Goal: Transaction & Acquisition: Purchase product/service

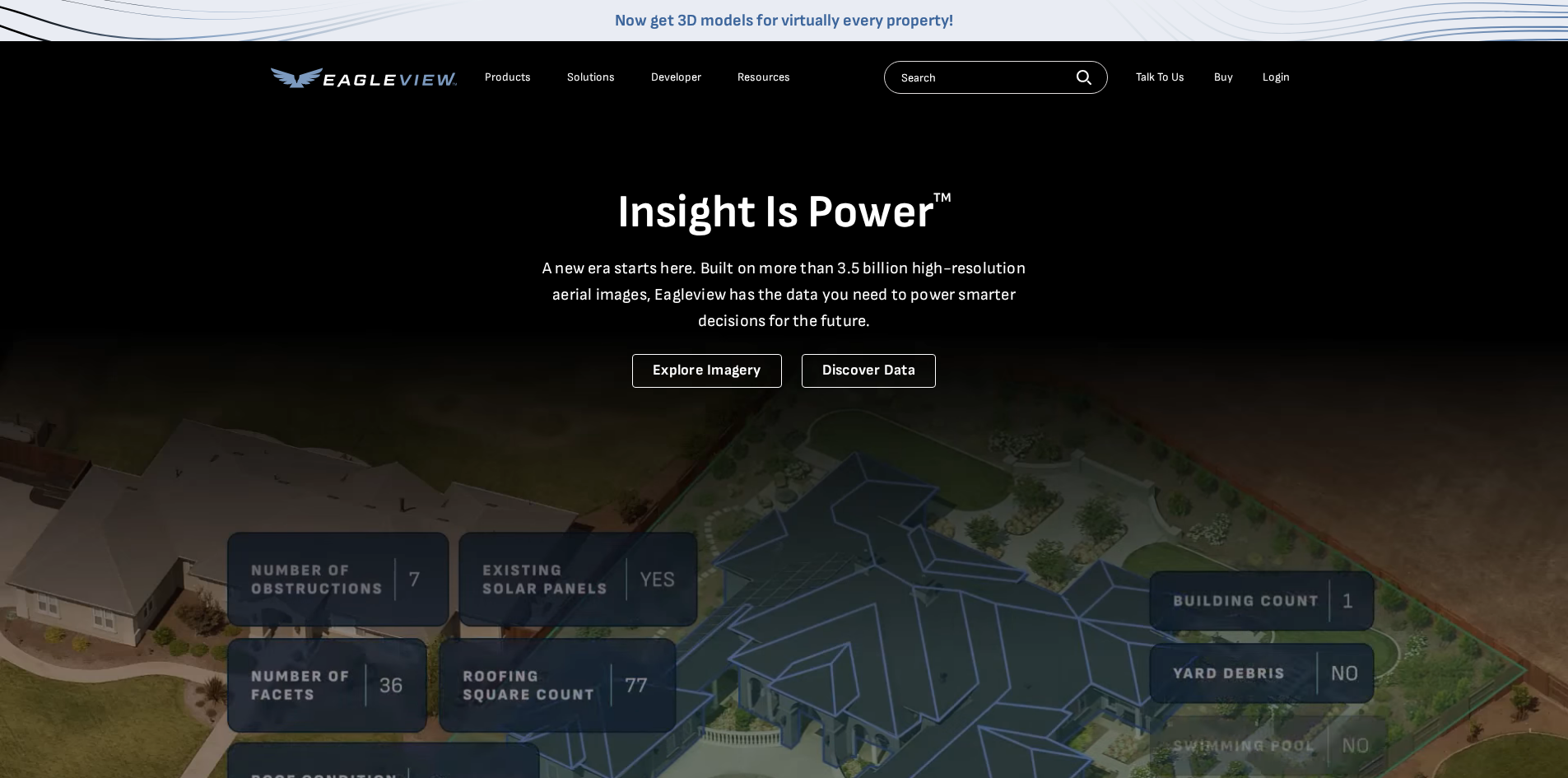
click at [1285, 79] on div "Login" at bounding box center [1276, 77] width 27 height 14
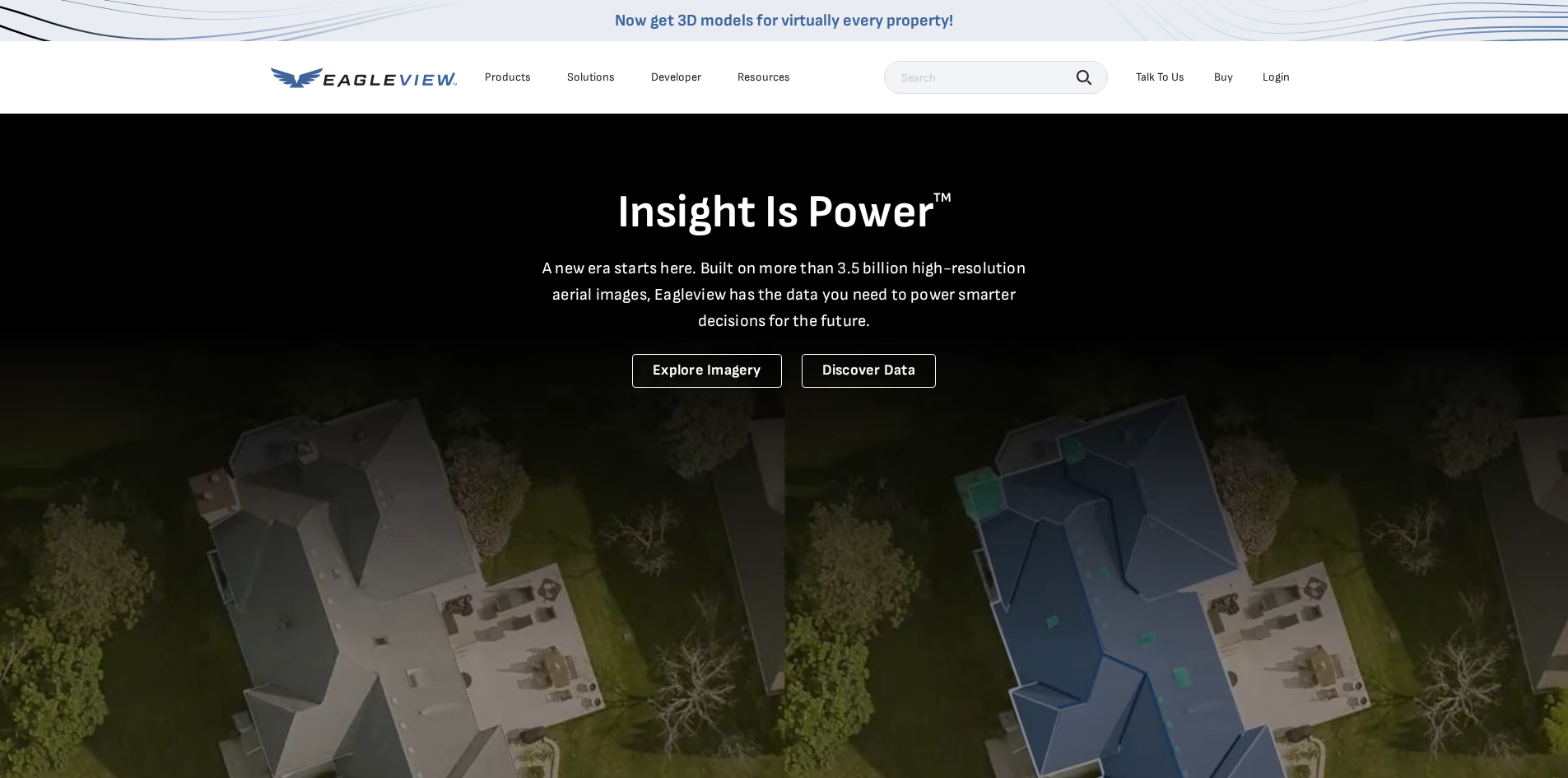
click at [662, 632] on video at bounding box center [784, 542] width 1568 height 1085
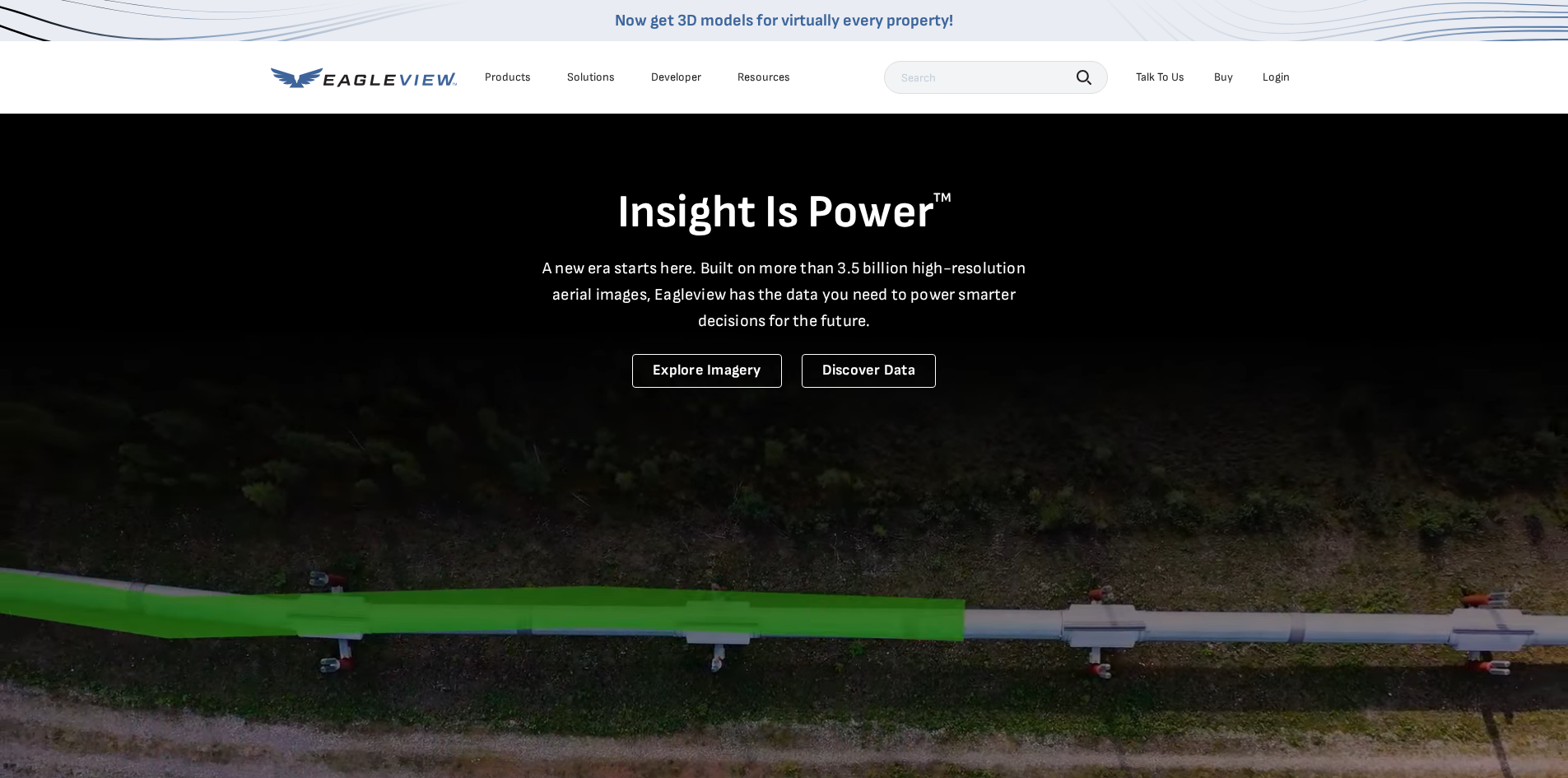
click at [1272, 71] on div "Login" at bounding box center [1276, 77] width 27 height 14
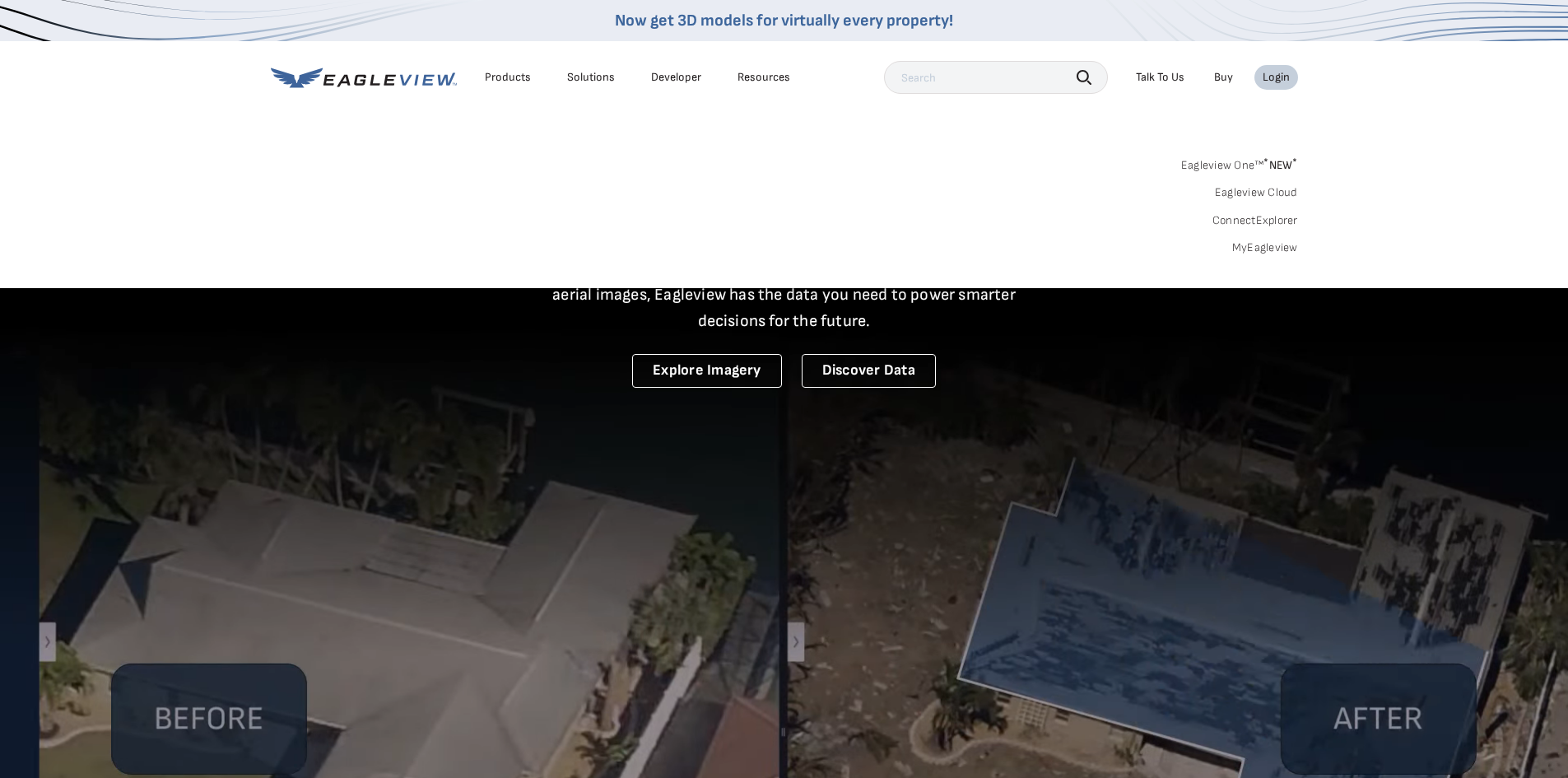
click at [1272, 242] on link "MyEagleview" at bounding box center [1264, 247] width 66 height 14
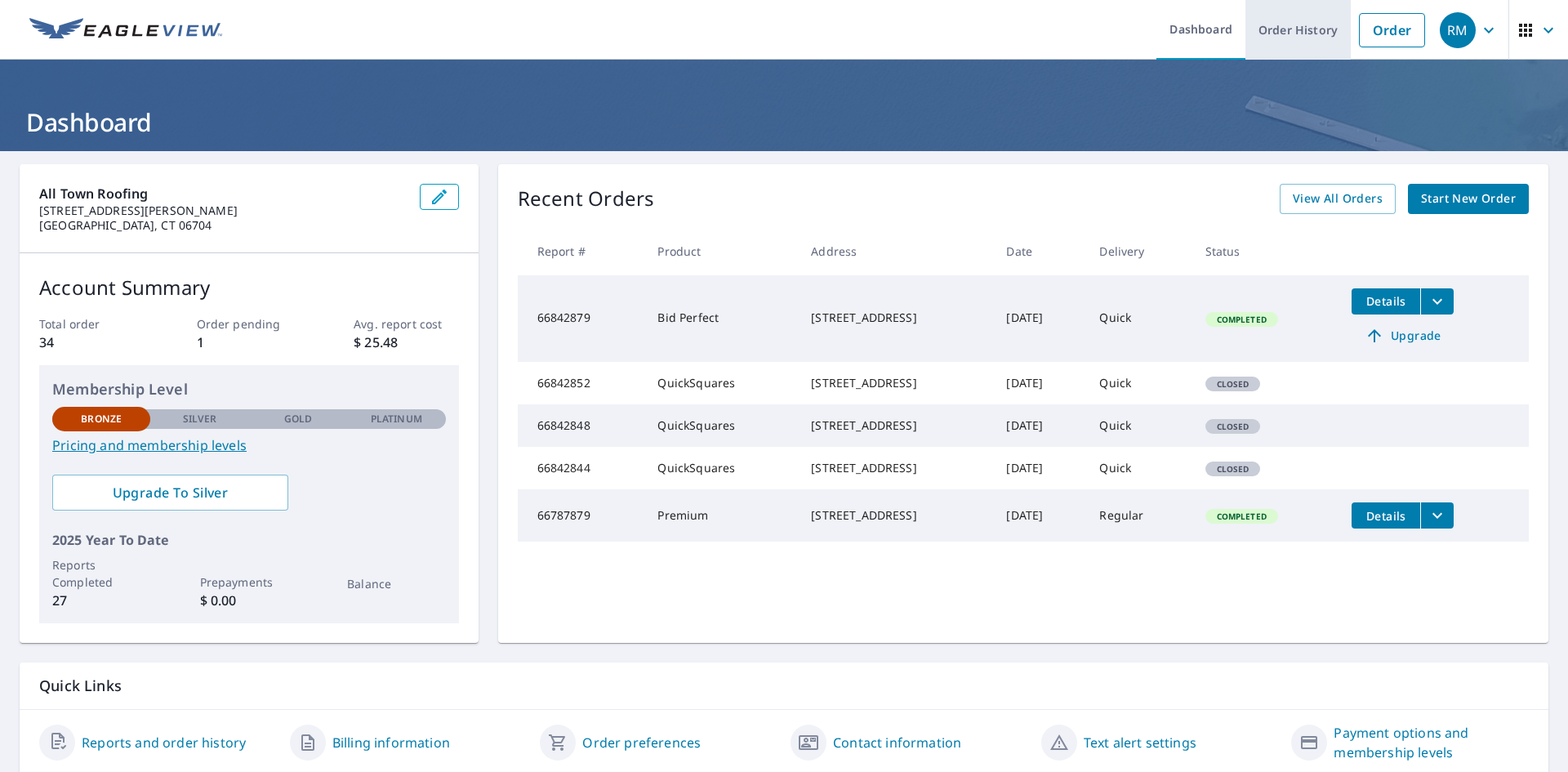
click at [1259, 31] on link "Order History" at bounding box center [1297, 29] width 105 height 60
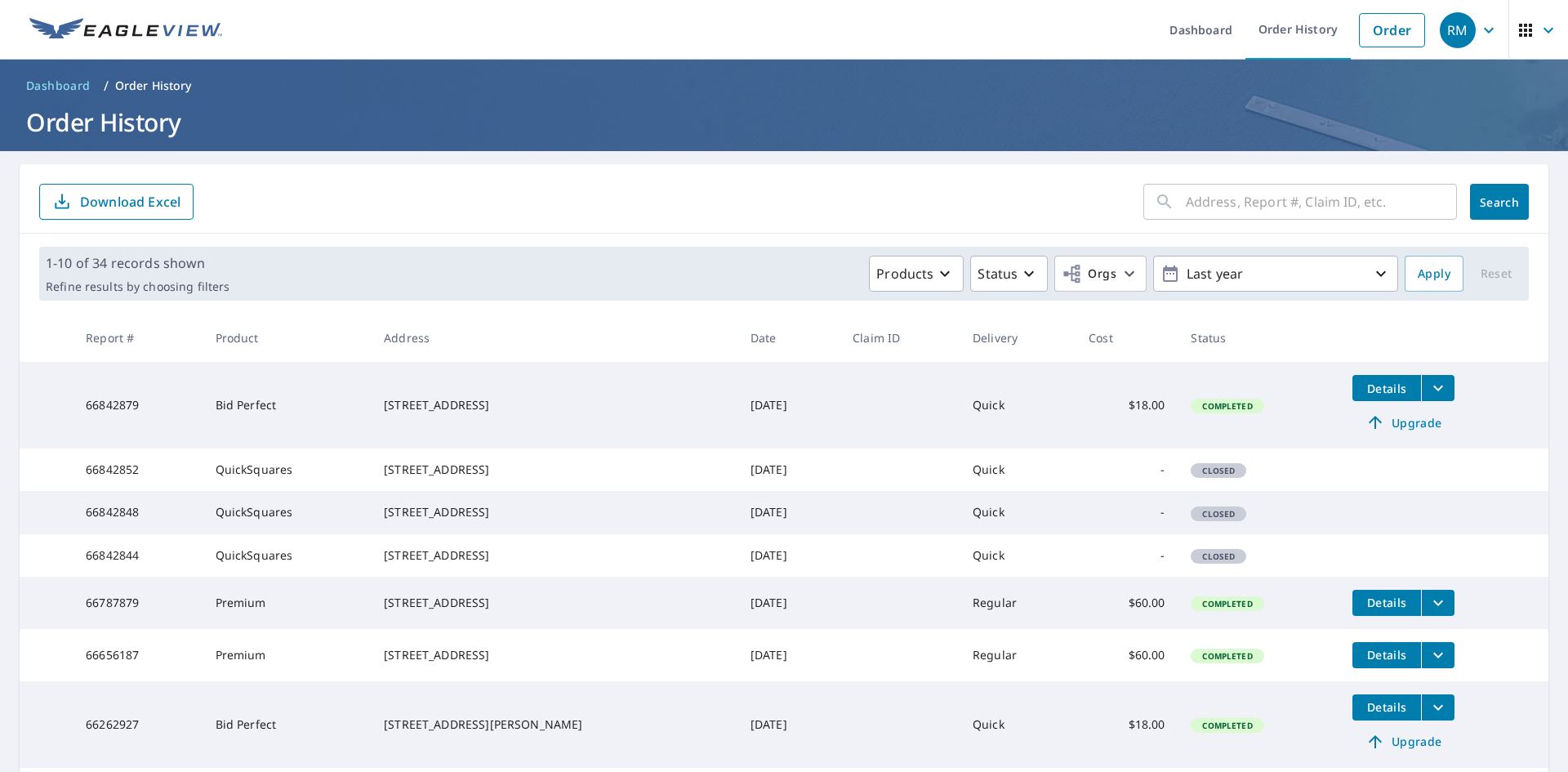
click at [1195, 199] on input "text" at bounding box center [1321, 202] width 271 height 46
paste input "19 Bedford Avenue"
type input "19 Bedford Avenue"
click at [1481, 189] on button "Search" at bounding box center [1500, 202] width 59 height 36
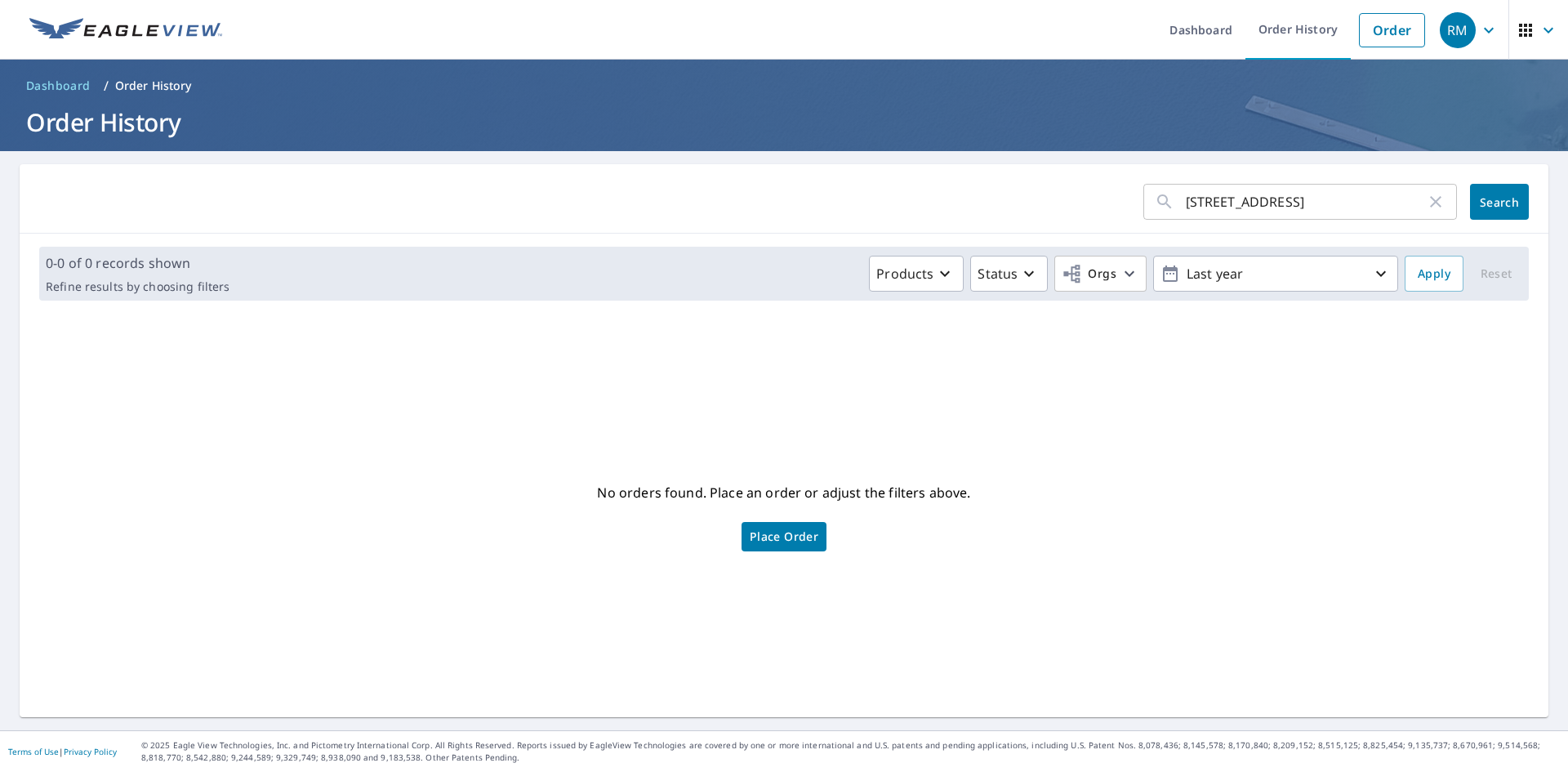
click at [1348, 170] on div "19 Bedford Avenue ​ Search" at bounding box center [784, 199] width 1528 height 69
click at [1313, 203] on input "19 Bedford Avenue" at bounding box center [1306, 202] width 240 height 46
drag, startPoint x: 1308, startPoint y: 202, endPoint x: 1245, endPoint y: 208, distance: 63.3
click at [1245, 208] on input "19 Bedford Avenue" at bounding box center [1306, 202] width 240 height 46
drag, startPoint x: 1186, startPoint y: 206, endPoint x: 1196, endPoint y: 207, distance: 10.0
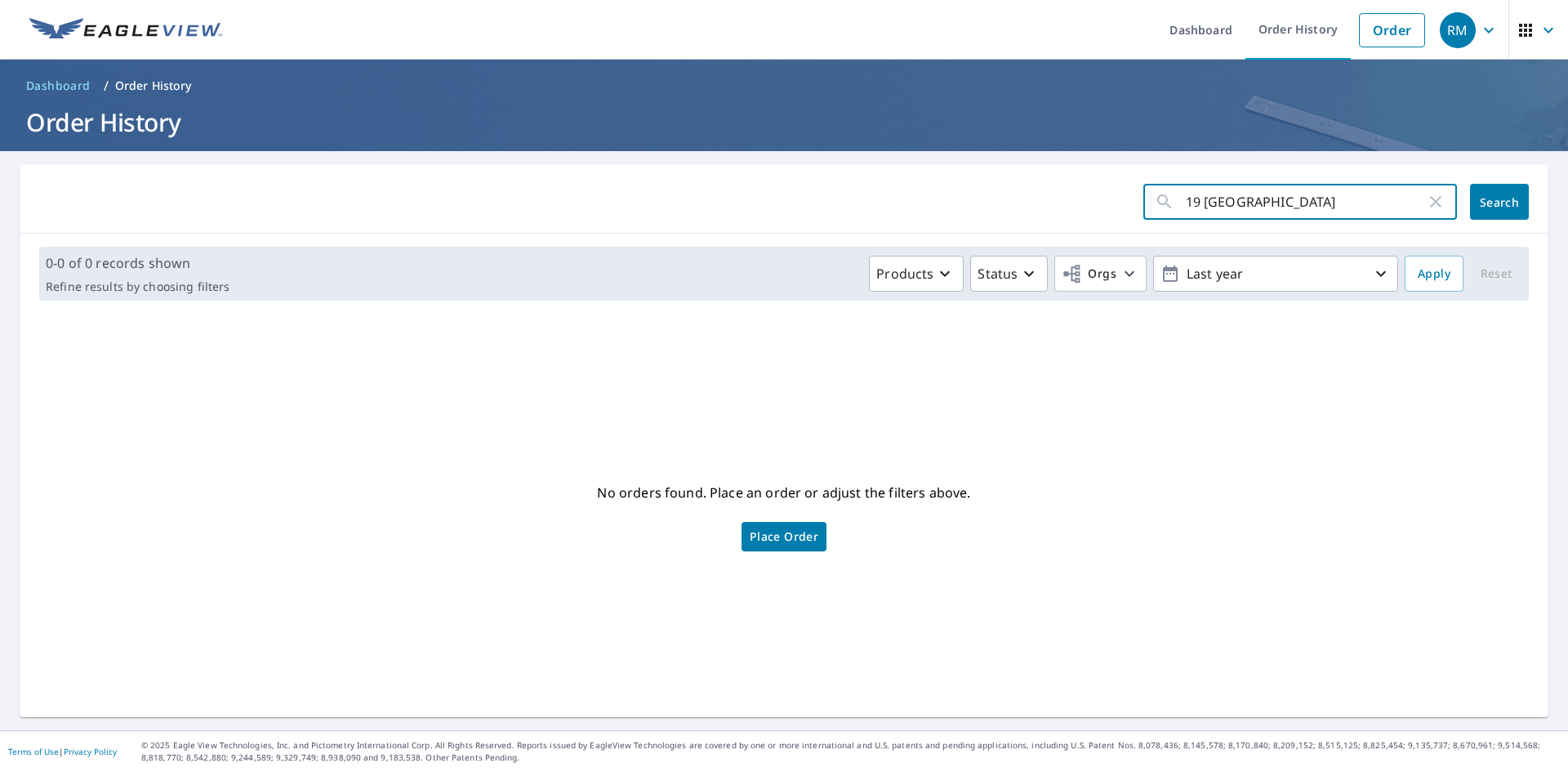
click at [1196, 207] on input "19 Bedford" at bounding box center [1306, 202] width 240 height 46
type input "19 bedford"
click button "Search" at bounding box center [1500, 202] width 59 height 36
click at [1249, 205] on input "19 bedford" at bounding box center [1306, 202] width 240 height 46
drag, startPoint x: 1249, startPoint y: 205, endPoint x: 1197, endPoint y: 203, distance: 52.0
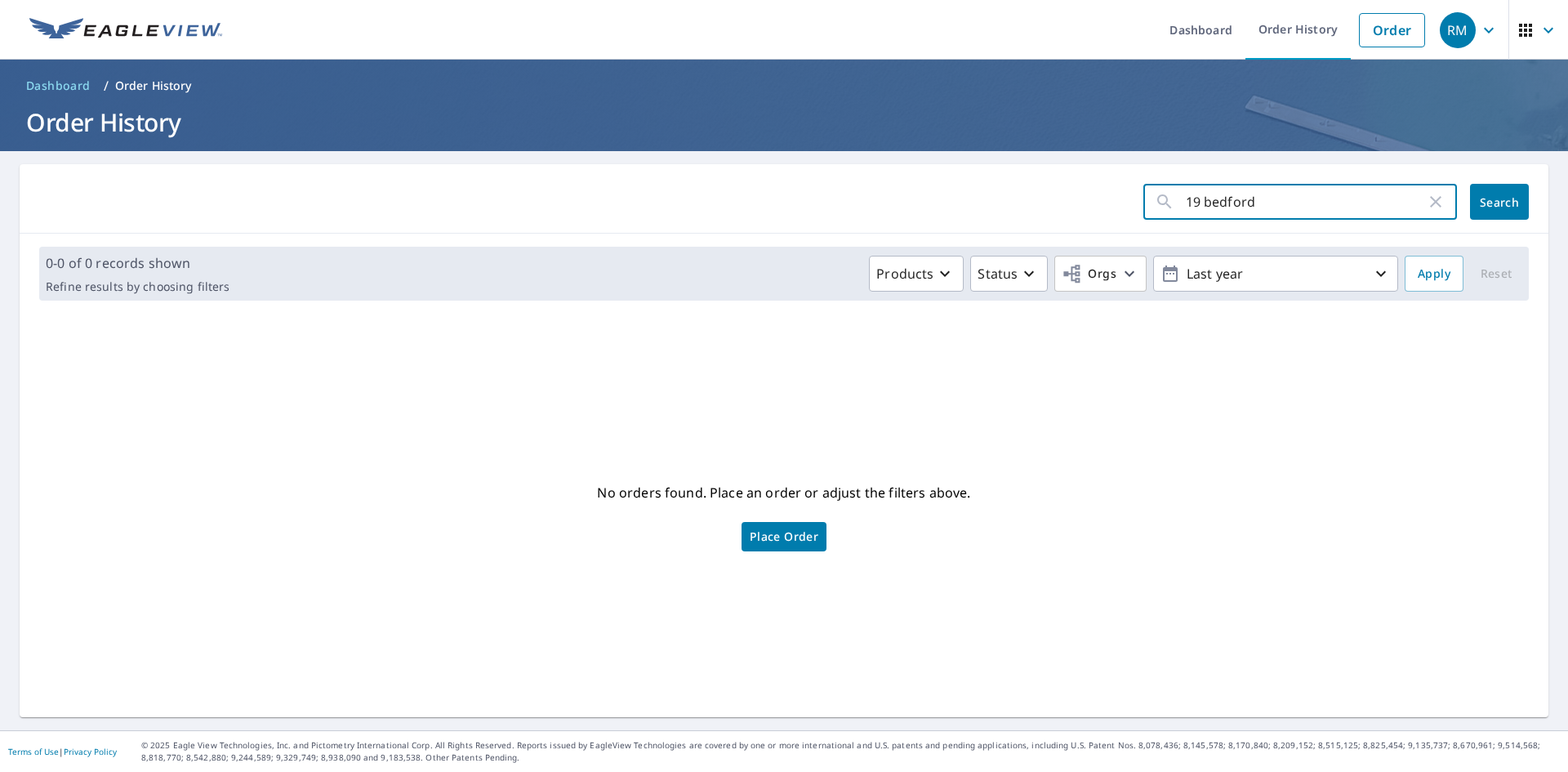
click at [1197, 204] on input "19 bedford" at bounding box center [1306, 202] width 240 height 46
type input "19"
click button "Search" at bounding box center [1500, 202] width 59 height 36
click at [1281, 206] on input "19" at bounding box center [1306, 202] width 240 height 46
type input "1"
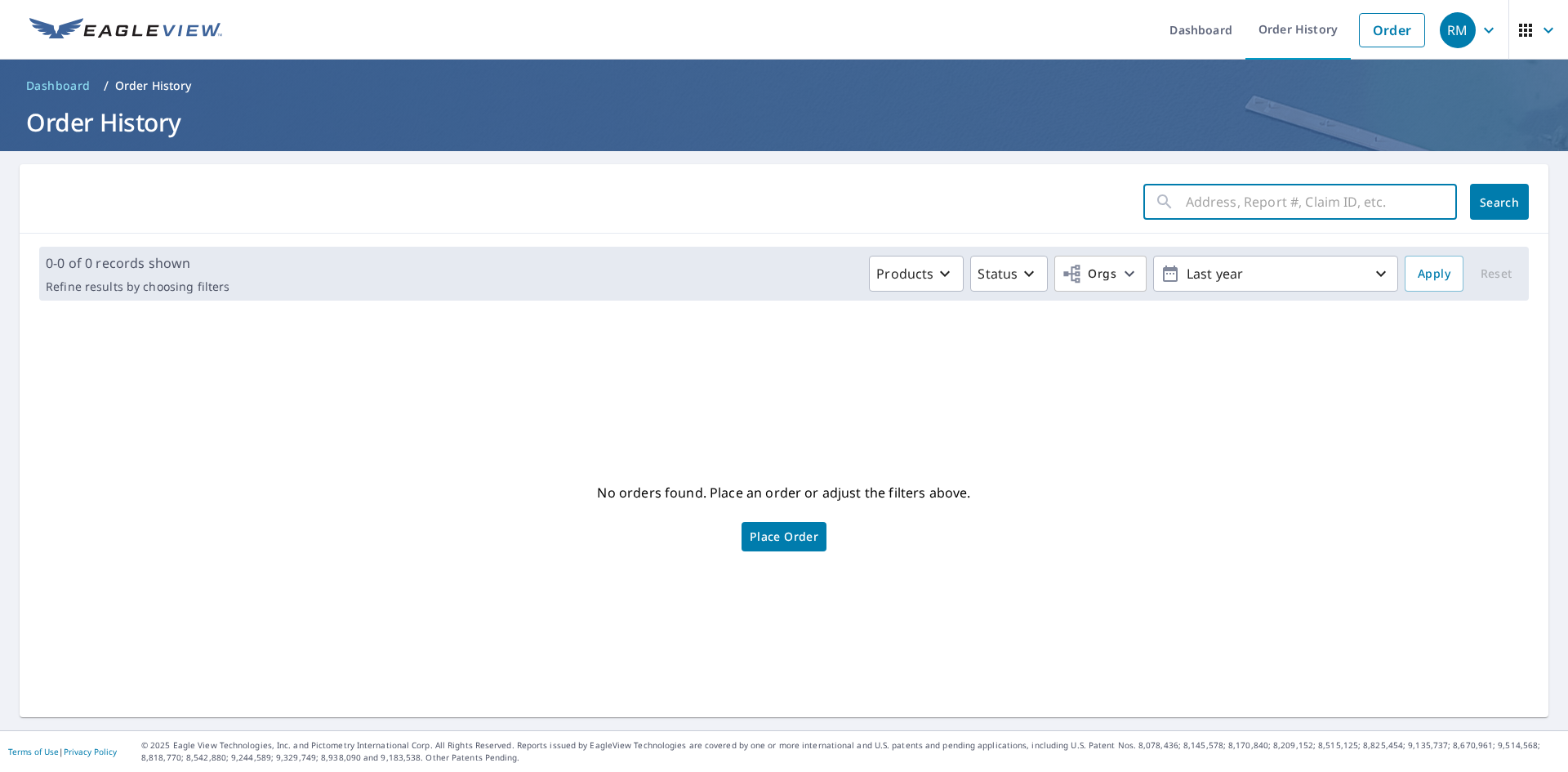
click at [1506, 198] on button "Search" at bounding box center [1500, 202] width 59 height 36
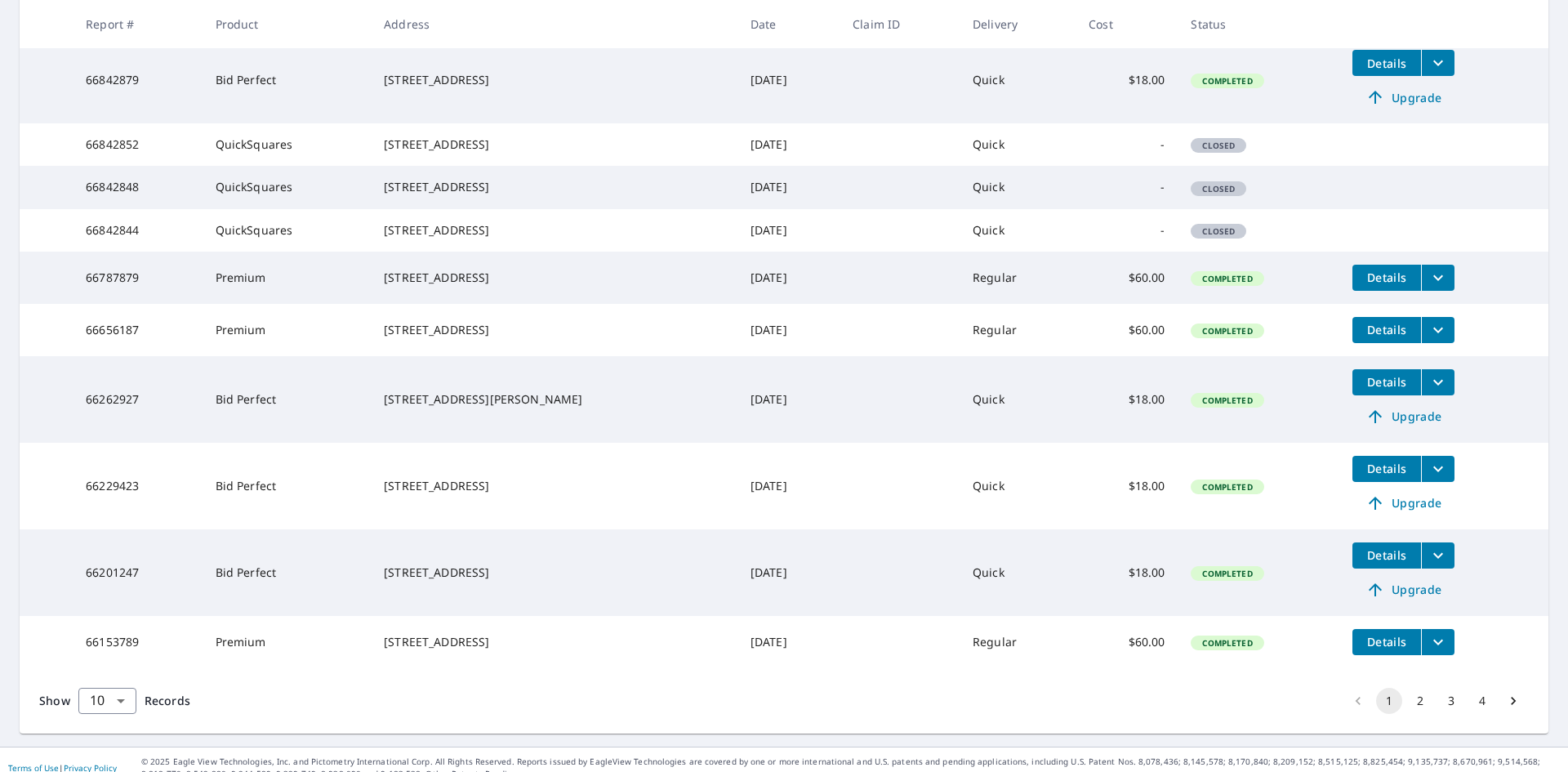
scroll to position [409, 0]
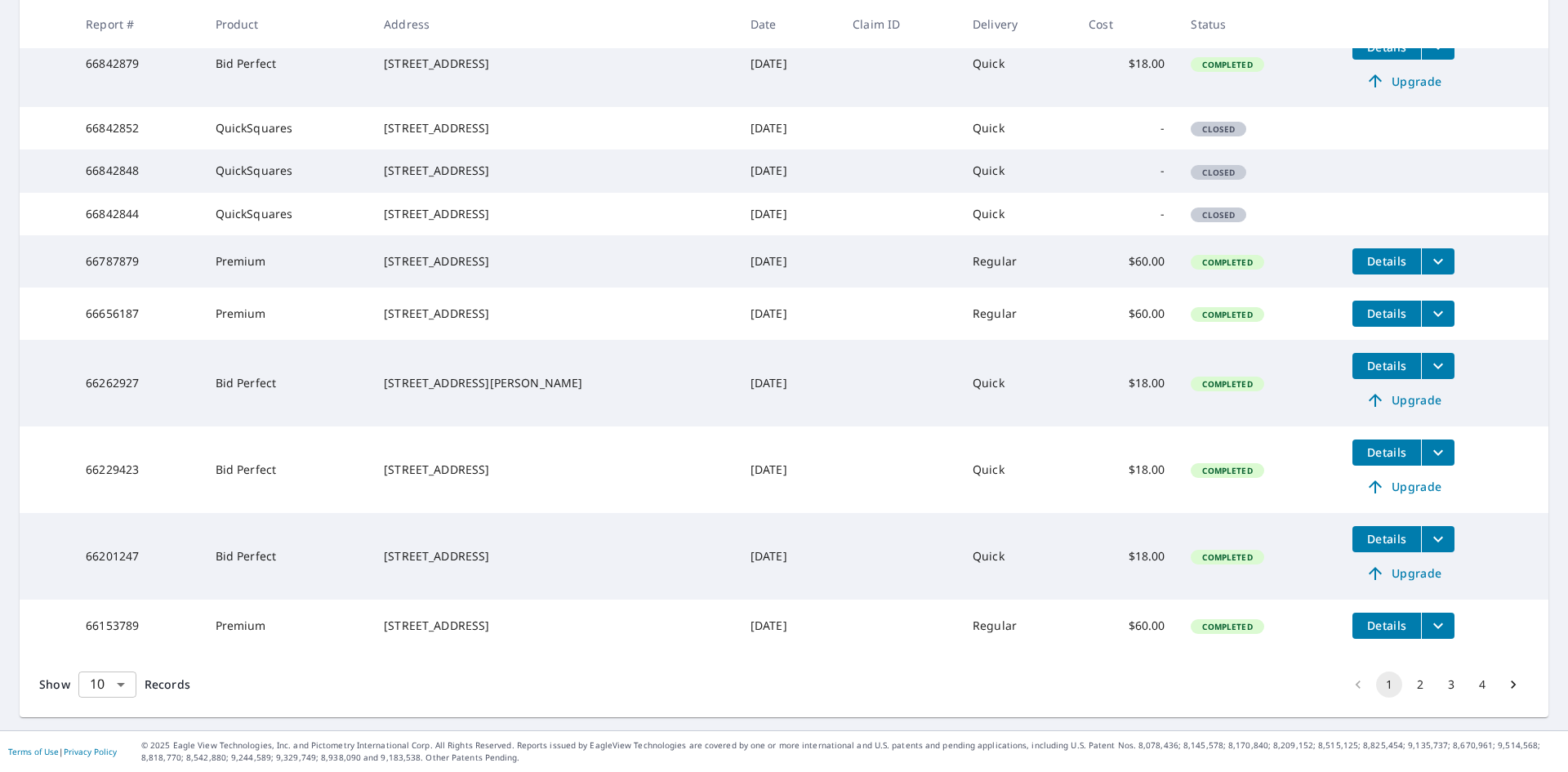
click at [89, 670] on body "RM RM Dashboard Order History Order RM Dashboard / Order History Order History …" at bounding box center [784, 386] width 1568 height 772
click at [102, 734] on li "100" at bounding box center [106, 737] width 58 height 29
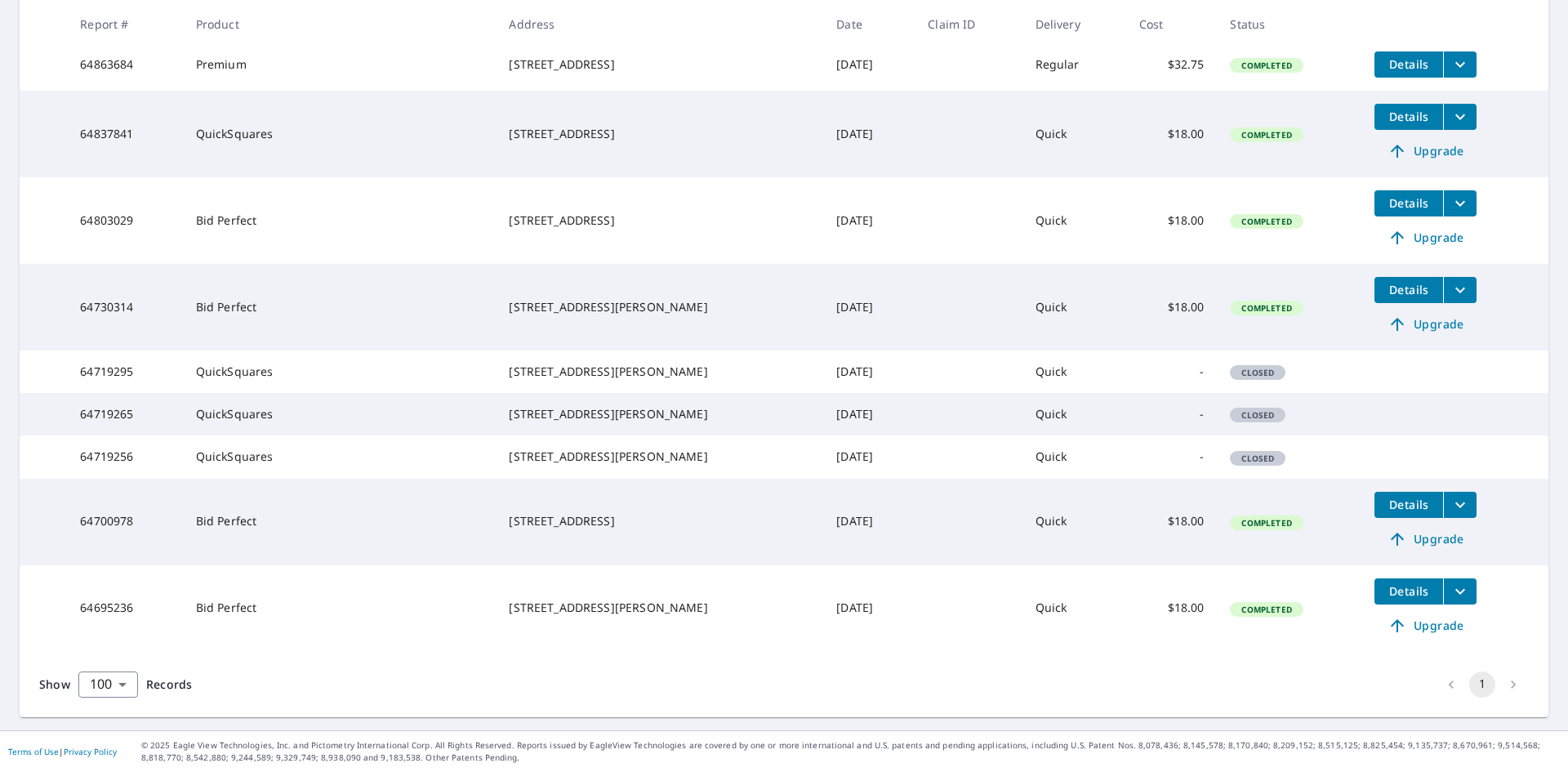
scroll to position [2323, 0]
click at [1498, 687] on li "pagination navigation" at bounding box center [1513, 684] width 31 height 26
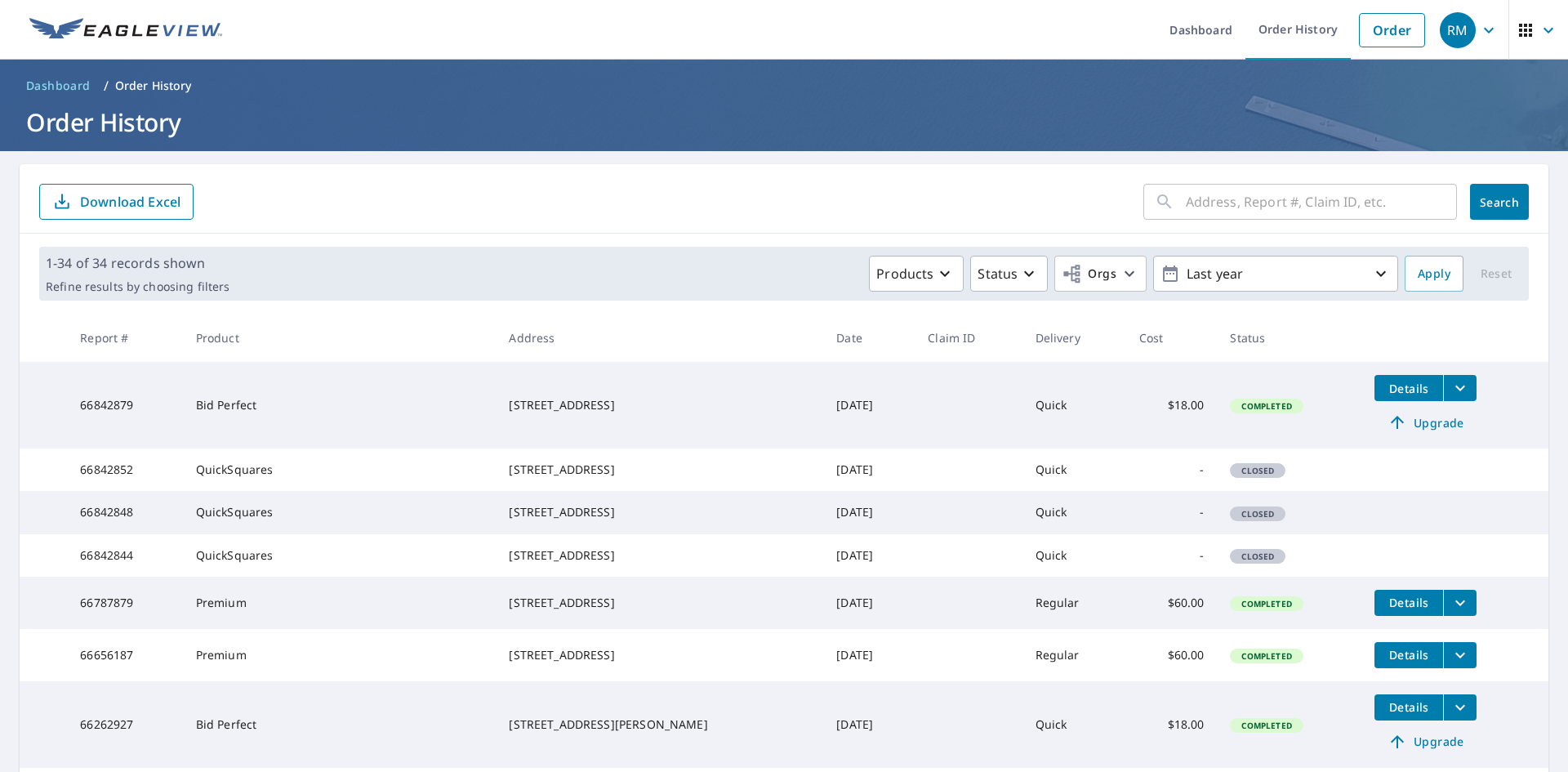
drag, startPoint x: 1215, startPoint y: 366, endPoint x: 1220, endPoint y: 199, distance: 167.1
click at [1186, 185] on input "text" at bounding box center [1321, 202] width 271 height 46
paste input "19 Bedford Avenue"
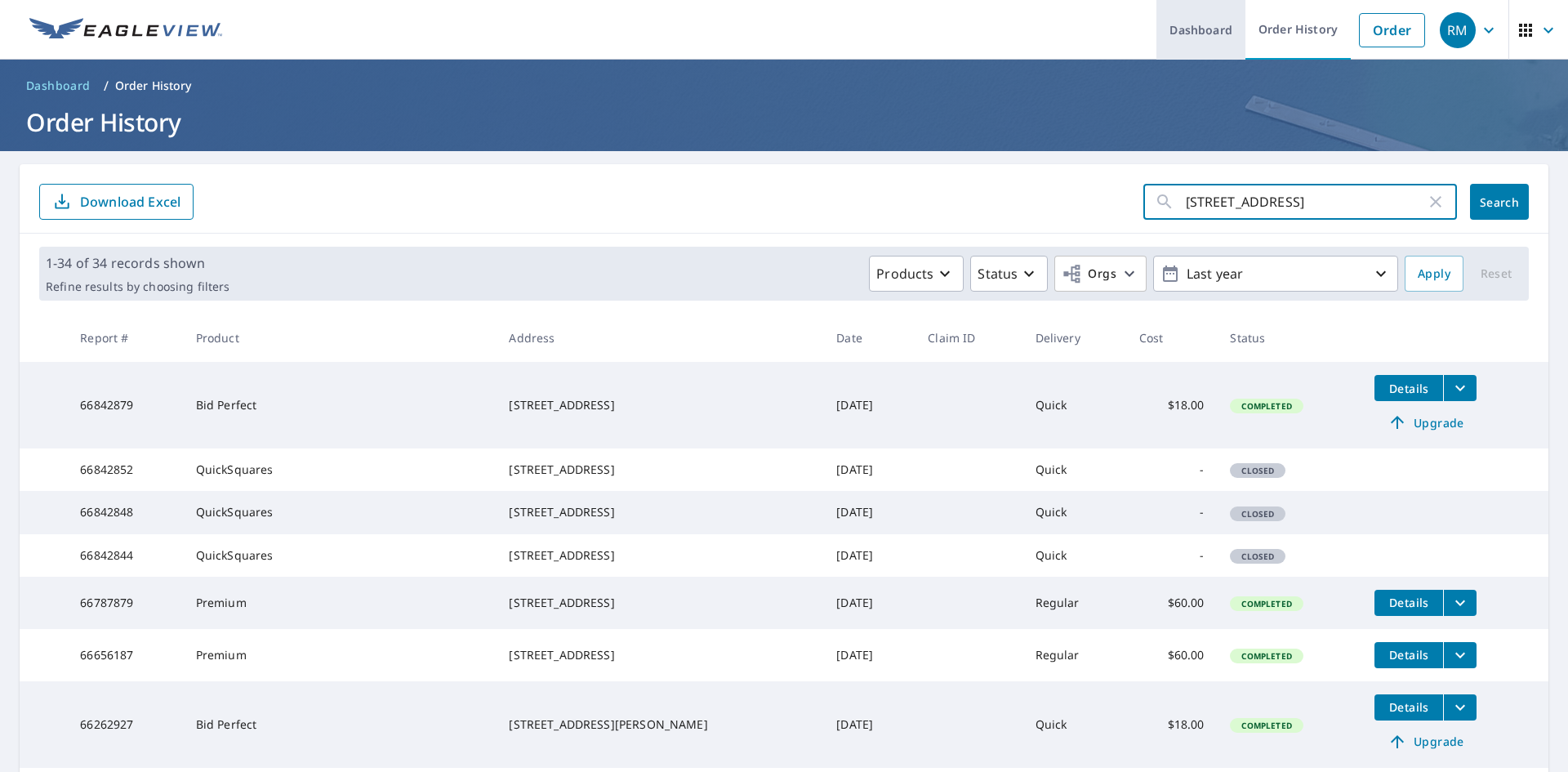
type input "19 Bedford Avenue"
drag, startPoint x: 1151, startPoint y: 55, endPoint x: 1231, endPoint y: 59, distance: 80.1
click at [1157, 57] on link "Dashboard" at bounding box center [1201, 29] width 89 height 60
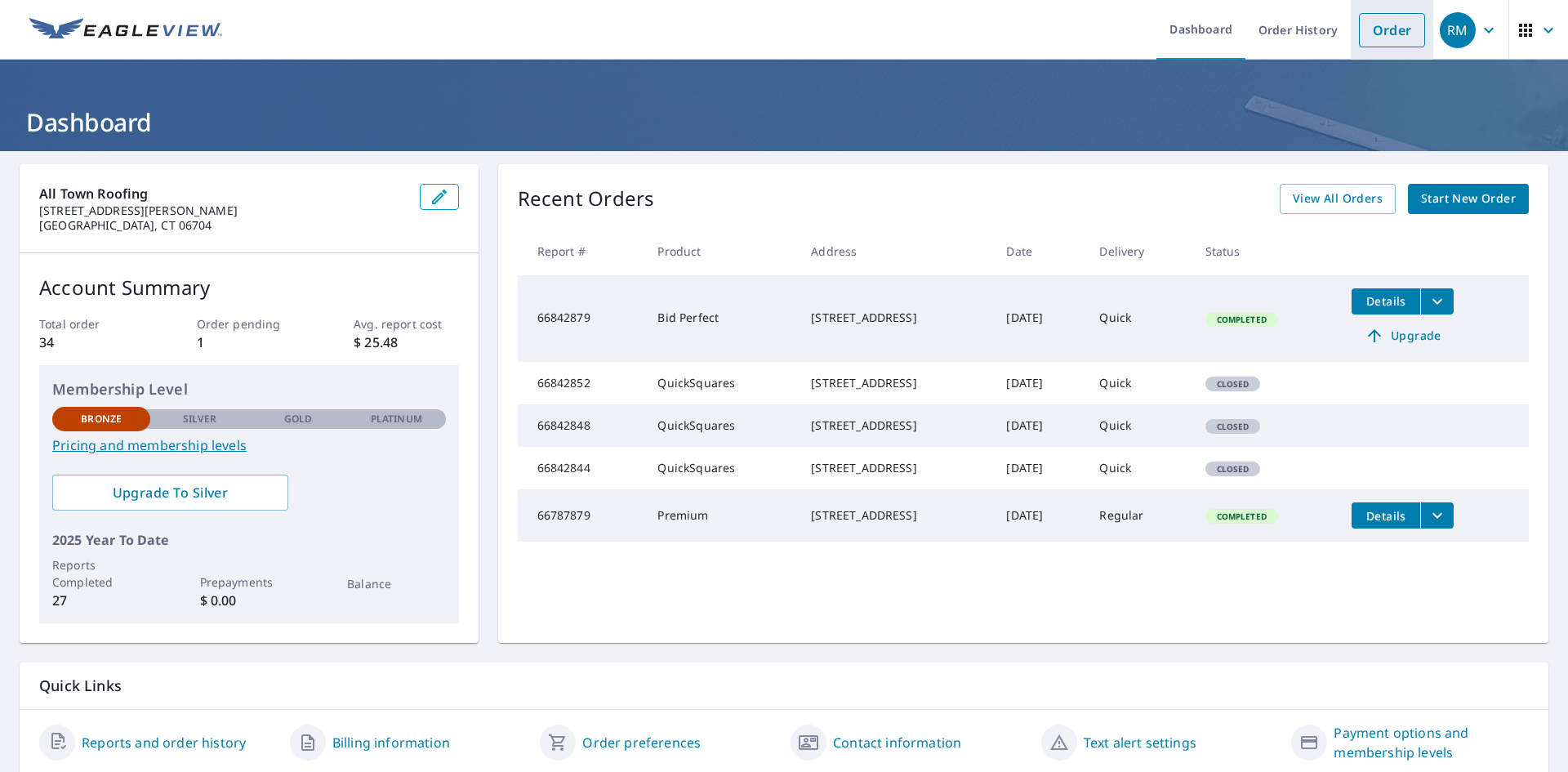
click at [1390, 29] on link "Order" at bounding box center [1392, 30] width 67 height 34
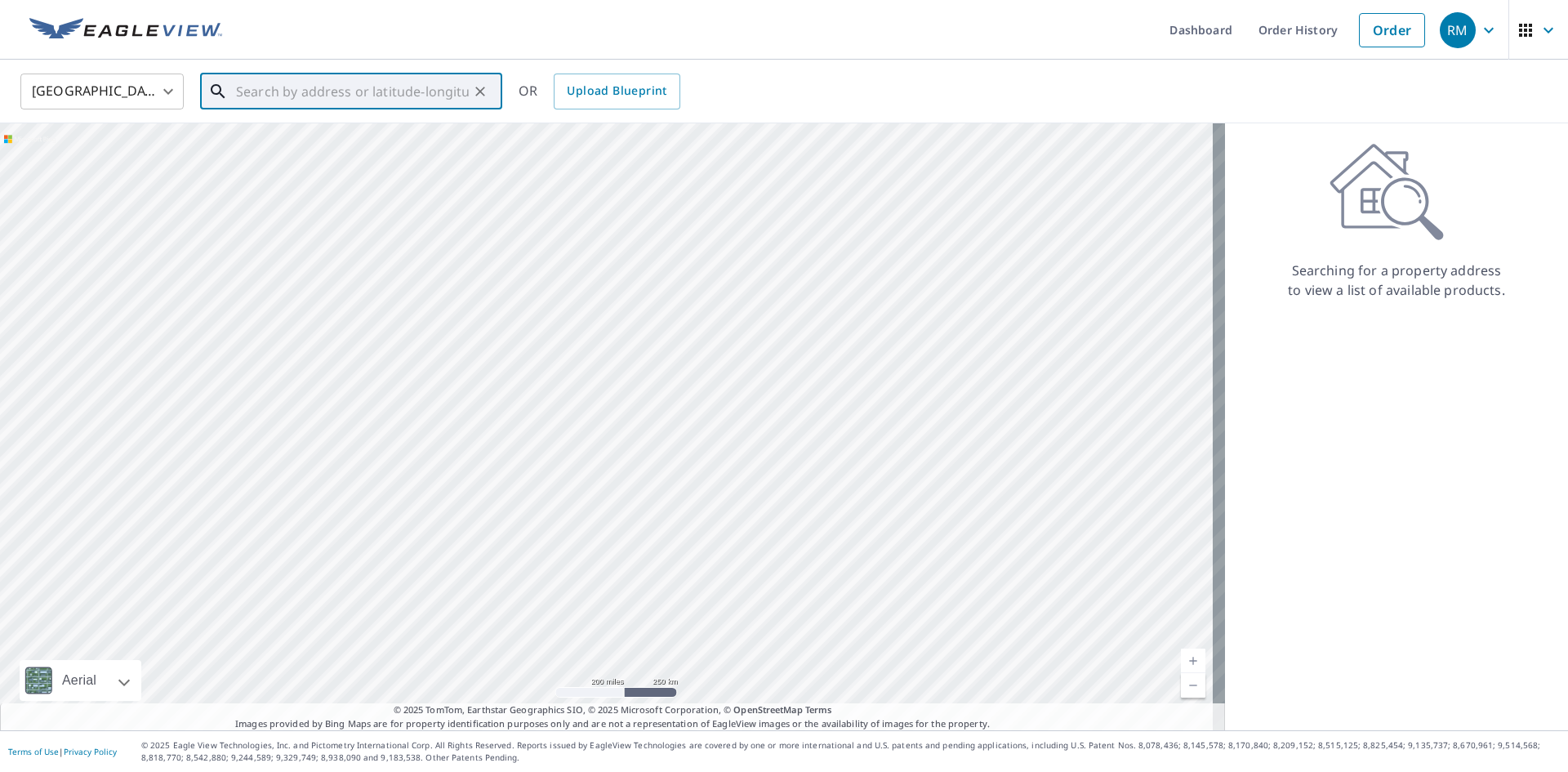
click at [265, 88] on input "text" at bounding box center [352, 91] width 233 height 46
paste input "19 Bedford Avenue"
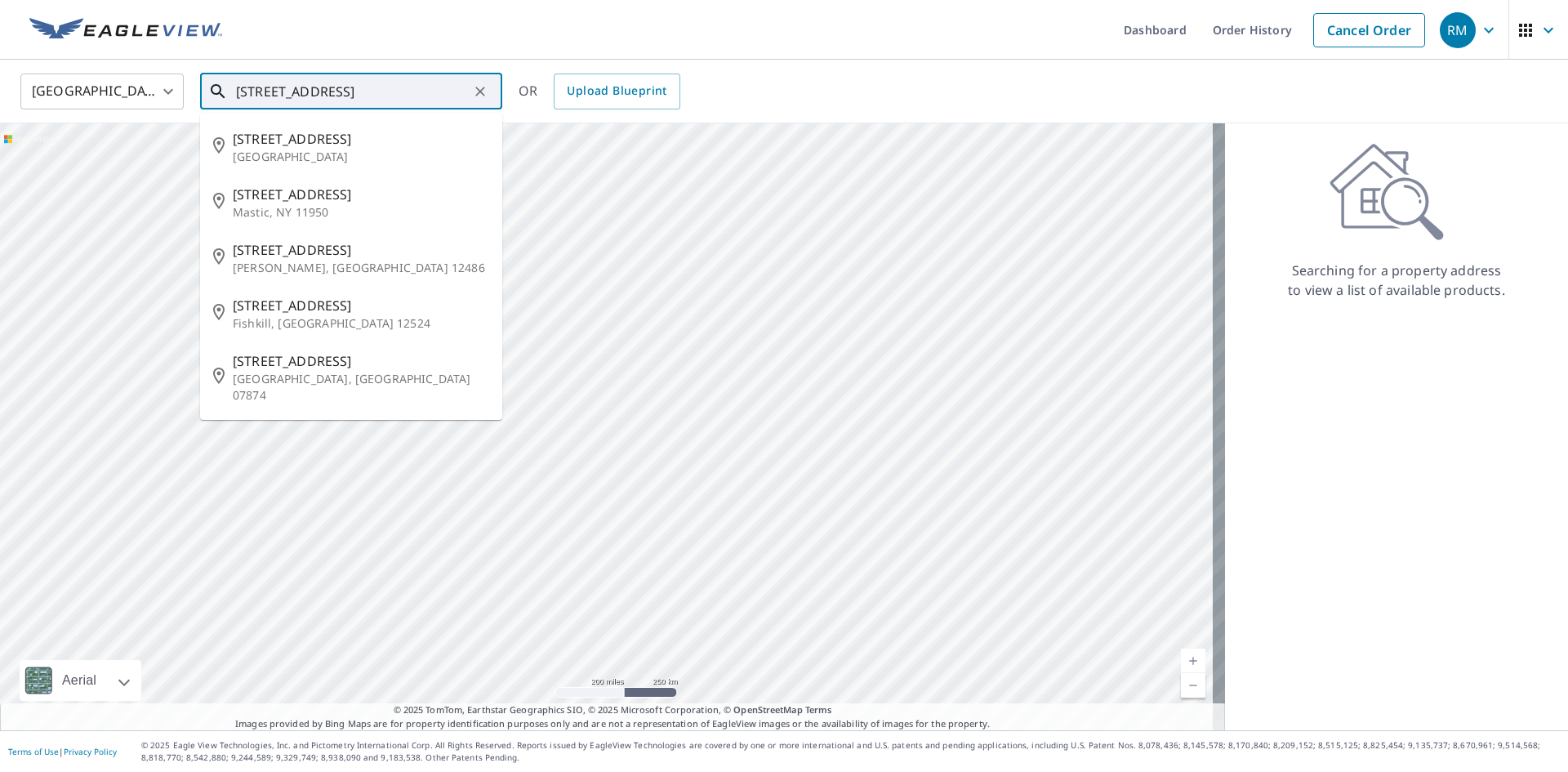
click at [385, 90] on input "19 Bedford Avenue" at bounding box center [352, 91] width 233 height 46
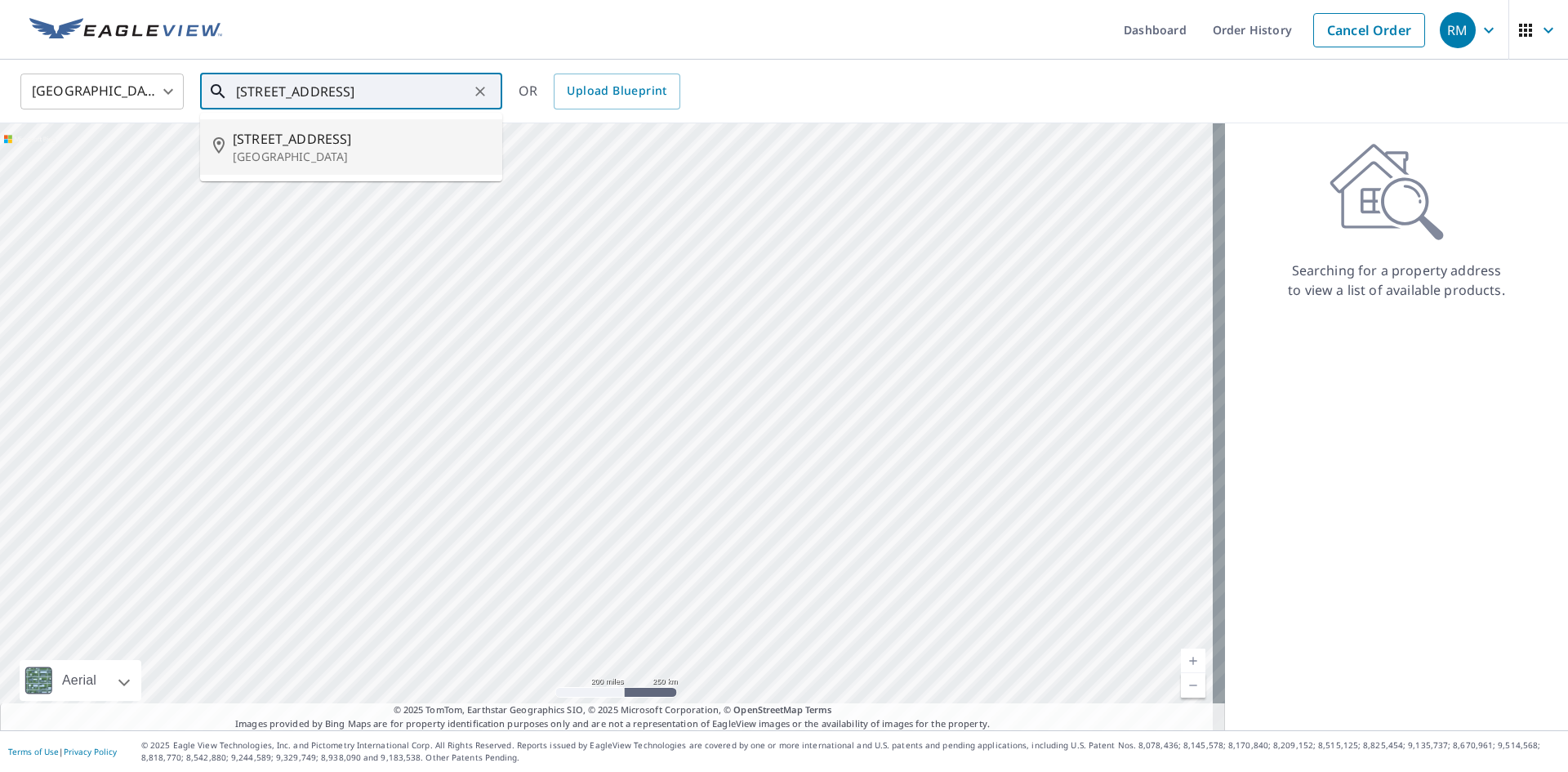
click at [359, 142] on span "19 Bedford Ave" at bounding box center [361, 139] width 257 height 20
type input "19 Bedford Ave Bridgeport, CT 06605"
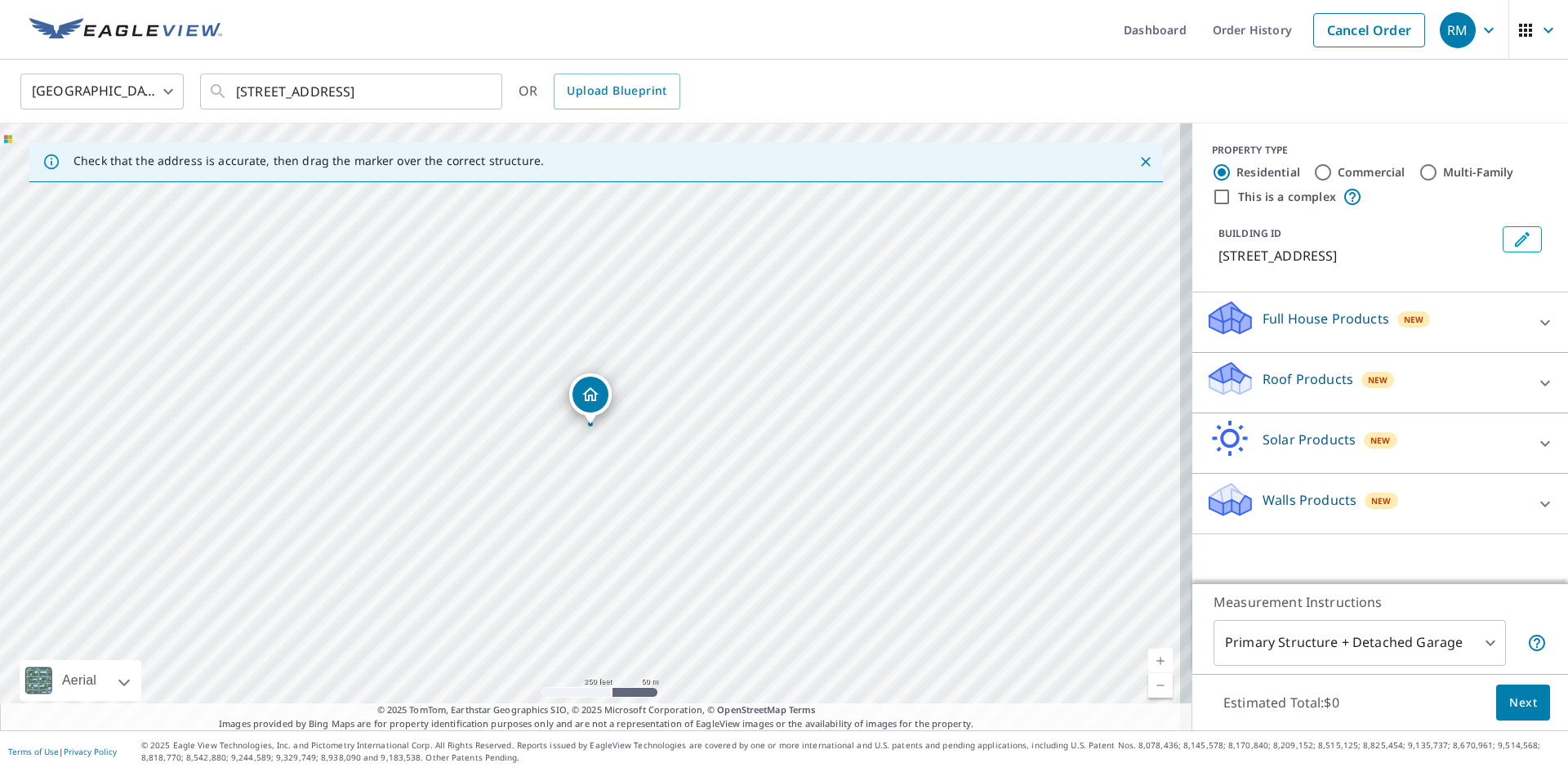
click at [1407, 379] on div "Roof Products New" at bounding box center [1365, 382] width 320 height 47
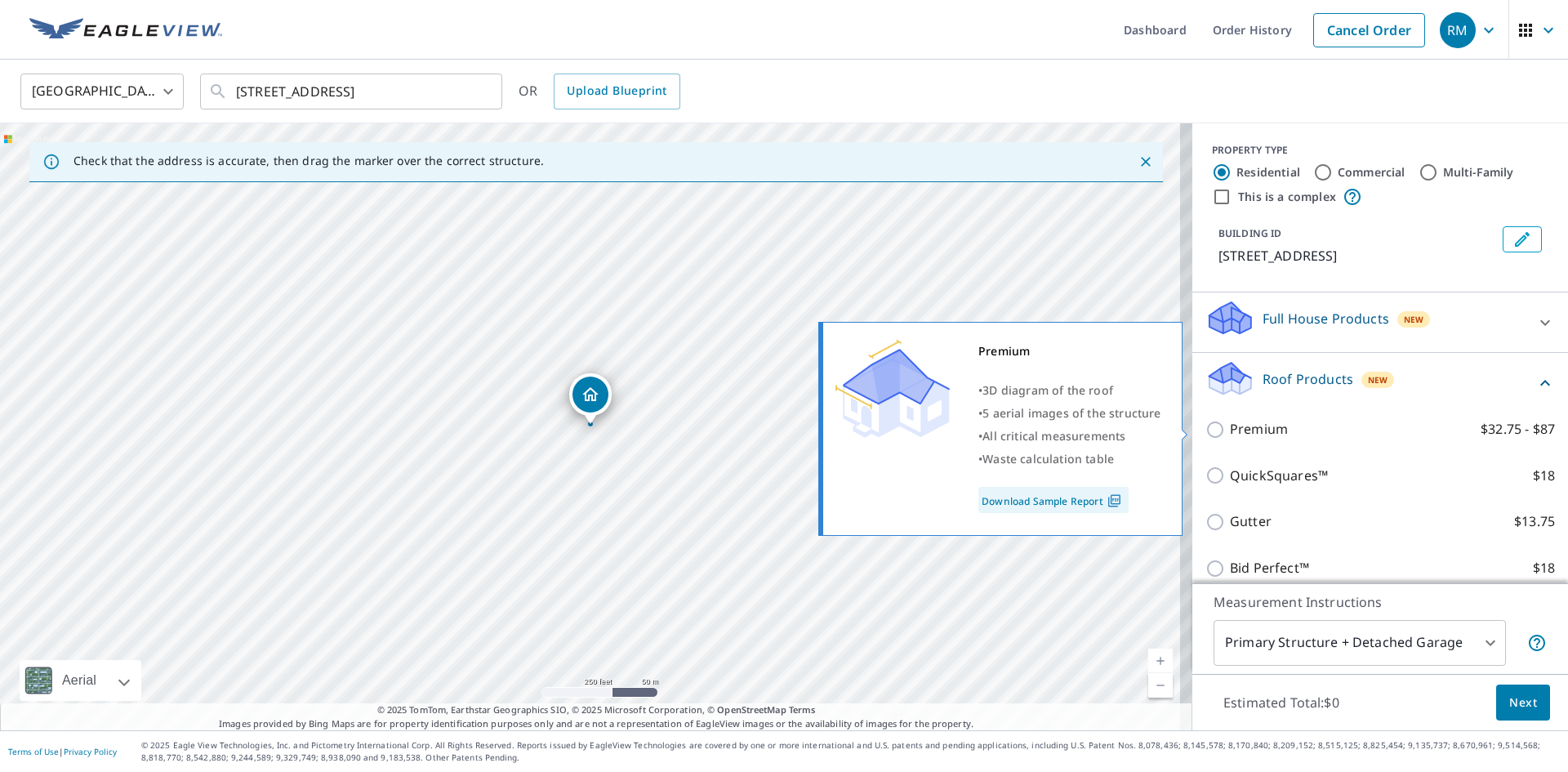
click at [1244, 428] on p "Premium" at bounding box center [1258, 429] width 58 height 20
click at [1230, 428] on input "Premium $32.75 - $87" at bounding box center [1217, 430] width 25 height 20
checkbox input "true"
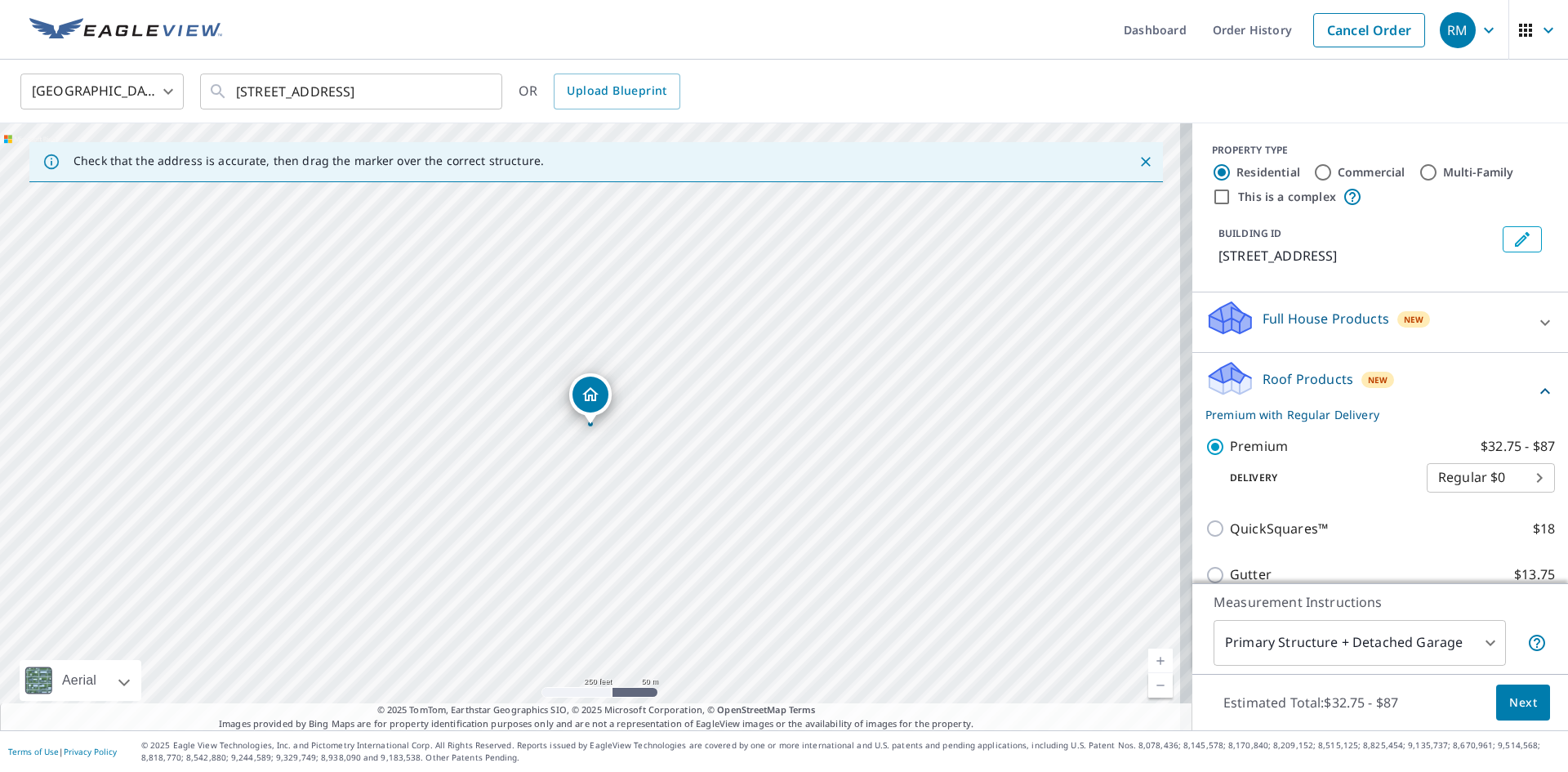
click at [1377, 643] on body "RM RM Dashboard Order History Cancel Order RM United States US ​ 19 Bedford Ave…" at bounding box center [784, 386] width 1568 height 772
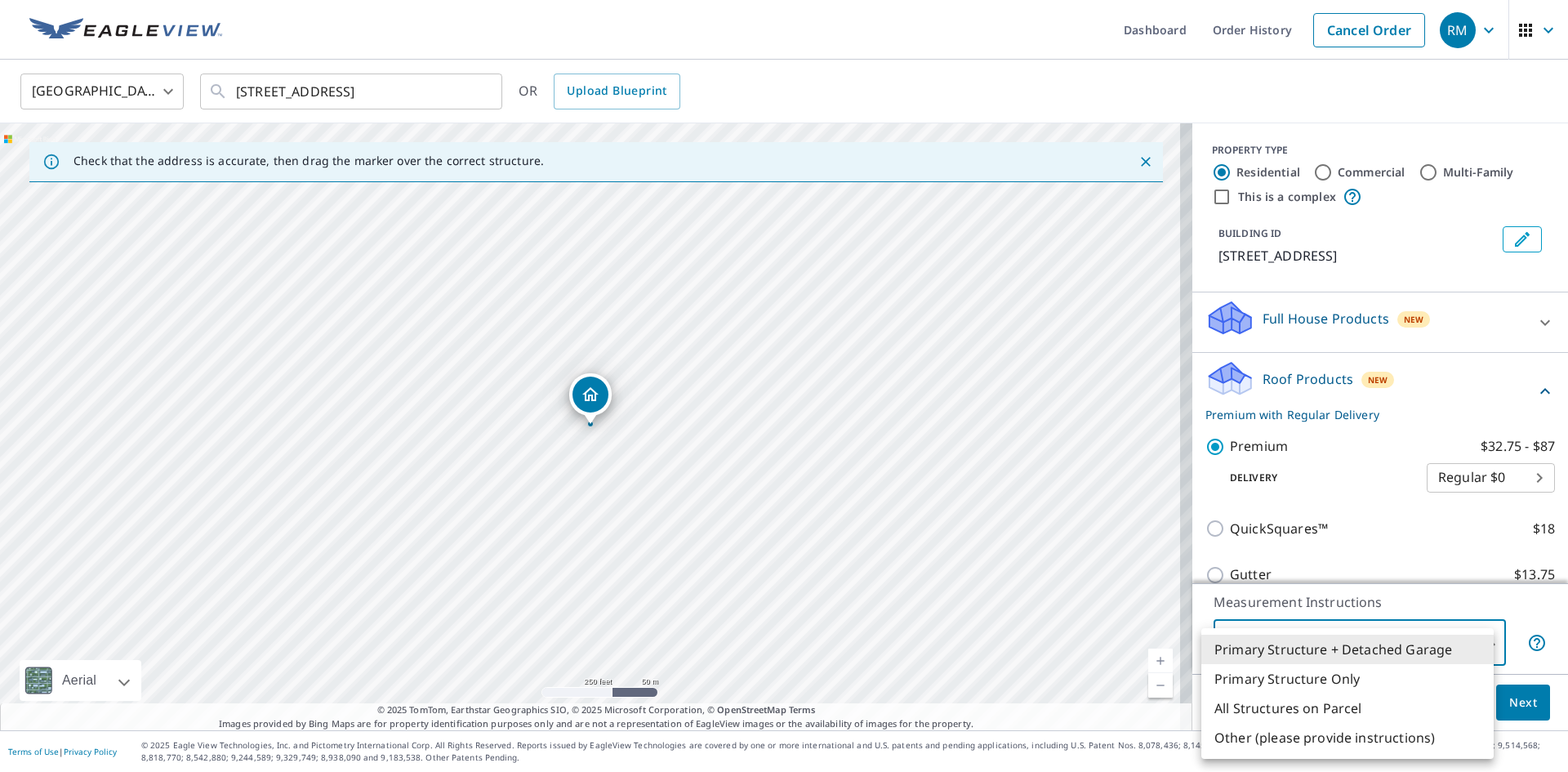
drag, startPoint x: 571, startPoint y: 461, endPoint x: 615, endPoint y: 491, distance: 53.3
click at [615, 491] on div at bounding box center [784, 386] width 1568 height 772
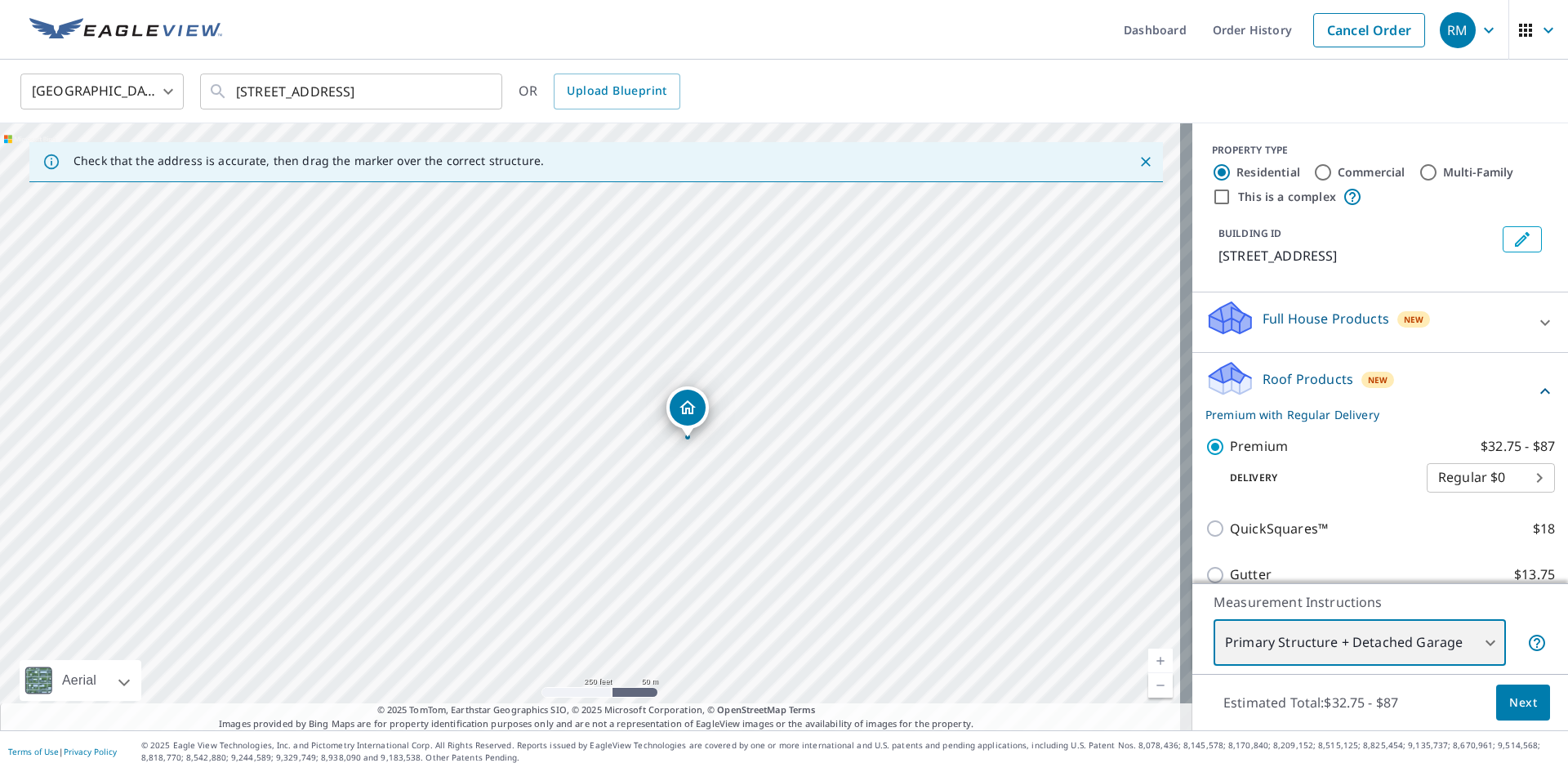
drag, startPoint x: 681, startPoint y: 467, endPoint x: 716, endPoint y: 469, distance: 35.1
click at [716, 469] on div "19 Bedford Ave Bridgeport, CT 06605" at bounding box center [596, 427] width 1192 height 607
drag, startPoint x: 707, startPoint y: 409, endPoint x: 734, endPoint y: 482, distance: 77.8
click at [734, 482] on div "19 Bedford Ave Bridgeport, CT 06605" at bounding box center [596, 427] width 1192 height 607
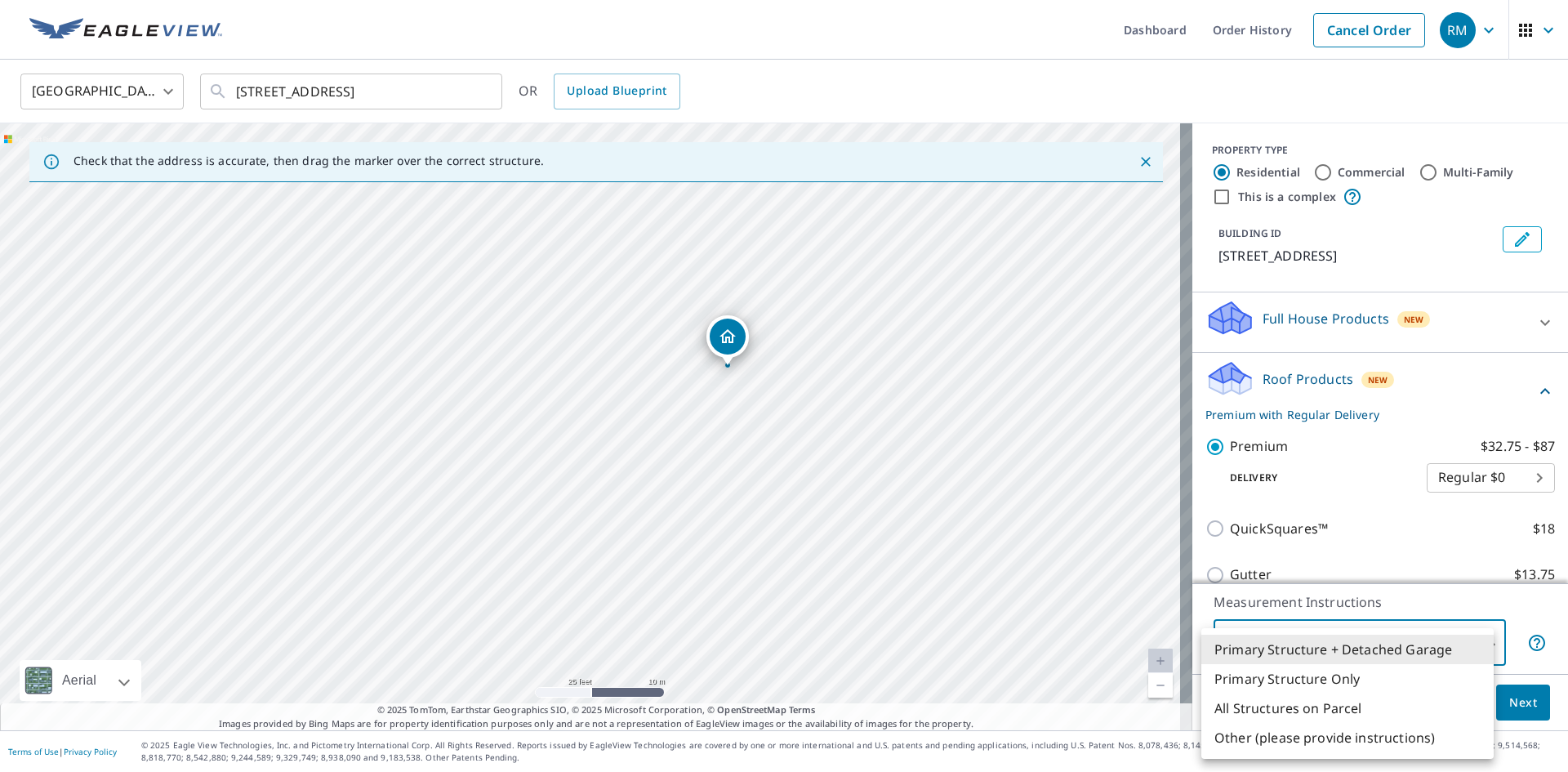
click at [1295, 643] on body "RM RM Dashboard Order History Cancel Order RM United States US ​ 19 Bedford Ave…" at bounding box center [784, 386] width 1568 height 772
click at [1530, 614] on div at bounding box center [784, 386] width 1568 height 772
drag, startPoint x: 1440, startPoint y: 639, endPoint x: 1425, endPoint y: 663, distance: 28.3
click at [1437, 638] on body "RM RM Dashboard Order History Cancel Order RM United States US ​ 19 Bedford Ave…" at bounding box center [784, 386] width 1568 height 772
click at [1274, 713] on li "All Structures on Parcel" at bounding box center [1348, 707] width 293 height 29
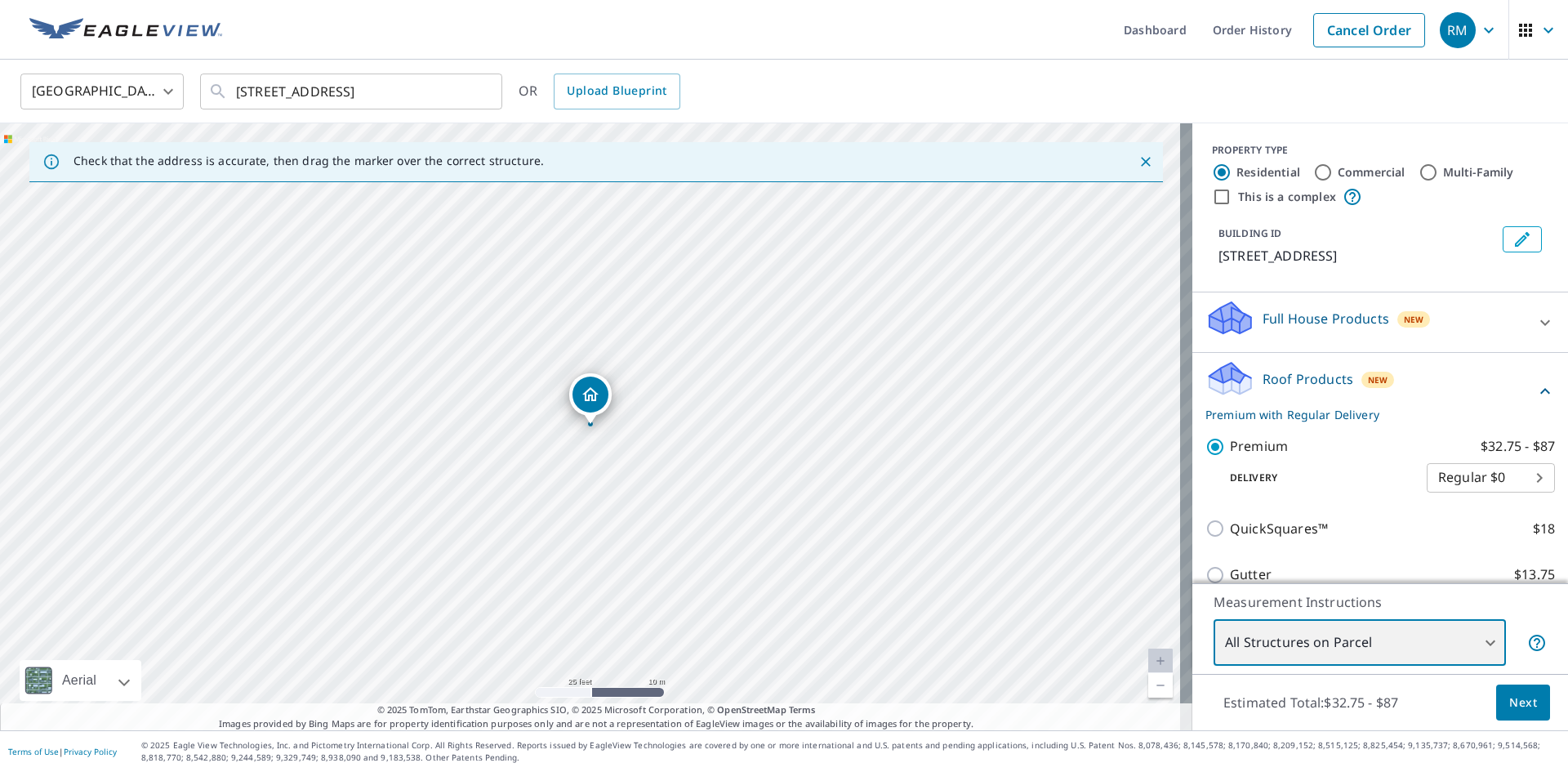
drag, startPoint x: 623, startPoint y: 438, endPoint x: 756, endPoint y: 454, distance: 134.0
click at [673, 444] on div "19 Bedford Ave Bridgeport, CT 06605" at bounding box center [596, 427] width 1192 height 607
click at [1372, 647] on body "RM RM Dashboard Order History Cancel Order RM United States US ​ 19 Bedford Ave…" at bounding box center [784, 386] width 1568 height 772
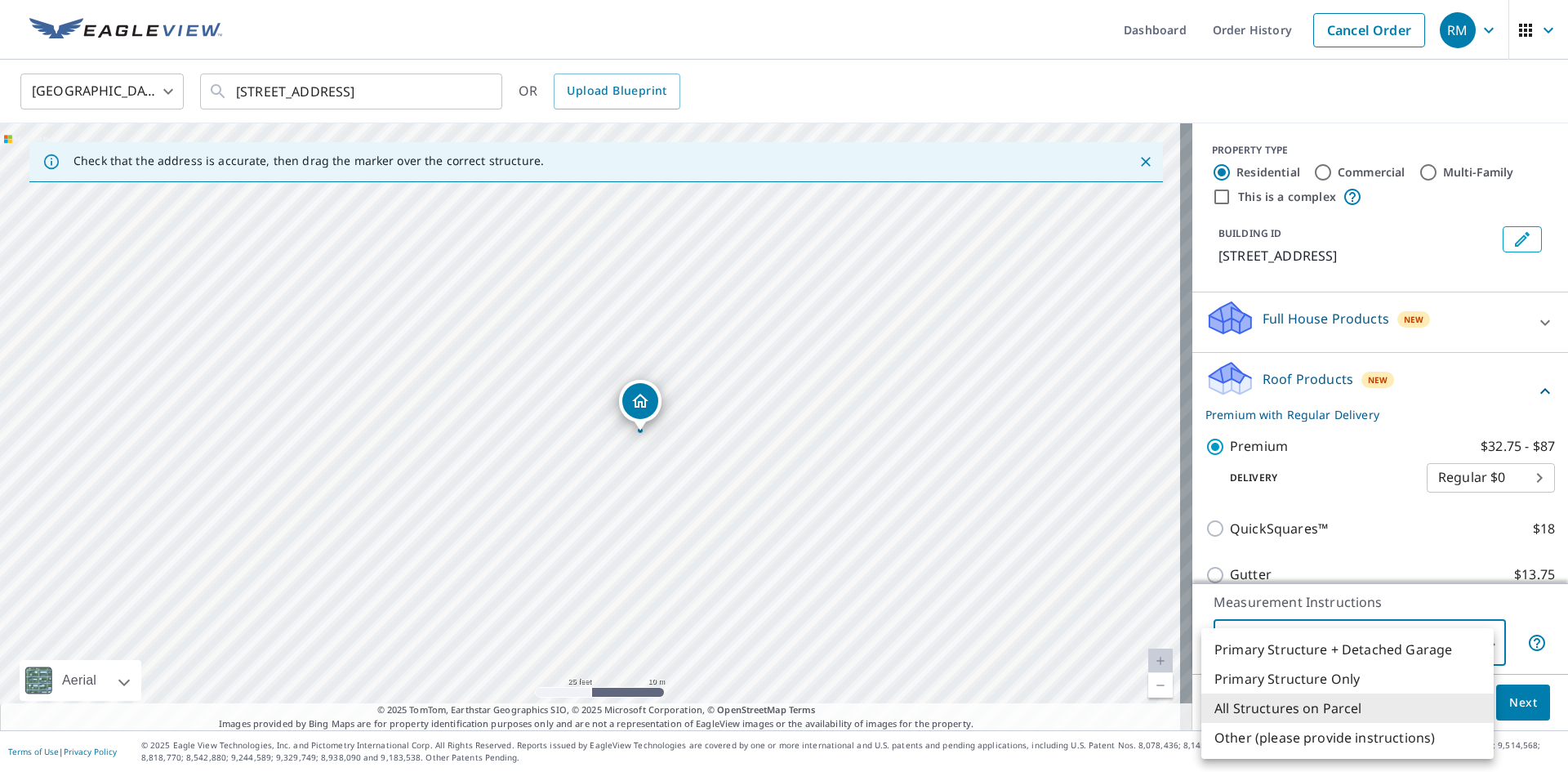
click at [1287, 651] on li "Primary Structure + Detached Garage" at bounding box center [1348, 649] width 293 height 29
type input "1"
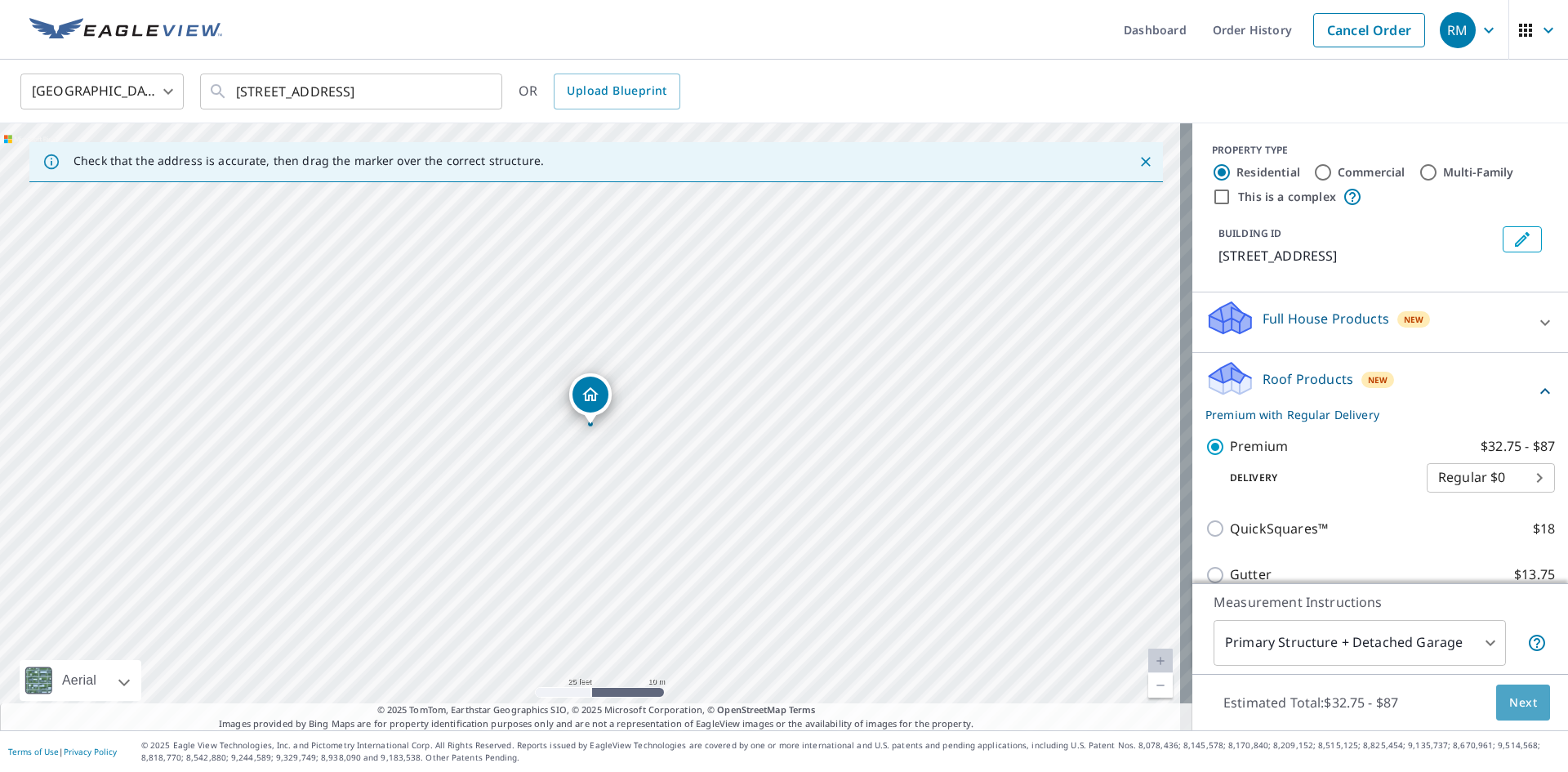
click at [1509, 702] on span "Next" at bounding box center [1522, 703] width 28 height 20
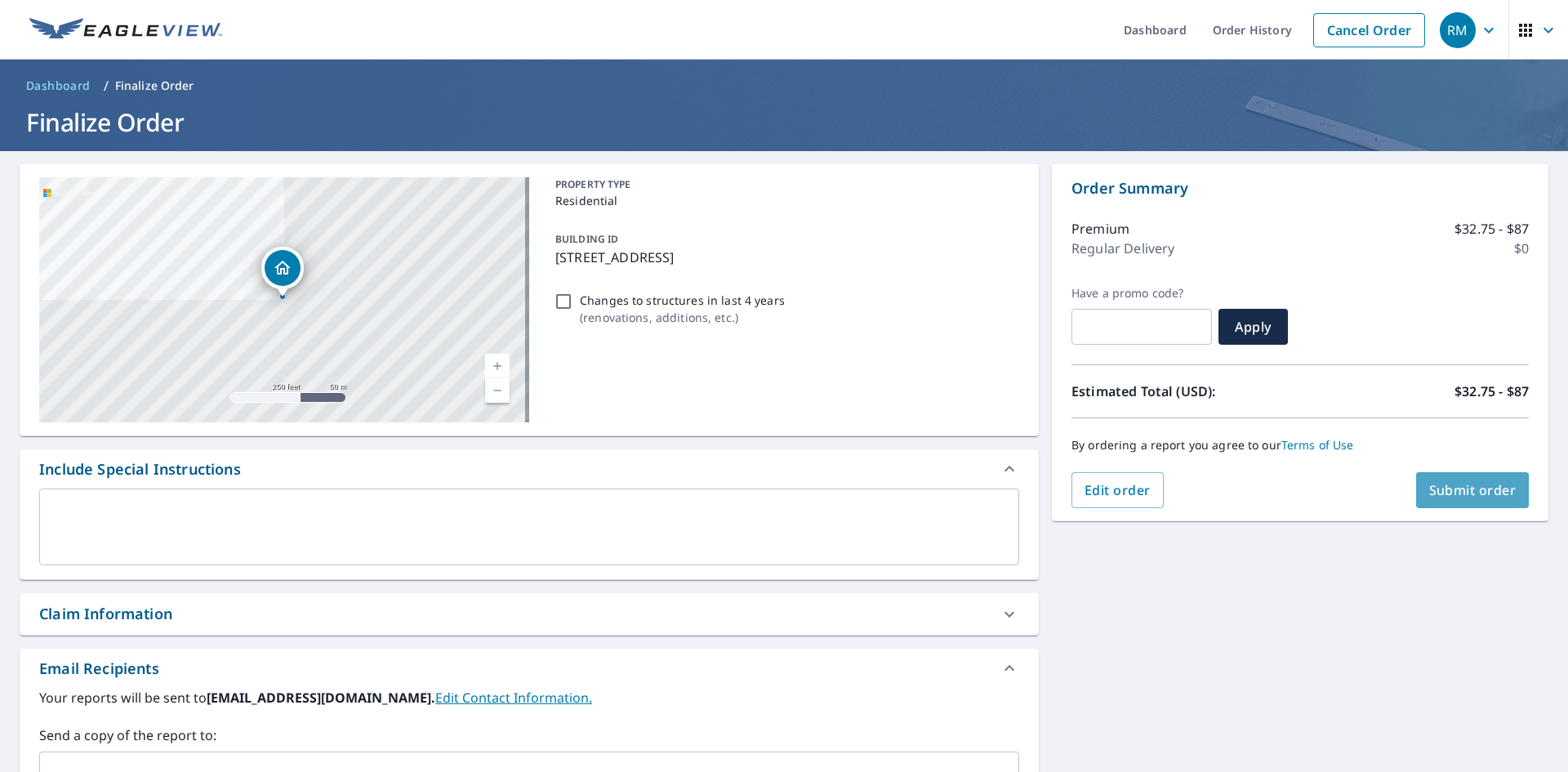
click at [1453, 502] on button "Submit order" at bounding box center [1472, 491] width 113 height 36
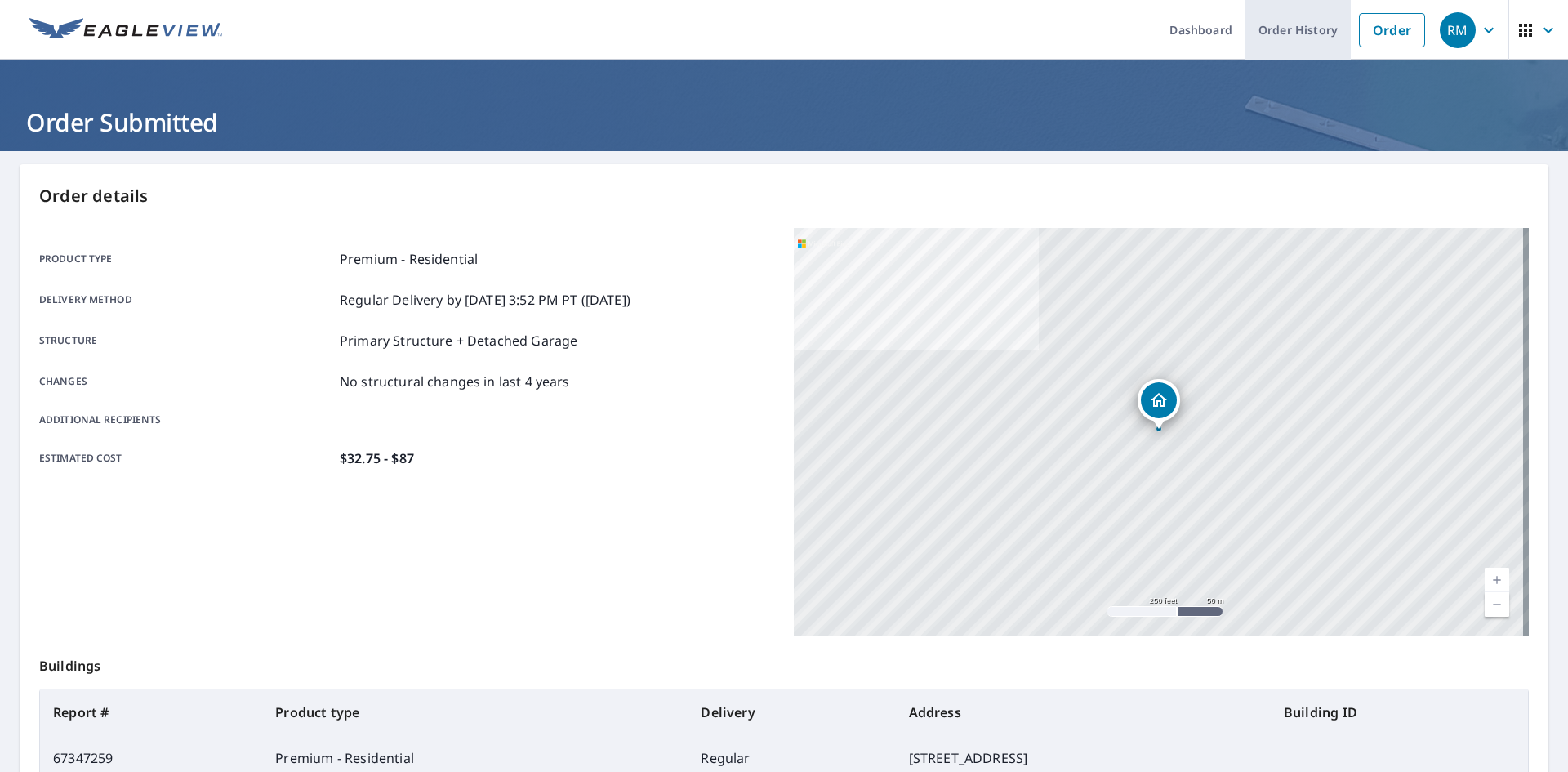
click at [1268, 24] on link "Order History" at bounding box center [1297, 29] width 105 height 60
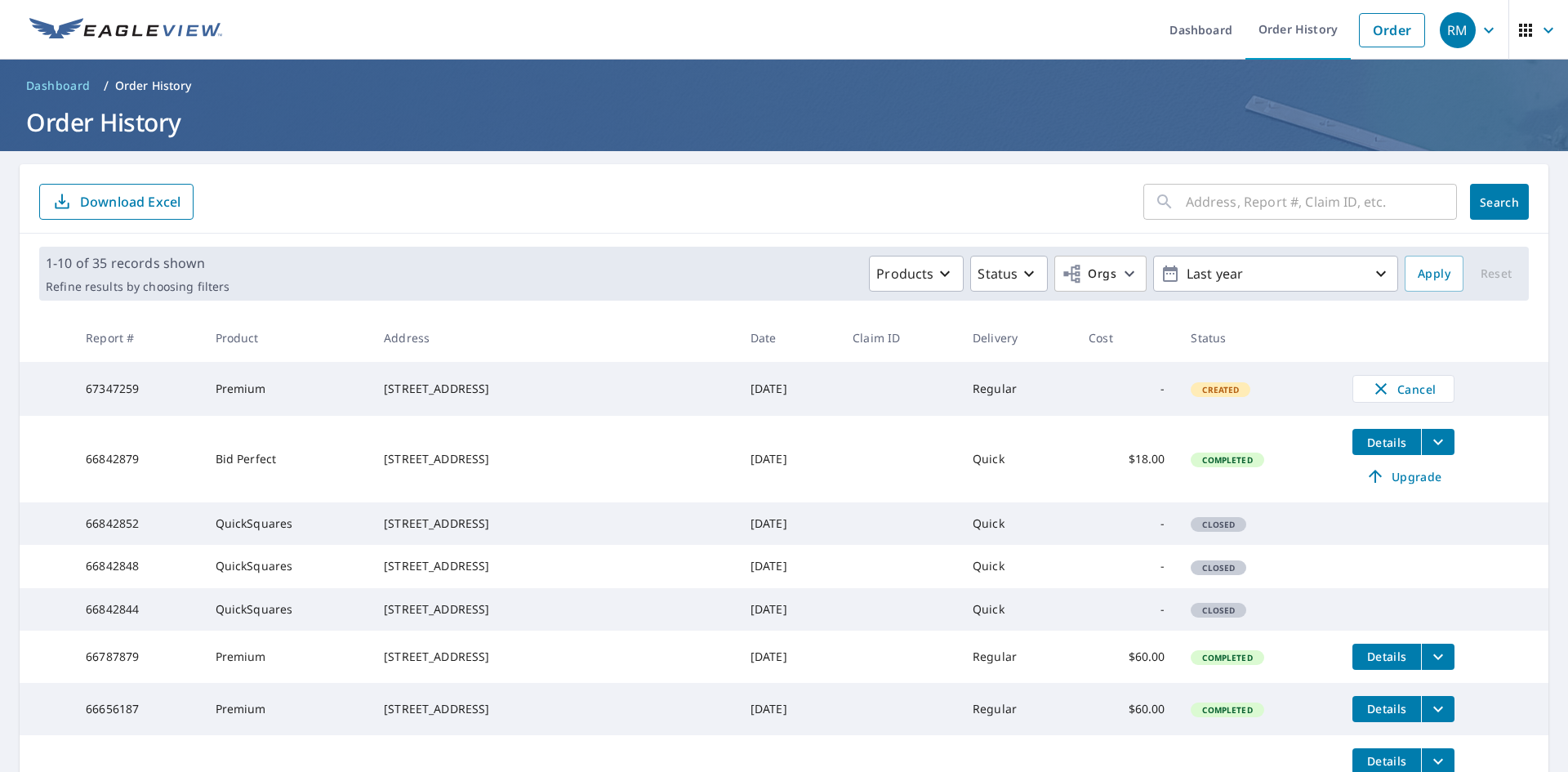
click at [1200, 202] on input "text" at bounding box center [1321, 202] width 271 height 46
paste input "366 Washington Street Wallingford"
type input "366 Washington Street Wallingford"
click at [1470, 202] on button "Search" at bounding box center [1500, 202] width 59 height 36
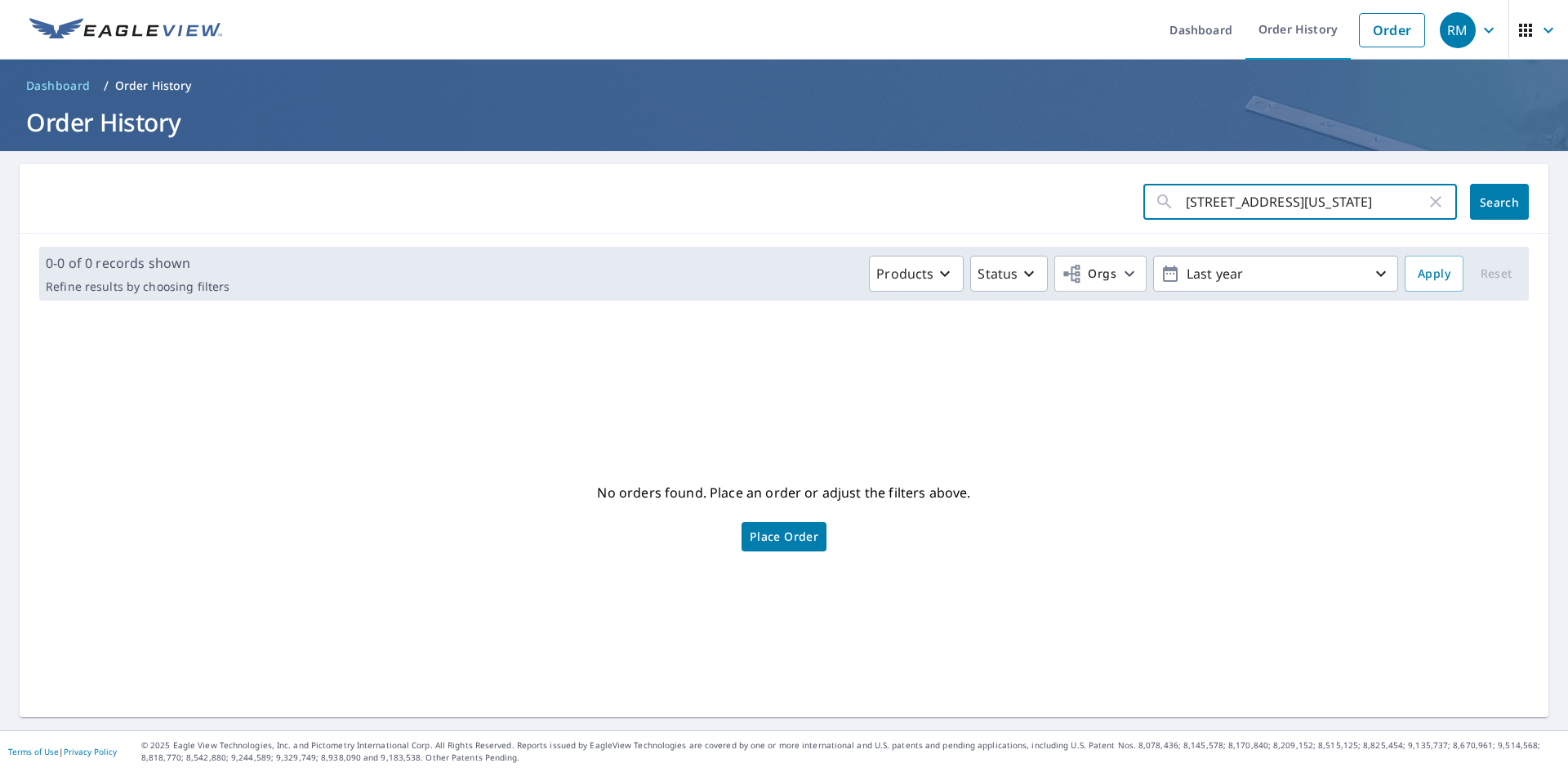
click at [1214, 205] on input "366 Washington Street Wallingford" at bounding box center [1306, 202] width 240 height 46
drag, startPoint x: 1203, startPoint y: 203, endPoint x: 1479, endPoint y: 185, distance: 276.6
click at [1479, 185] on div "366 Washington Street Wallingford ​ Search" at bounding box center [1336, 202] width 386 height 36
type input "366"
click button "Search" at bounding box center [1500, 202] width 59 height 36
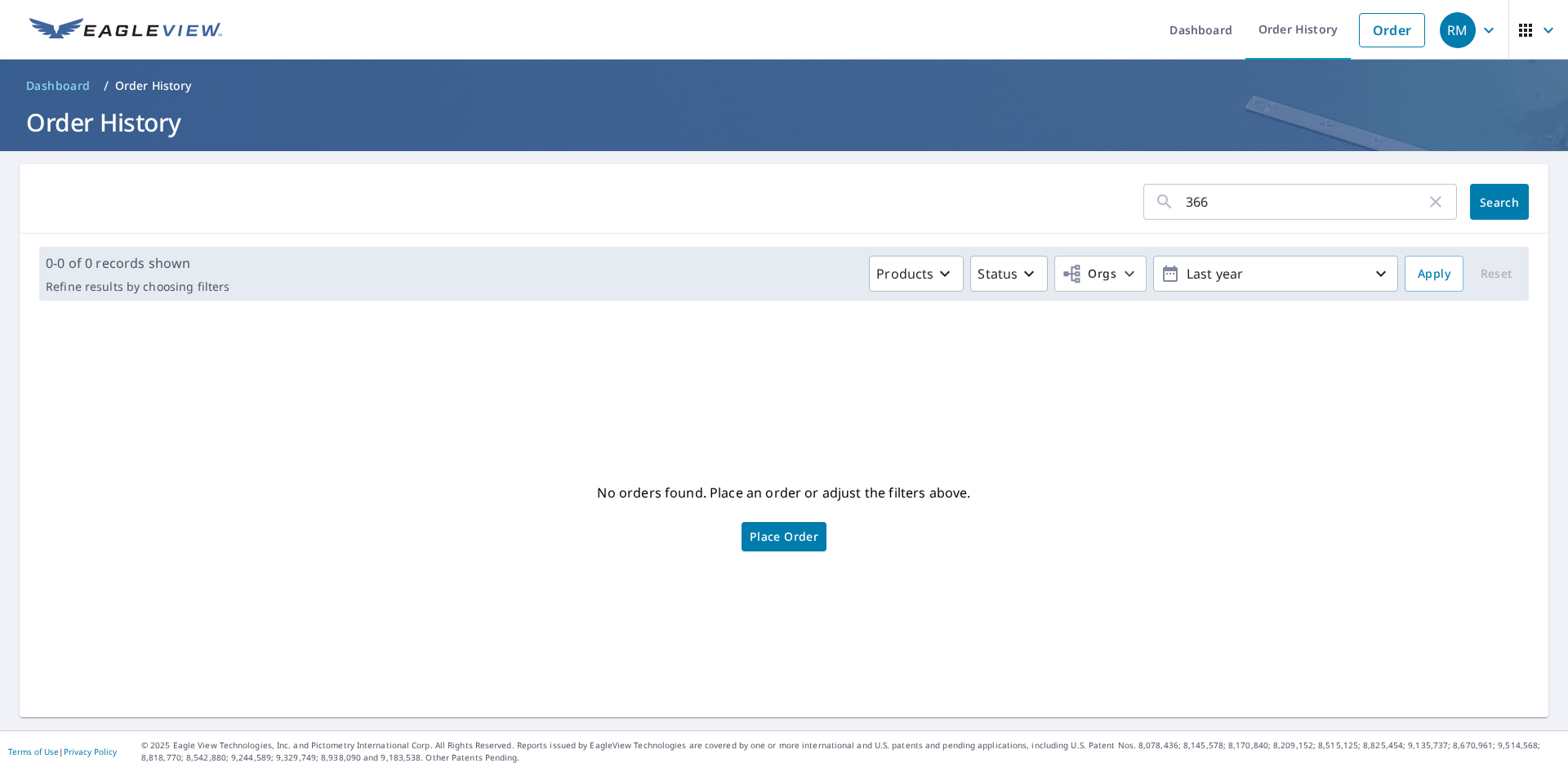
click at [1226, 216] on input "366" at bounding box center [1306, 202] width 240 height 46
type input "366"
click button "Search" at bounding box center [1500, 202] width 59 height 36
click at [1350, 20] on li "Order" at bounding box center [1391, 29] width 83 height 60
click at [1385, 36] on link "Order" at bounding box center [1392, 30] width 67 height 34
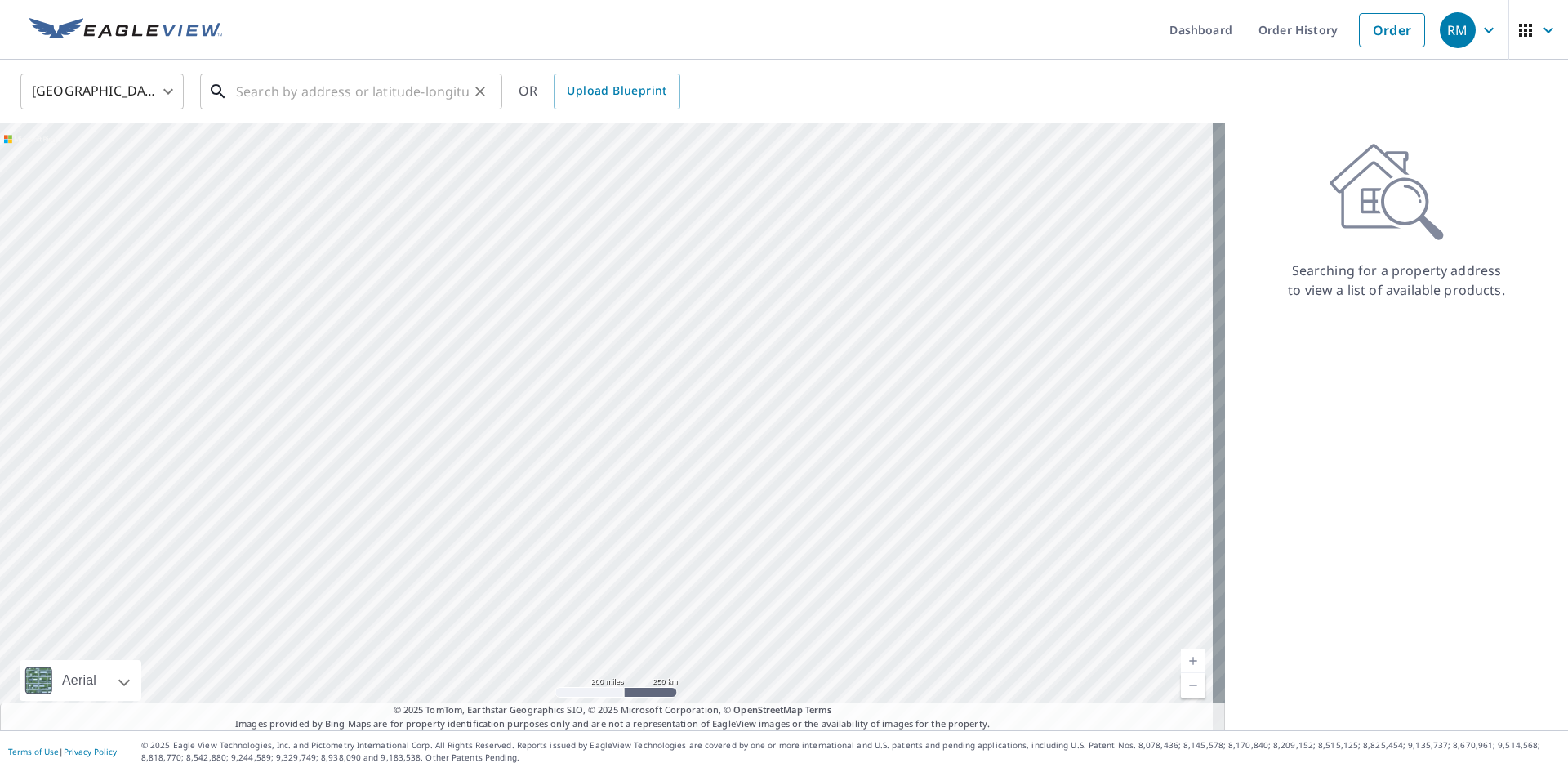
click at [350, 78] on input "text" at bounding box center [352, 91] width 233 height 46
paste input "366 Washington Street Wallingford"
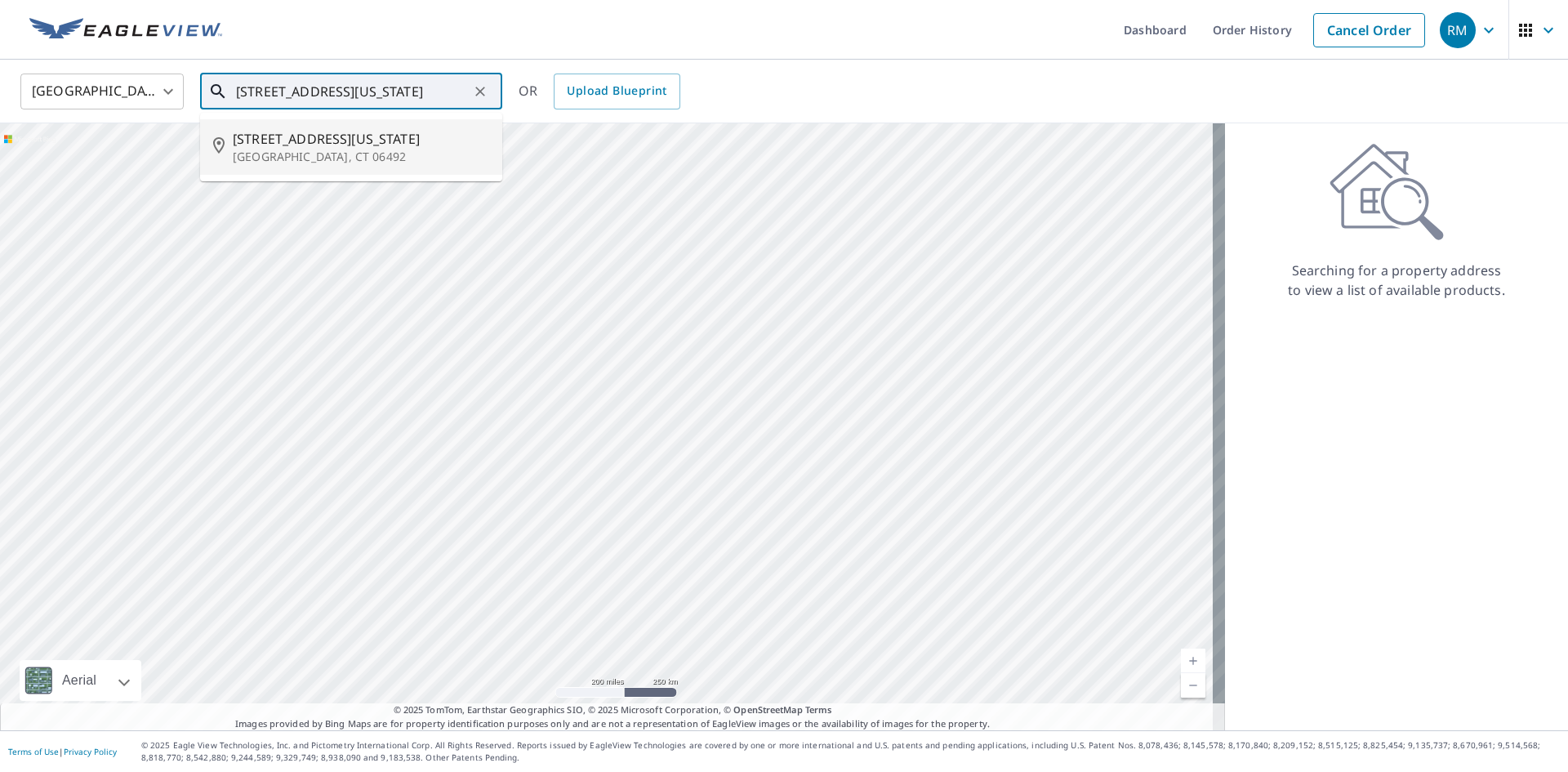
click at [386, 158] on p "Wallingford, CT 06492" at bounding box center [361, 156] width 257 height 16
type input "366 Washington St Wallingford, CT 06492"
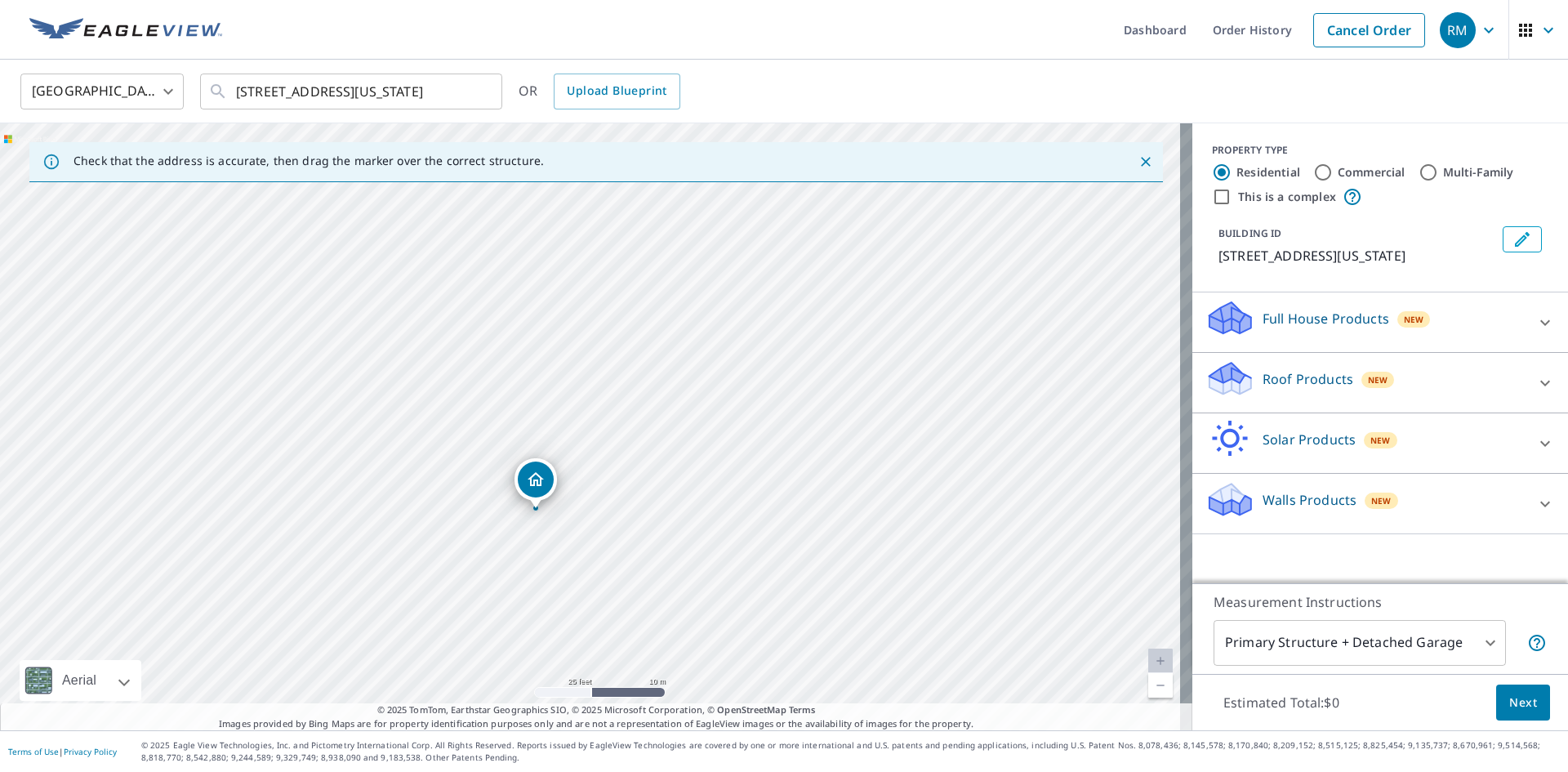
drag, startPoint x: 601, startPoint y: 444, endPoint x: 588, endPoint y: 275, distance: 169.5
click at [588, 273] on div "366 Washington St Wallingford, CT 06492" at bounding box center [596, 427] width 1192 height 607
click at [1361, 373] on div "New" at bounding box center [1377, 378] width 33 height 20
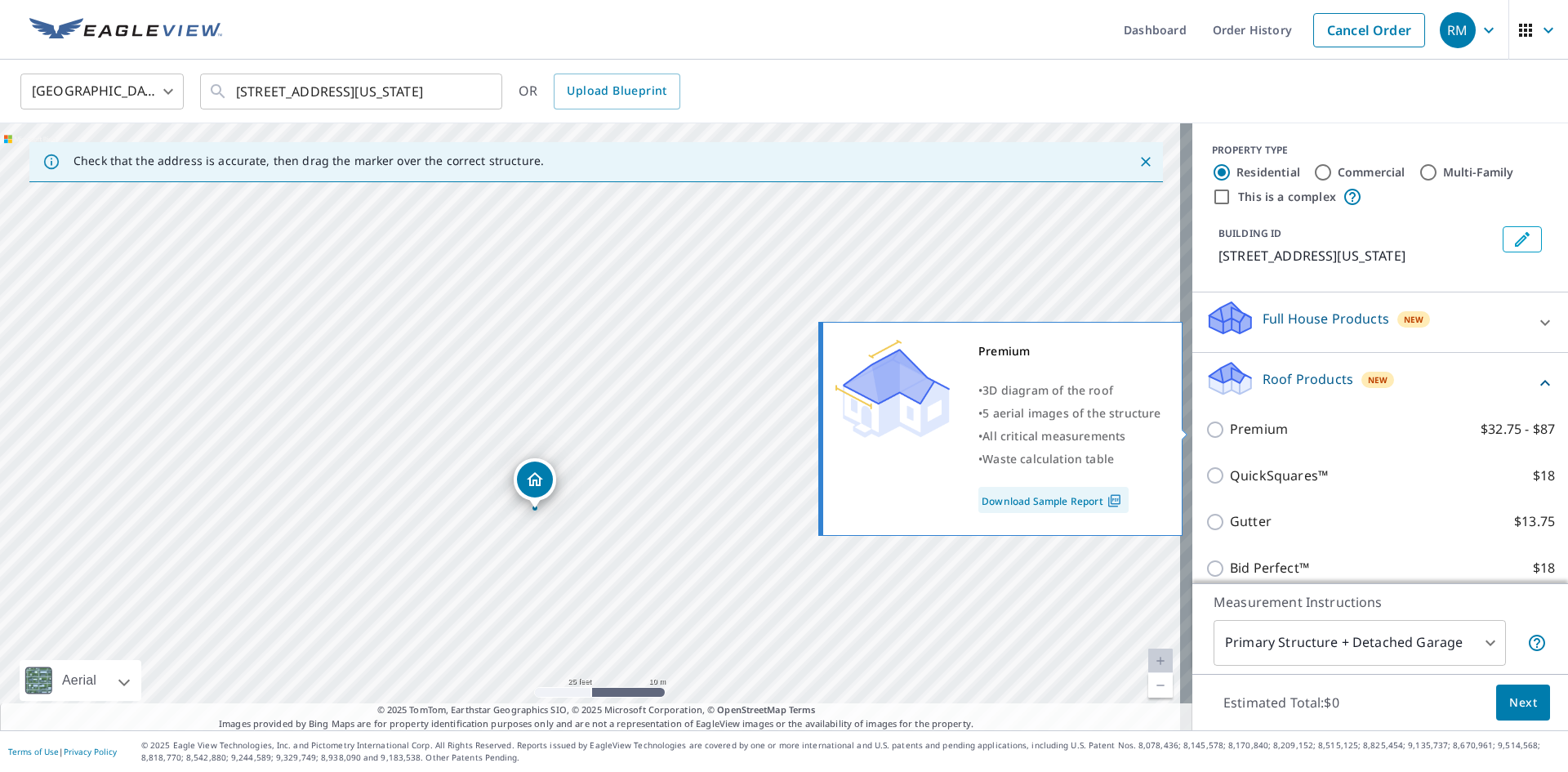
click at [1333, 434] on label "Premium $32.75 - $87" at bounding box center [1392, 429] width 325 height 20
click at [1230, 434] on input "Premium $32.75 - $87" at bounding box center [1217, 430] width 25 height 20
checkbox input "true"
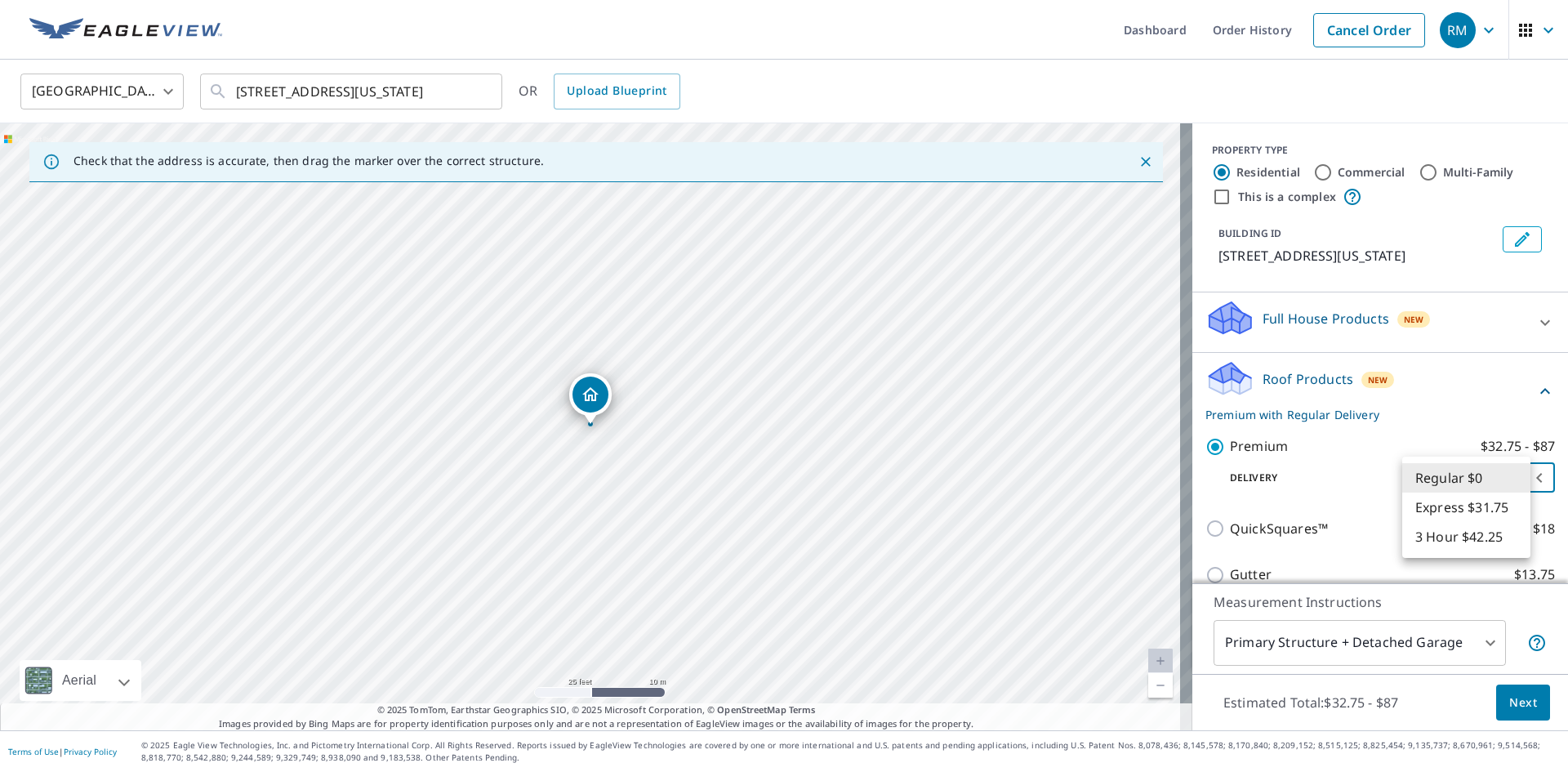
click at [1451, 472] on body "RM RM Dashboard Order History Cancel Order RM United States US ​ 366 Washington…" at bounding box center [784, 386] width 1568 height 772
click at [1426, 415] on div at bounding box center [784, 386] width 1568 height 772
click at [1520, 693] on span "Next" at bounding box center [1522, 703] width 28 height 20
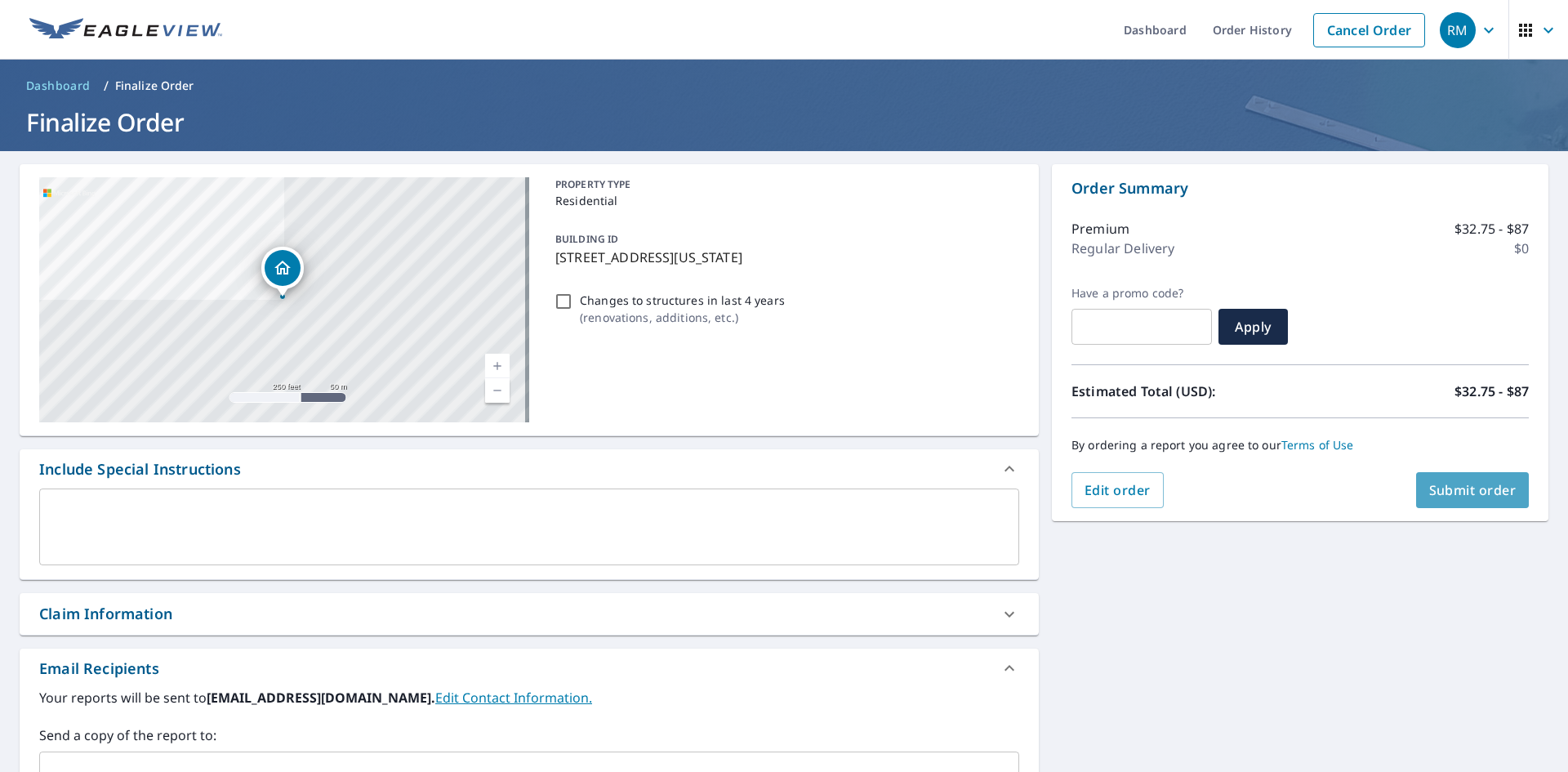
click at [1447, 492] on span "Submit order" at bounding box center [1473, 490] width 87 height 18
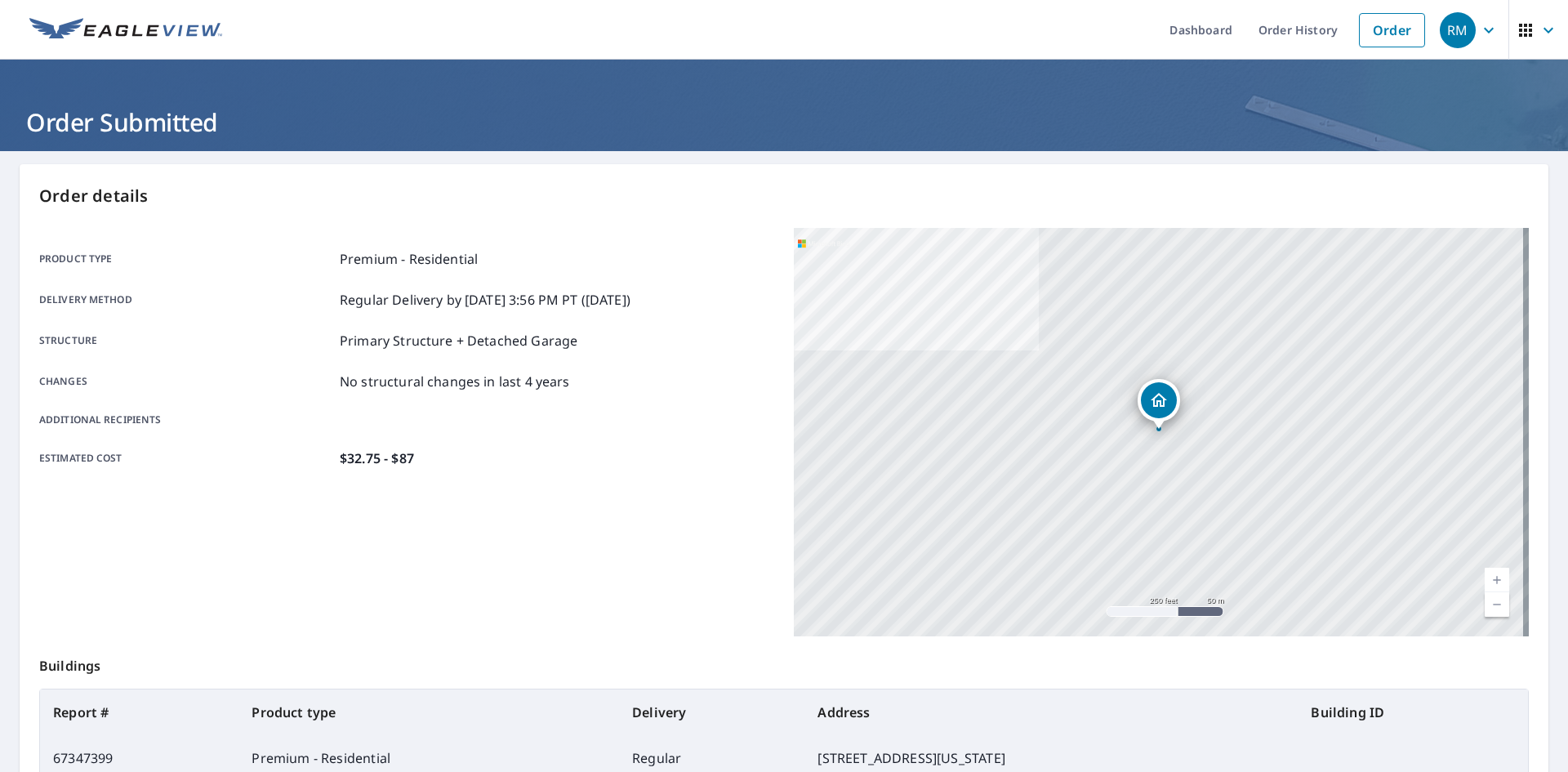
click at [104, 20] on img at bounding box center [125, 30] width 193 height 25
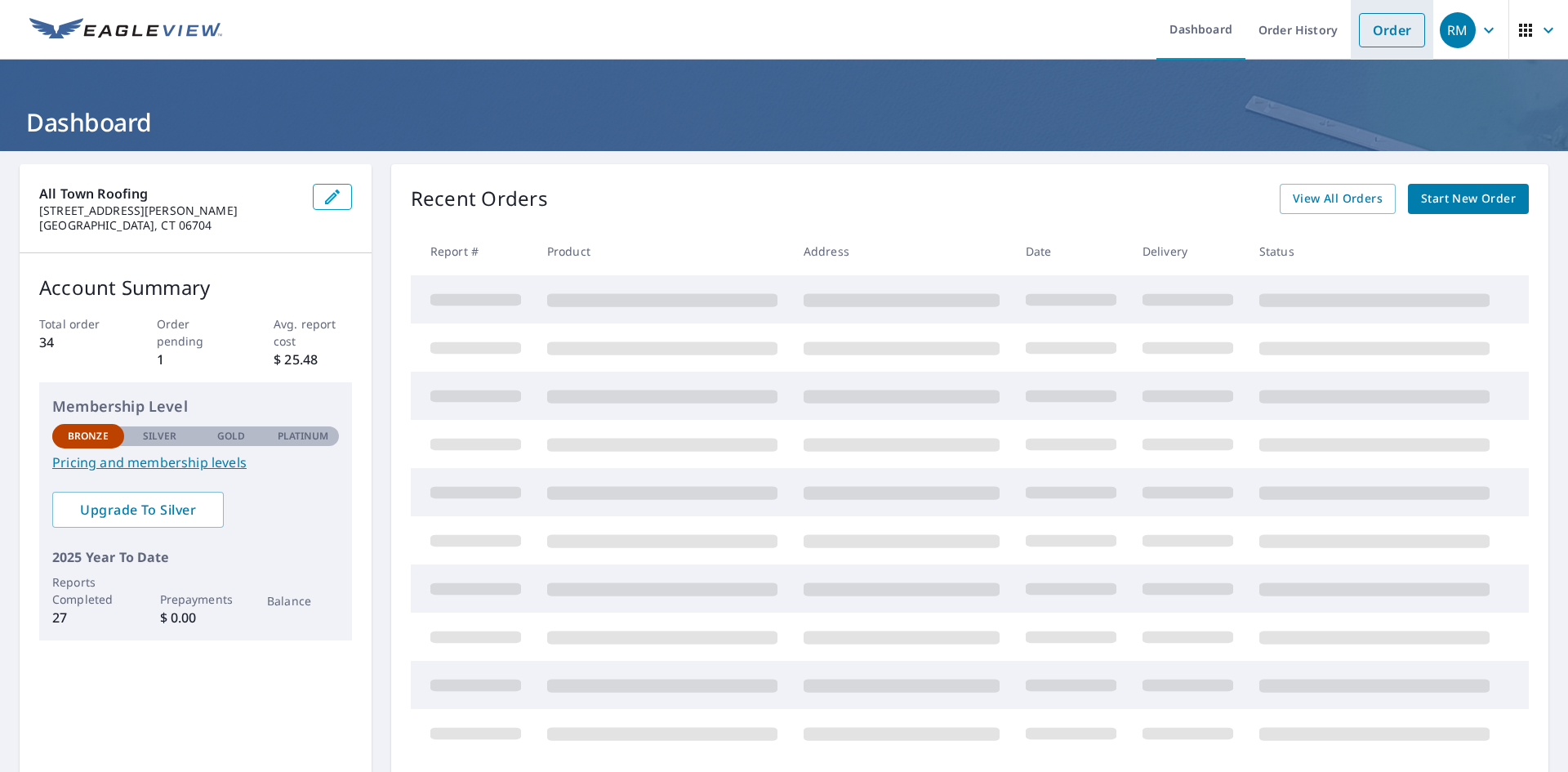
click at [1374, 23] on link "Order" at bounding box center [1392, 30] width 67 height 34
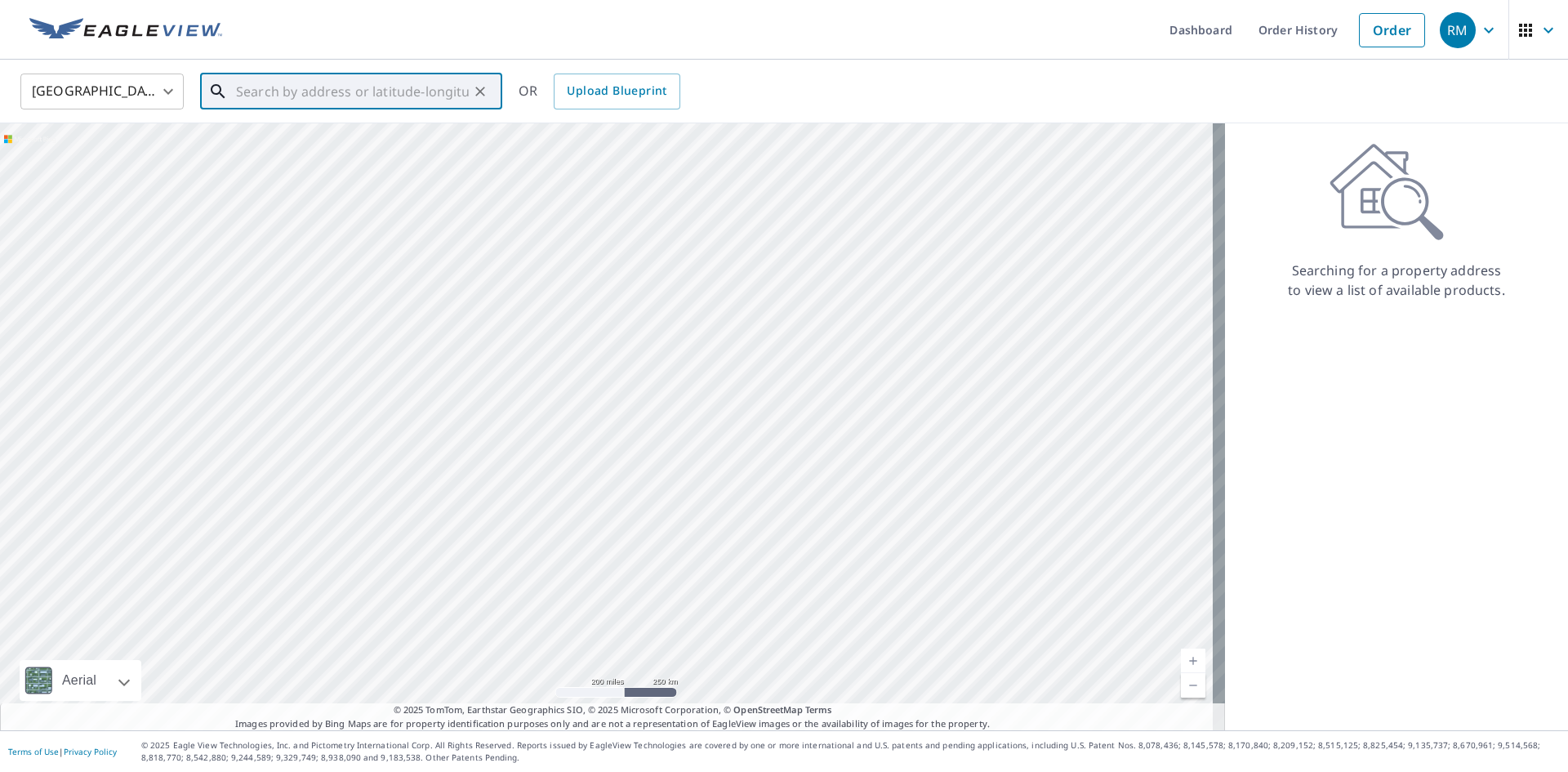
click at [457, 87] on input "text" at bounding box center [352, 91] width 233 height 46
click at [1271, 26] on link "Order History" at bounding box center [1297, 29] width 105 height 60
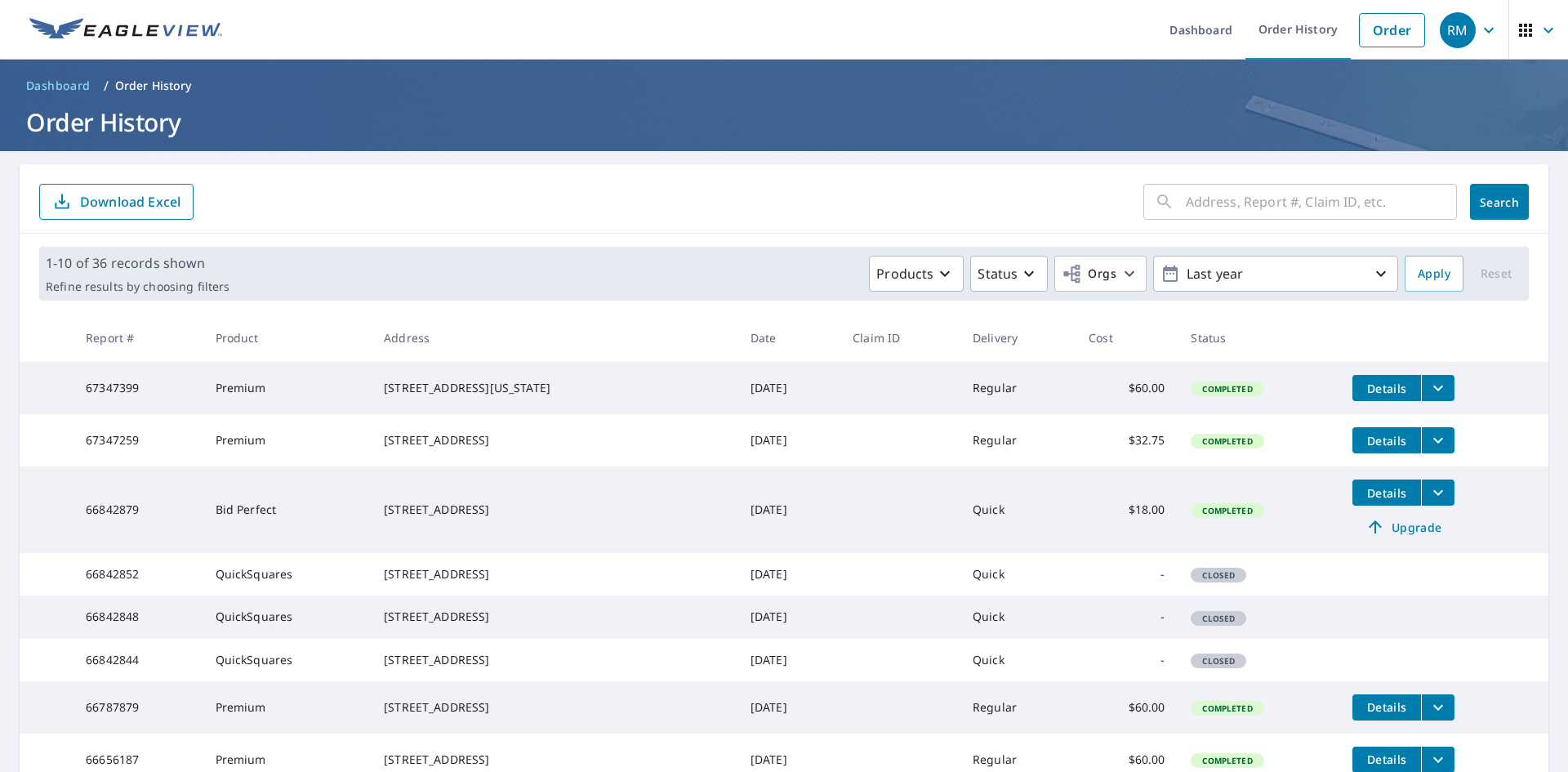
click at [1267, 203] on input "text" at bounding box center [1321, 202] width 271 height 46
type input "8"
type input "97 sylvan"
click button "Search" at bounding box center [1500, 202] width 59 height 36
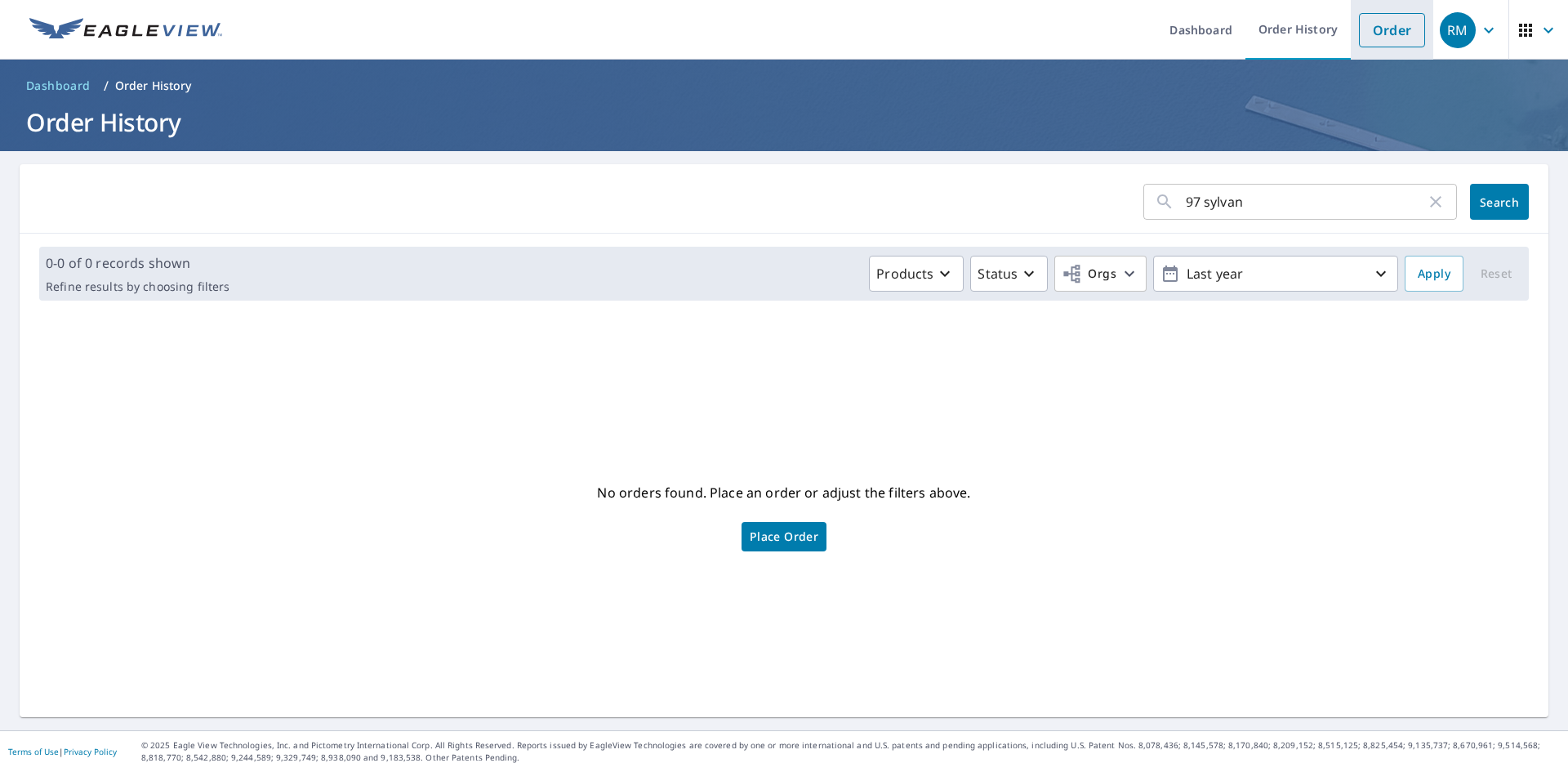
click at [1367, 34] on link "Order" at bounding box center [1392, 30] width 67 height 34
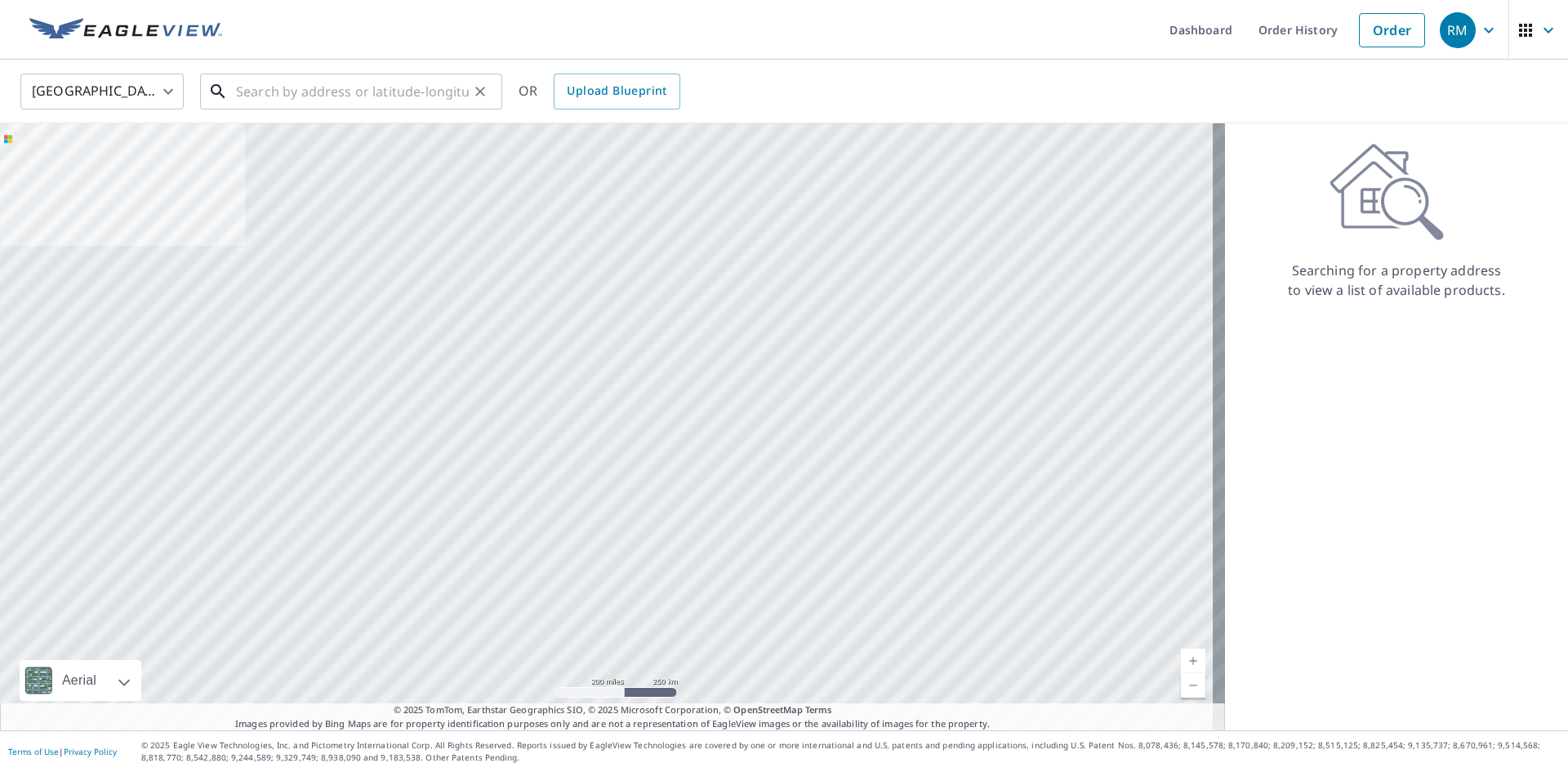
click at [449, 90] on input "text" at bounding box center [352, 91] width 233 height 46
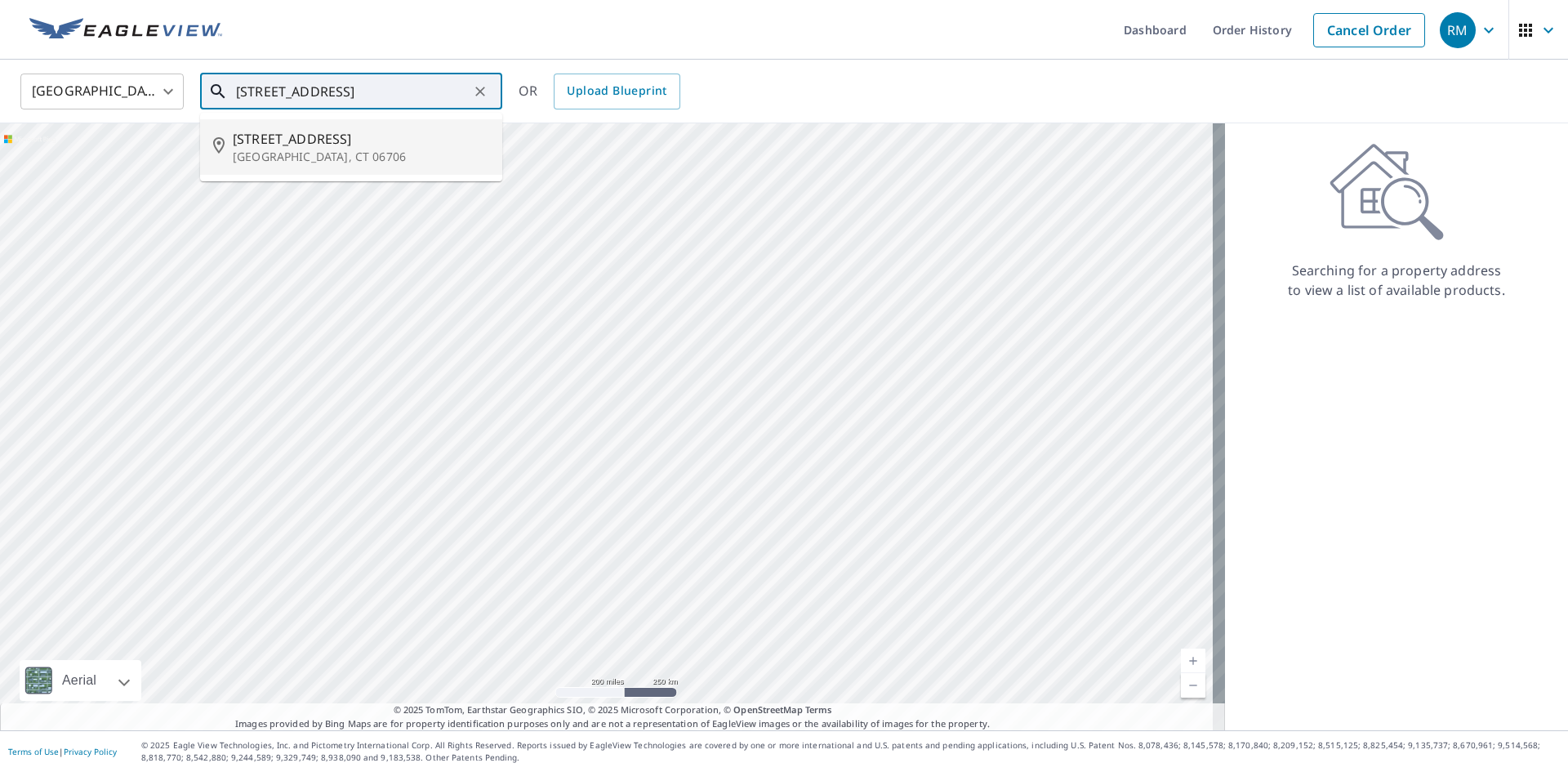
click at [306, 142] on span "97 Sylvan Ave" at bounding box center [361, 139] width 257 height 20
type input "97 Sylvan Ave Waterbury, CT 06706"
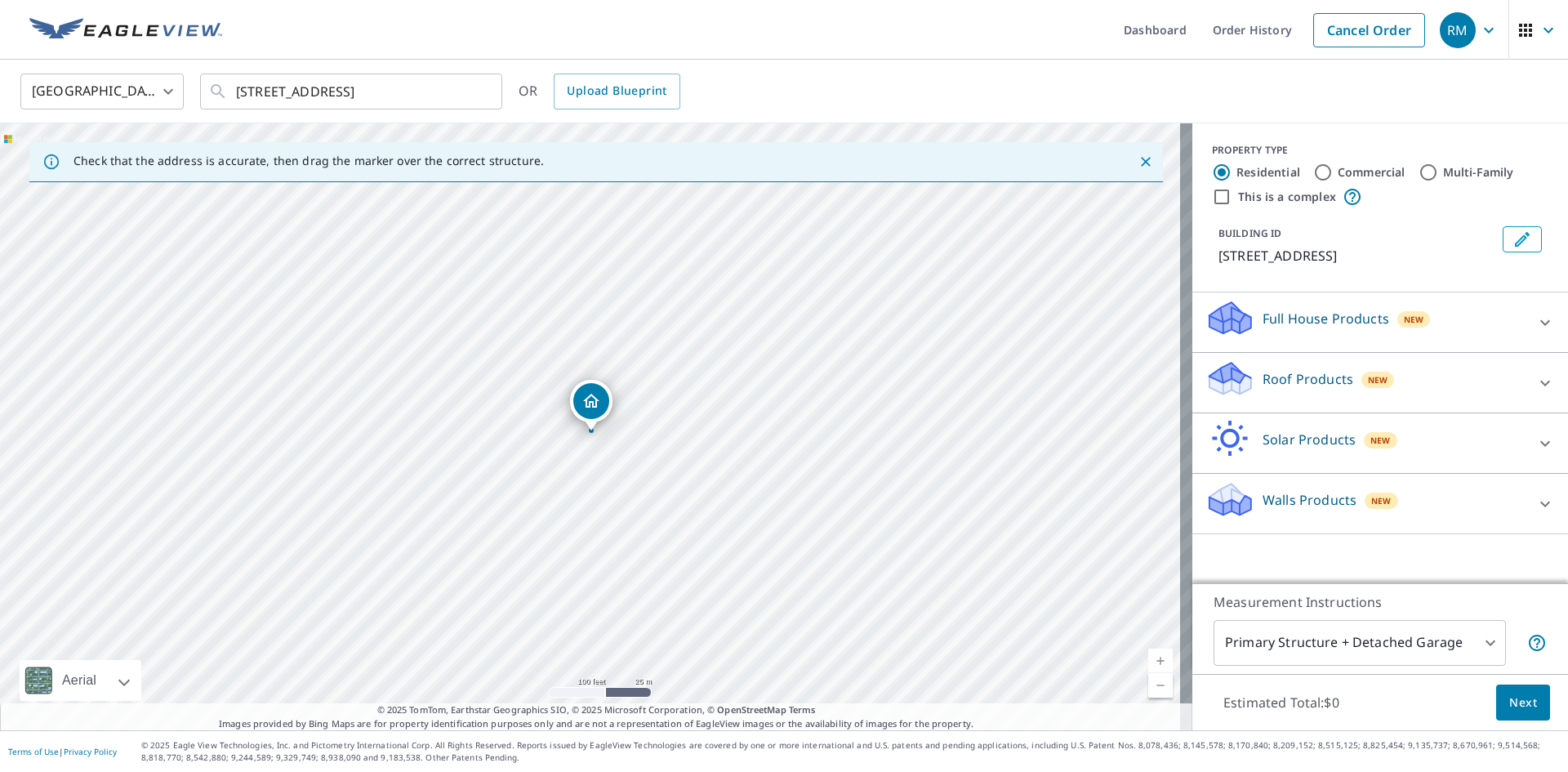
click at [1360, 328] on div "Full House Products New" at bounding box center [1365, 321] width 320 height 47
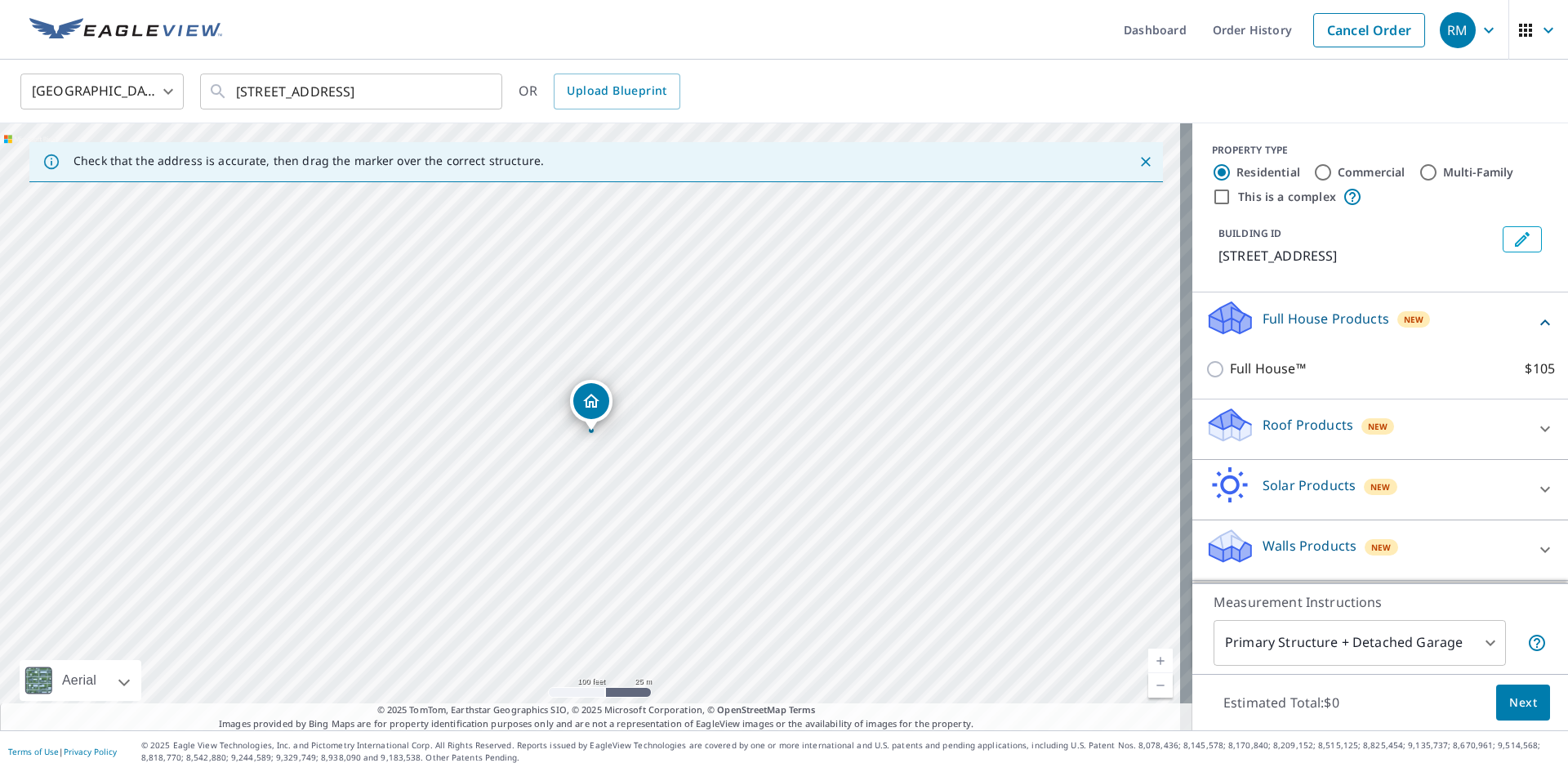
click at [1364, 322] on p "Full House Products" at bounding box center [1325, 318] width 126 height 20
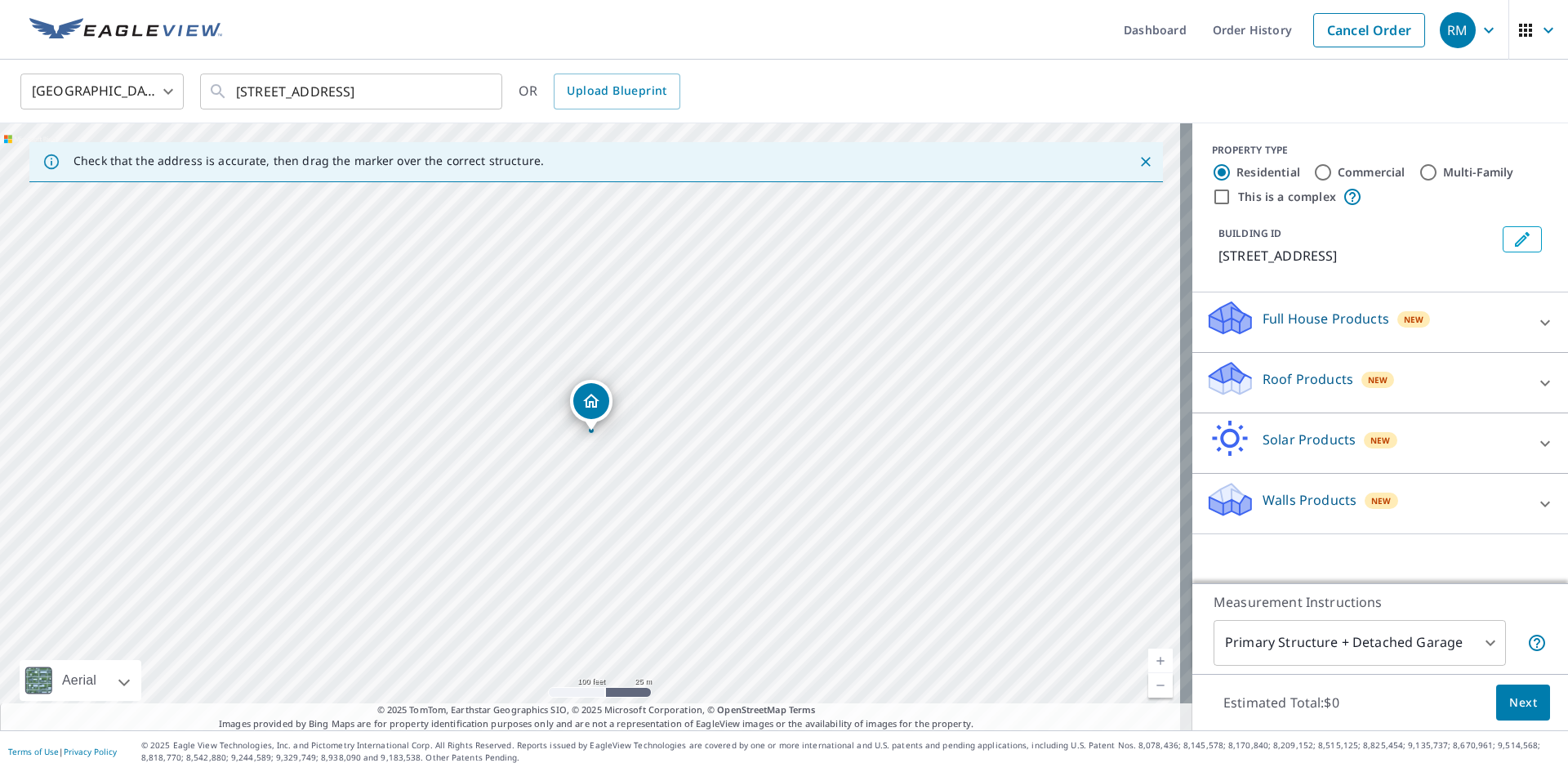
click at [1396, 397] on div "Roof Products New" at bounding box center [1365, 382] width 320 height 47
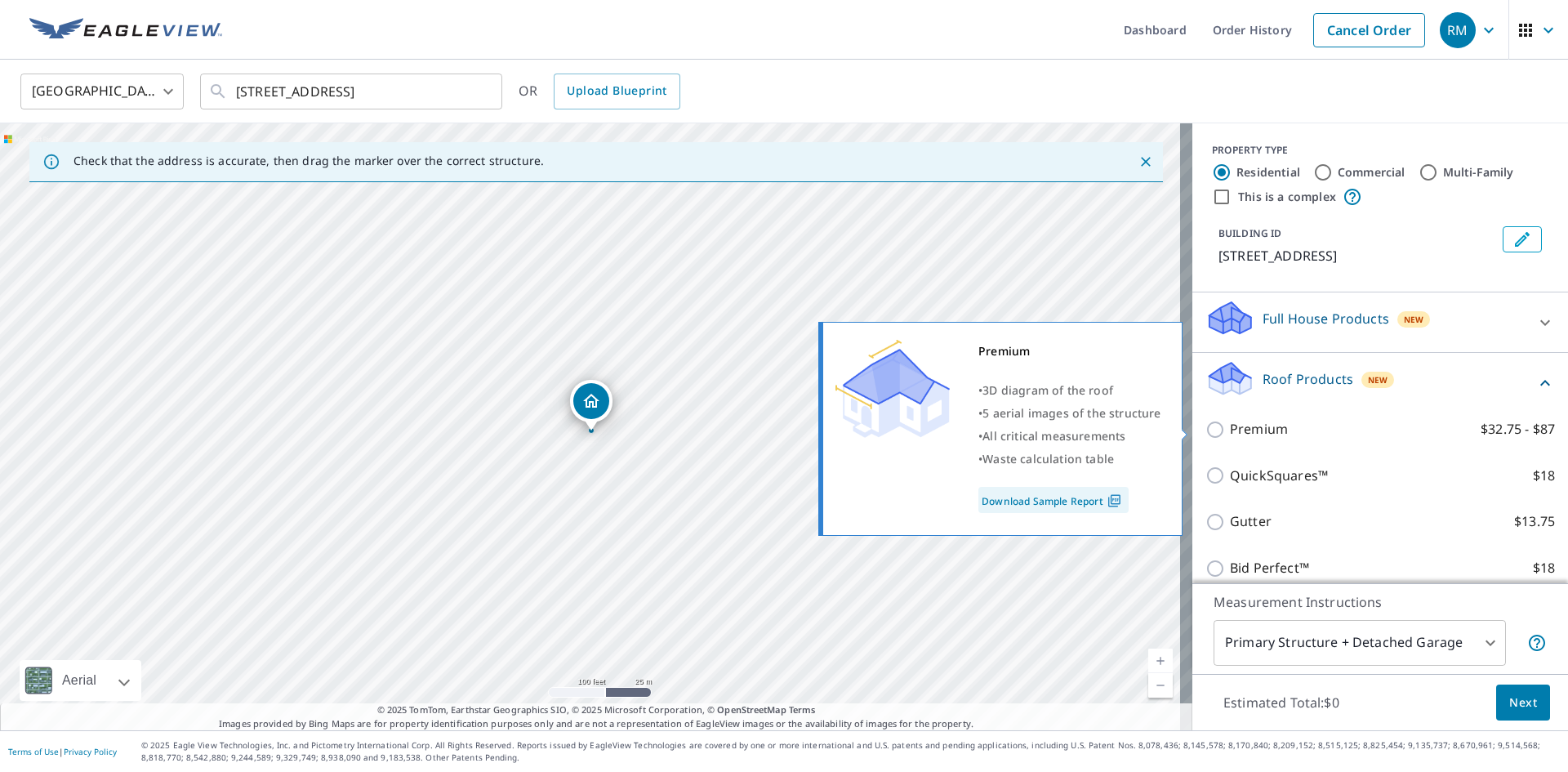
click at [1263, 426] on p "Premium" at bounding box center [1258, 429] width 58 height 20
click at [1230, 426] on input "Premium $32.75 - $87" at bounding box center [1217, 430] width 25 height 20
checkbox input "true"
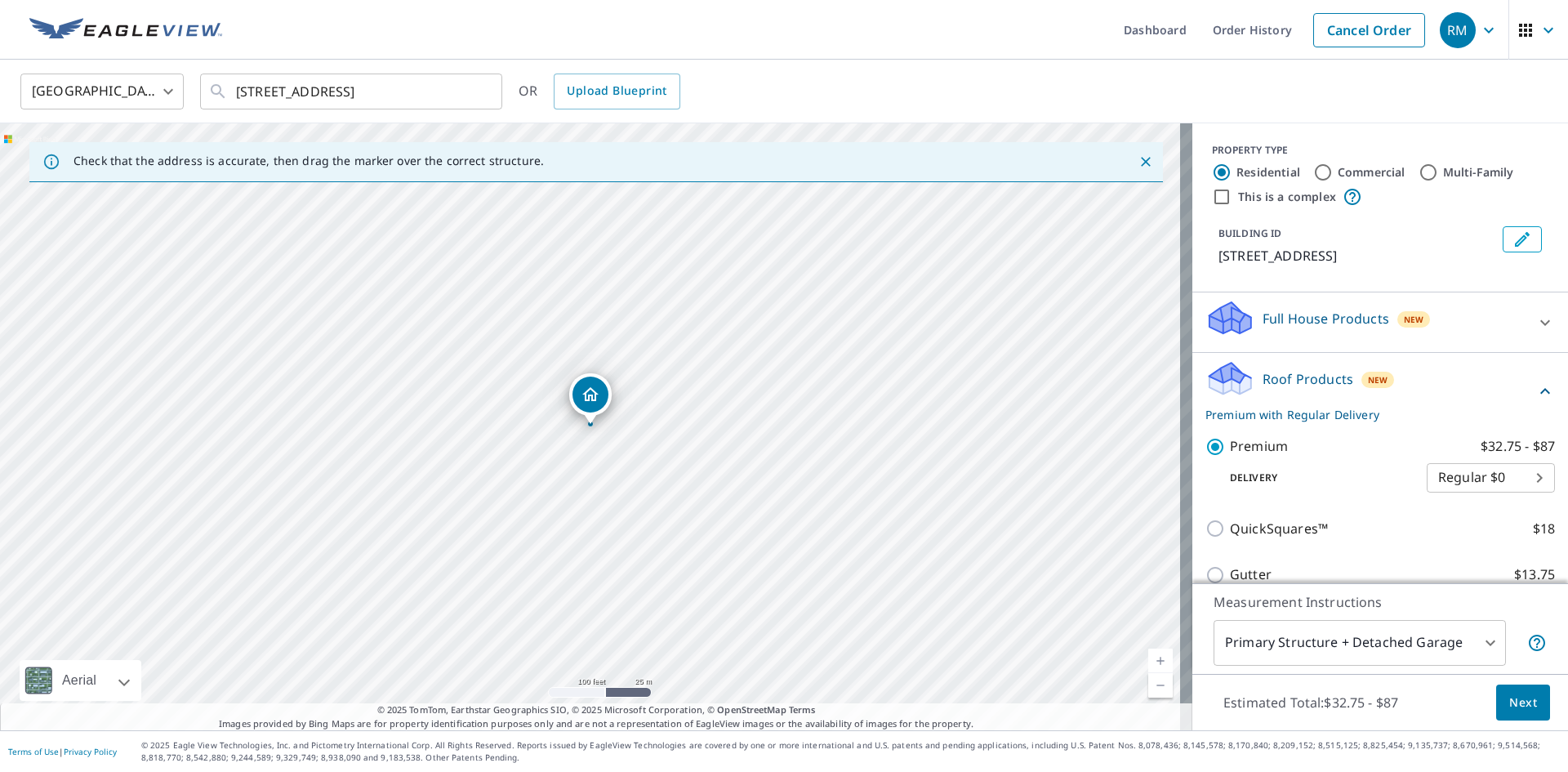
click at [1288, 336] on div "Full House Products New" at bounding box center [1365, 321] width 320 height 47
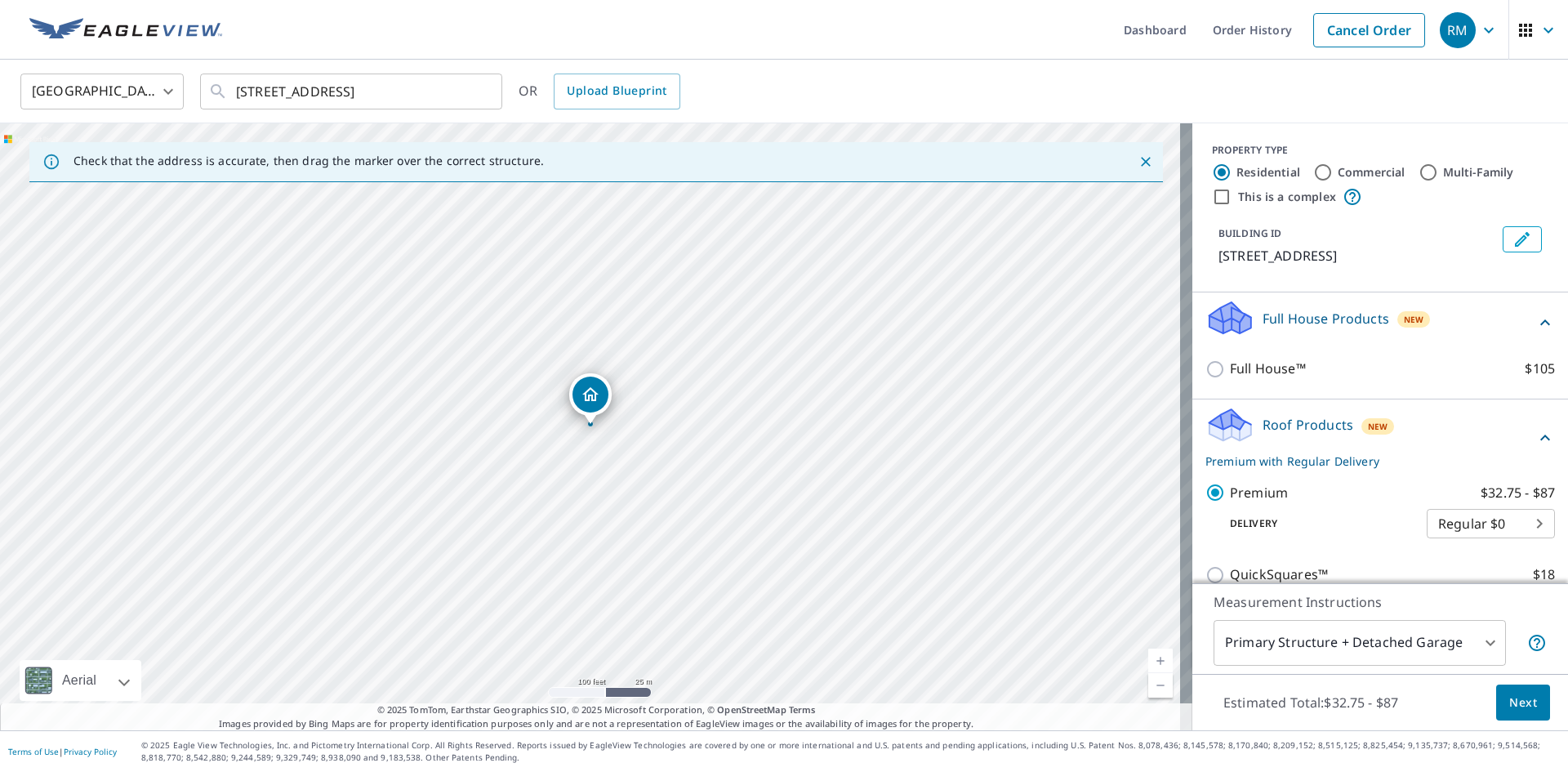
click at [1267, 357] on div "Full House™ $105" at bounding box center [1380, 368] width 350 height 47
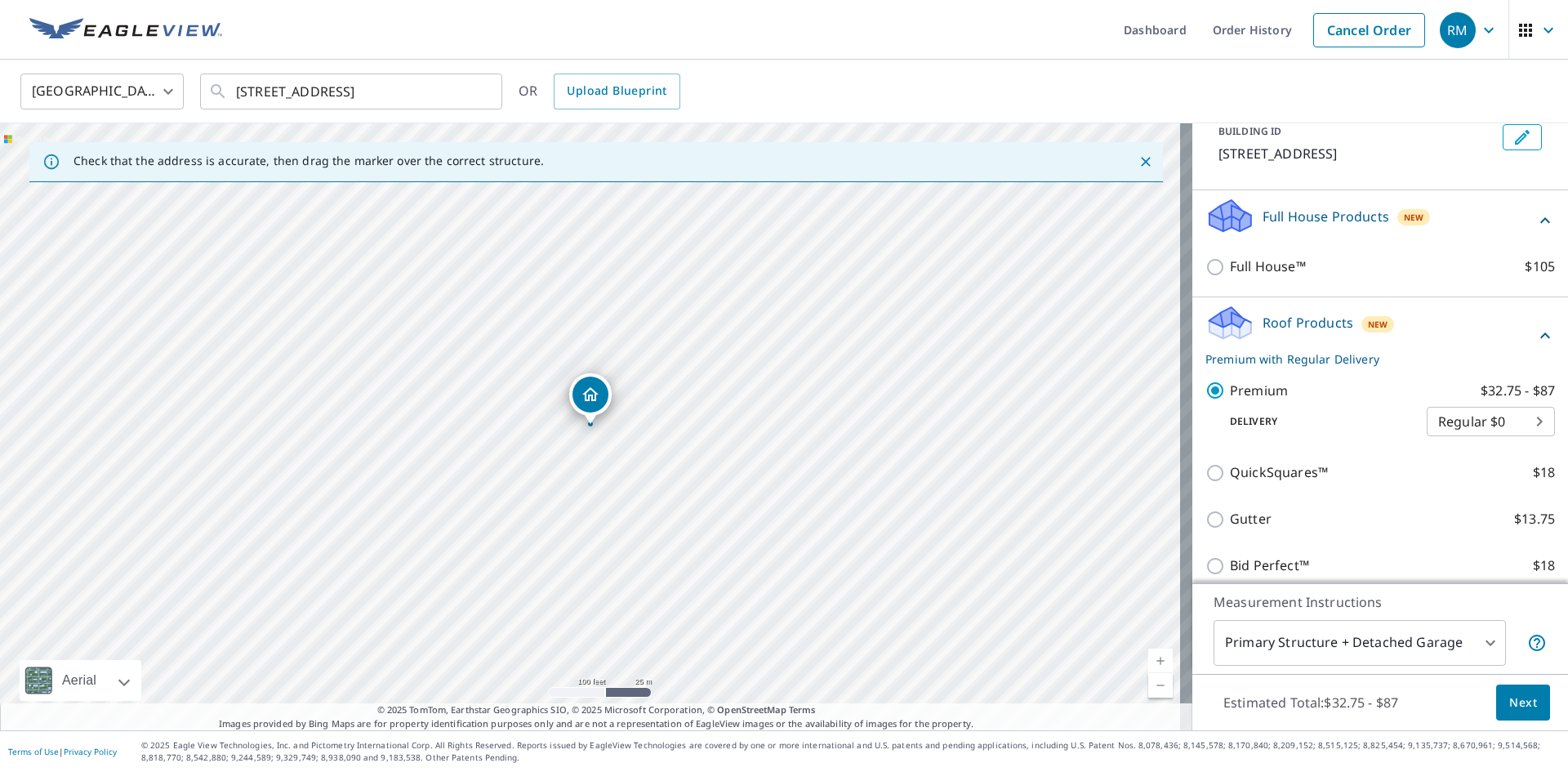
scroll to position [236, 0]
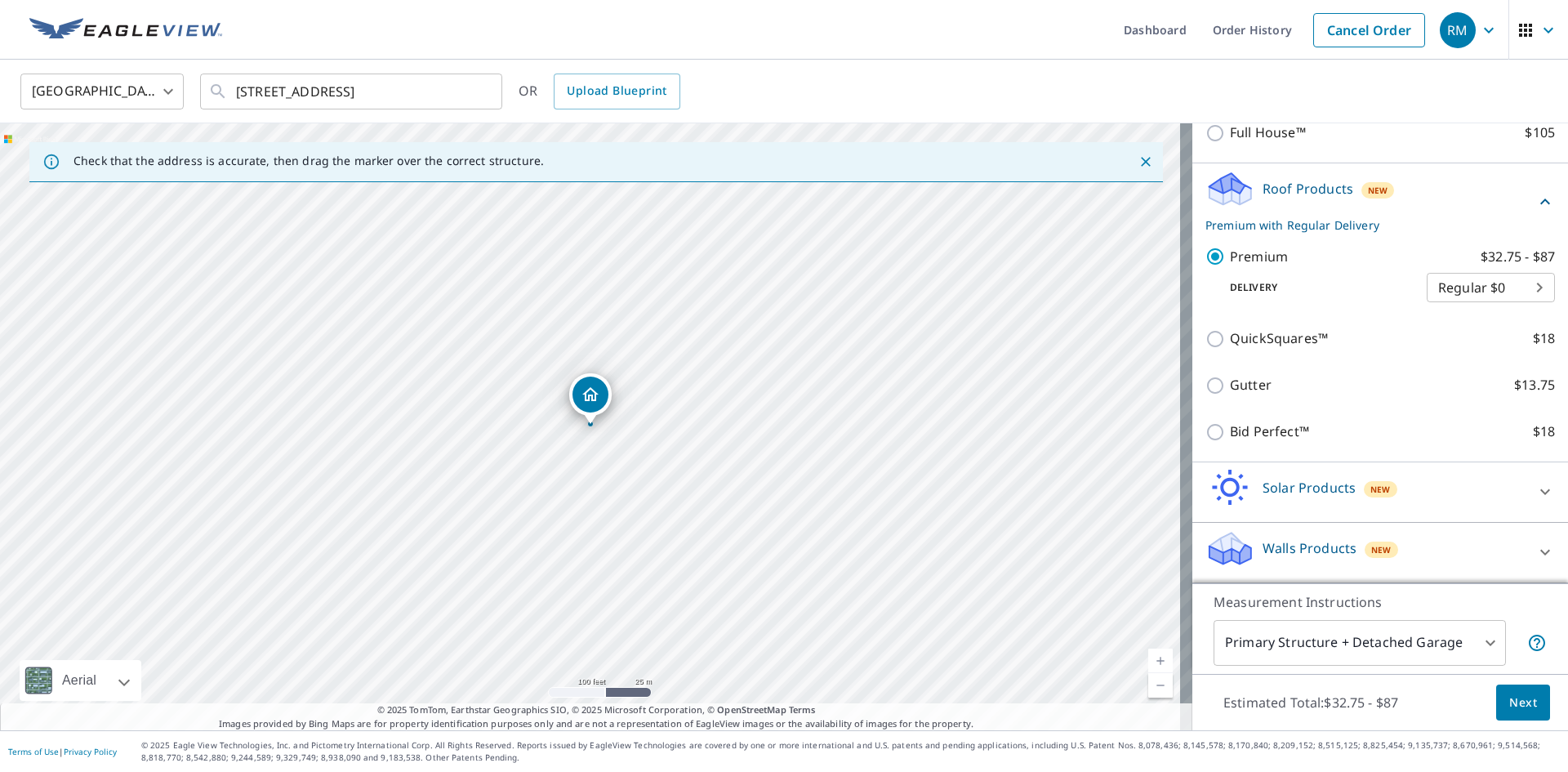
click at [1371, 546] on span "New" at bounding box center [1381, 550] width 20 height 13
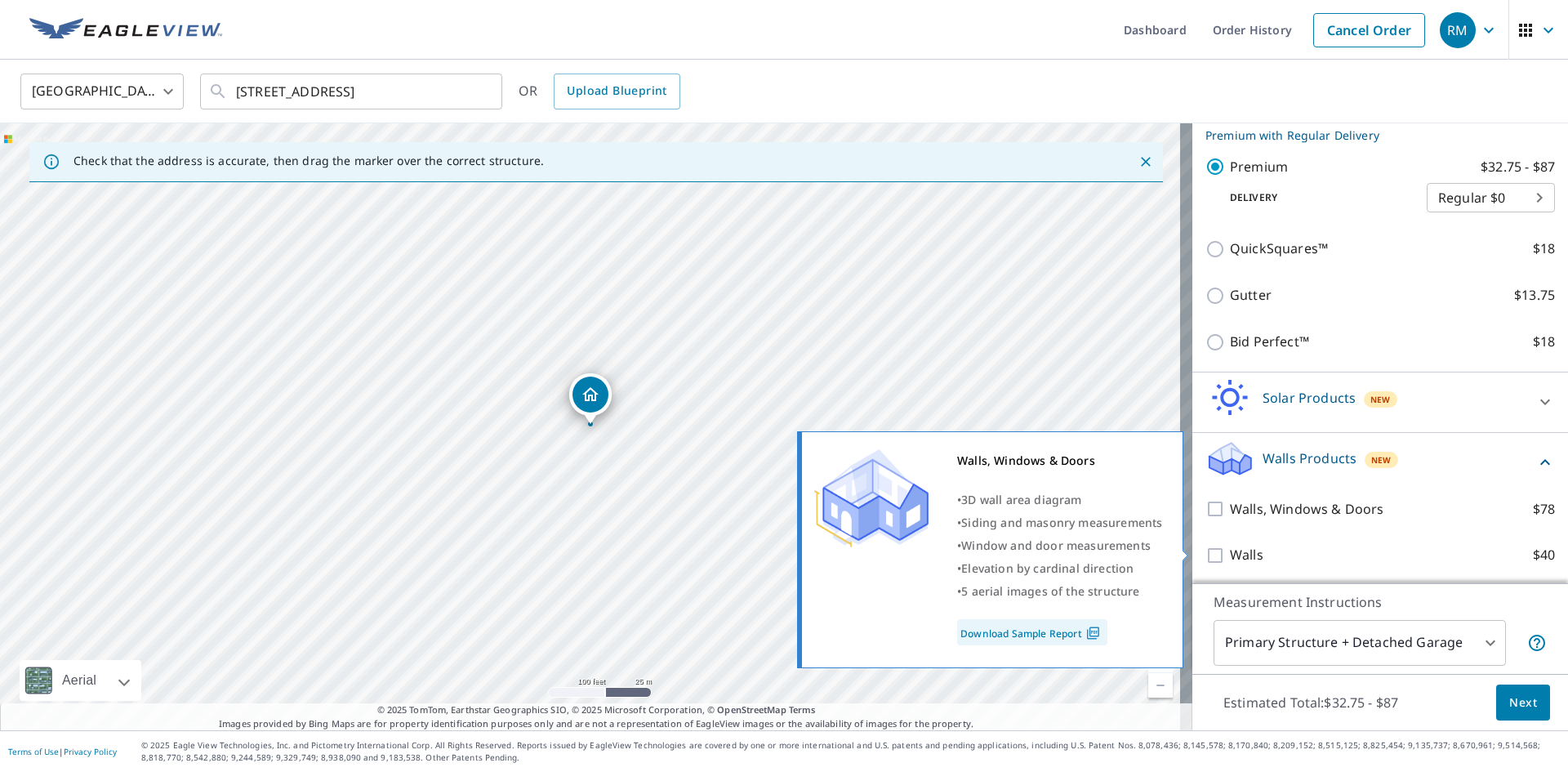
scroll to position [328, 0]
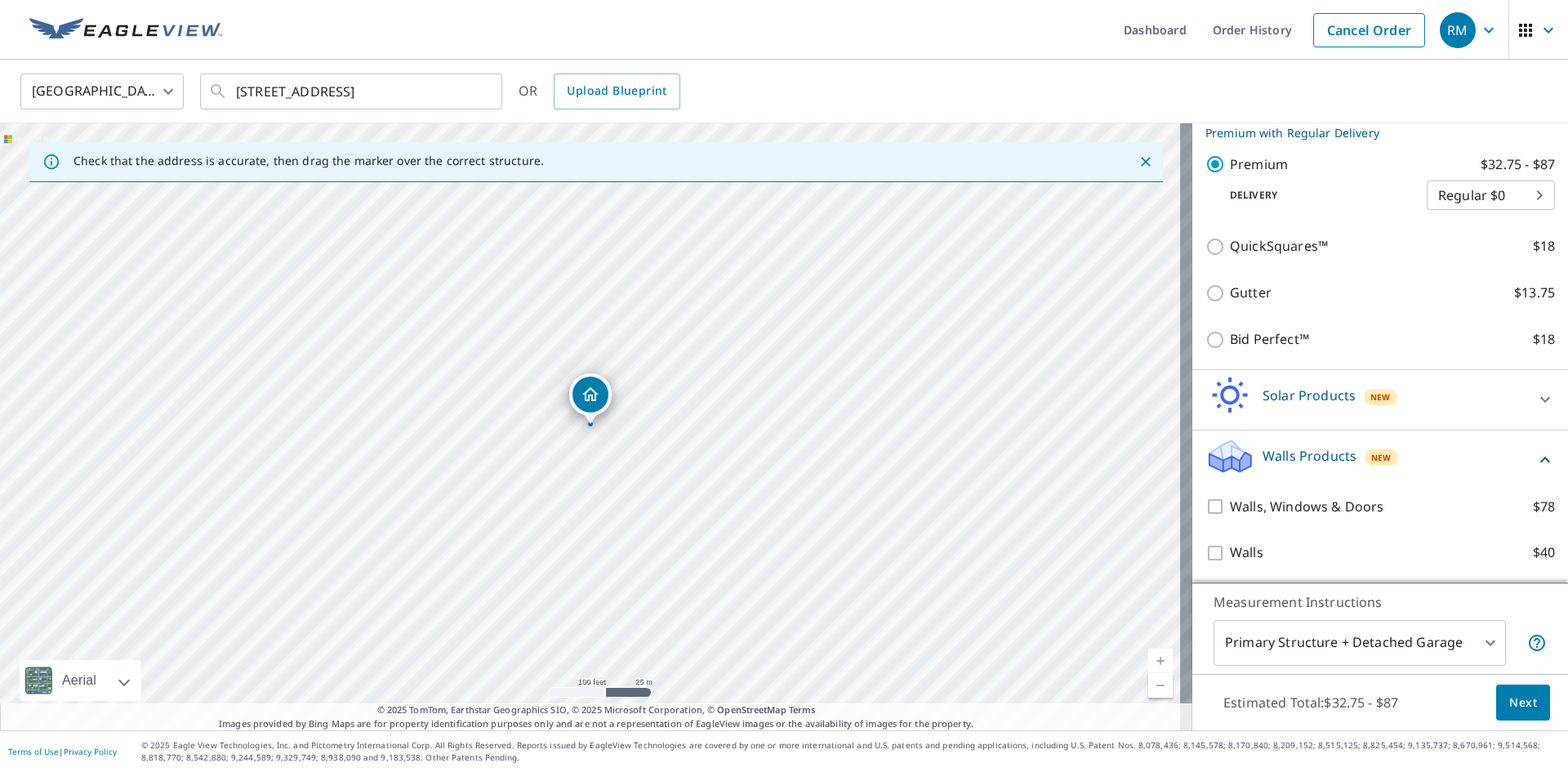
click at [1371, 453] on span "New" at bounding box center [1381, 457] width 20 height 13
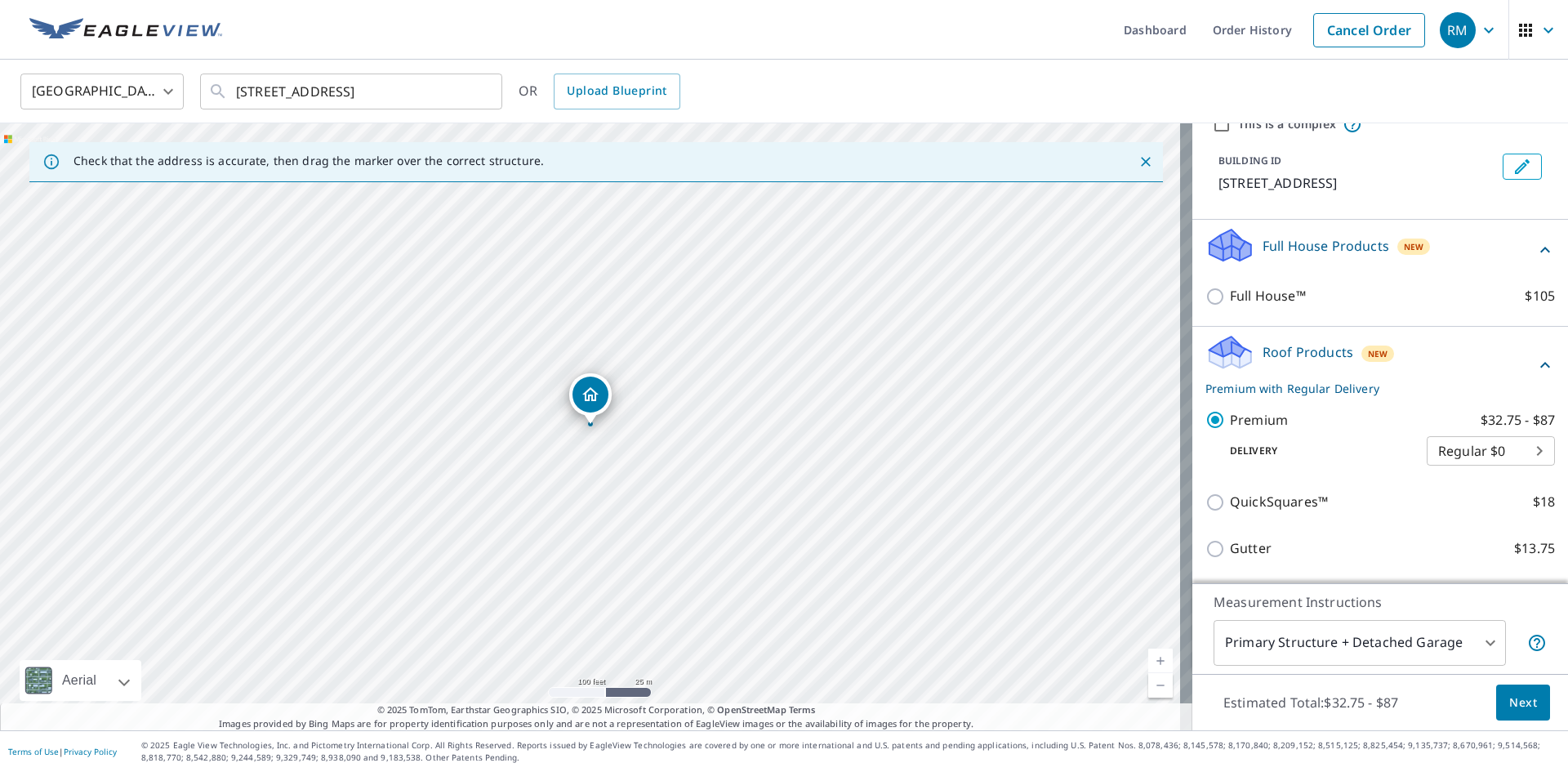
scroll to position [154, 0]
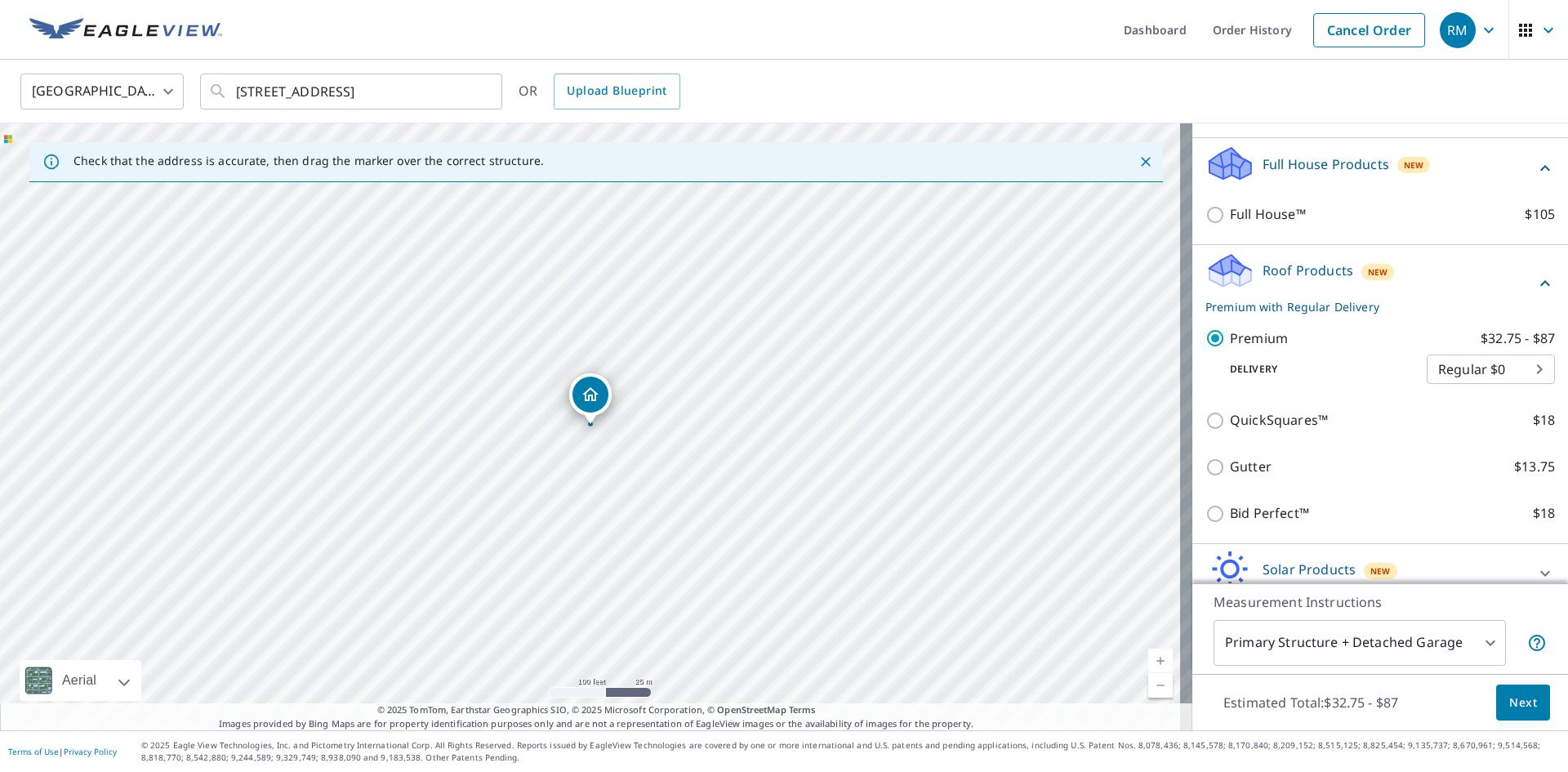
click at [1520, 698] on span "Next" at bounding box center [1522, 703] width 28 height 20
